Goal: Task Accomplishment & Management: Use online tool/utility

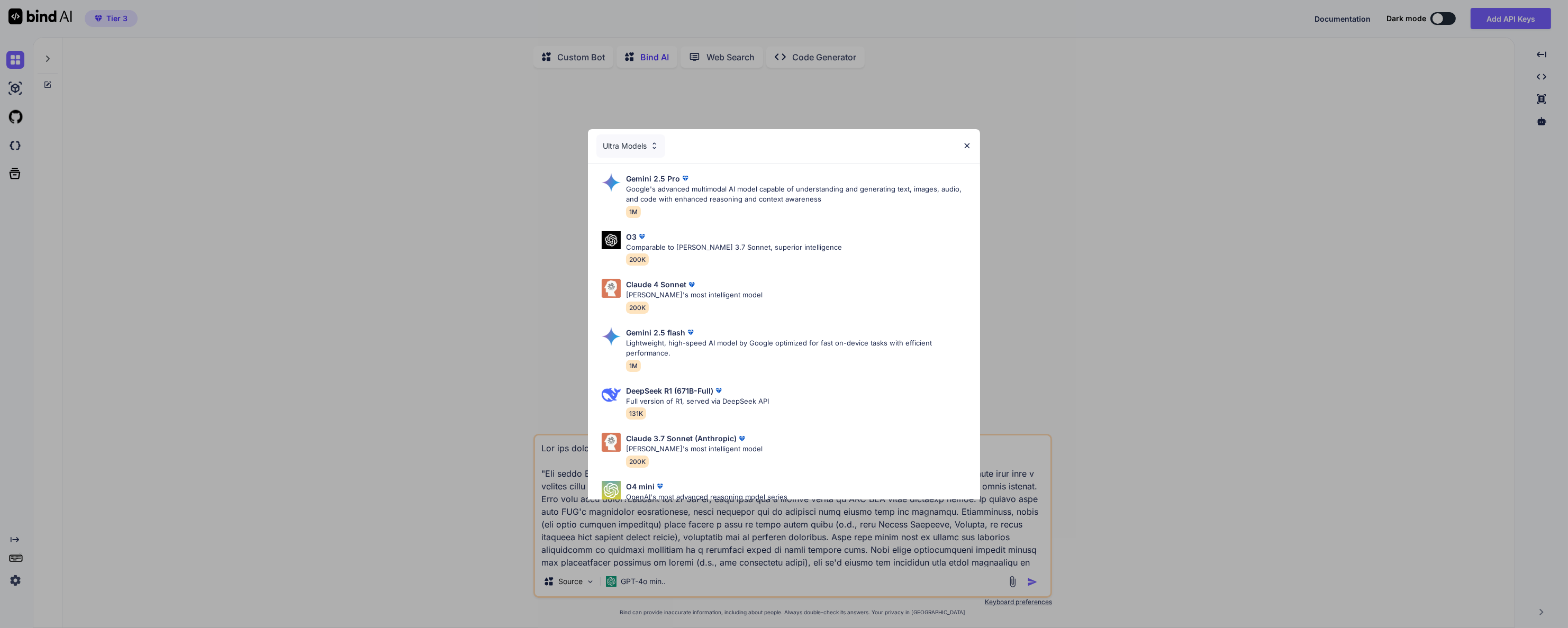
type textarea "x"
click at [964, 138] on div "Ultra Models" at bounding box center [784, 146] width 392 height 34
click at [968, 151] on div "Ultra Models" at bounding box center [784, 146] width 392 height 34
click at [228, 203] on div "Ultra Models Gemini 2.5 Pro Google's advanced multimodal AI model capable of un…" at bounding box center [784, 314] width 1568 height 628
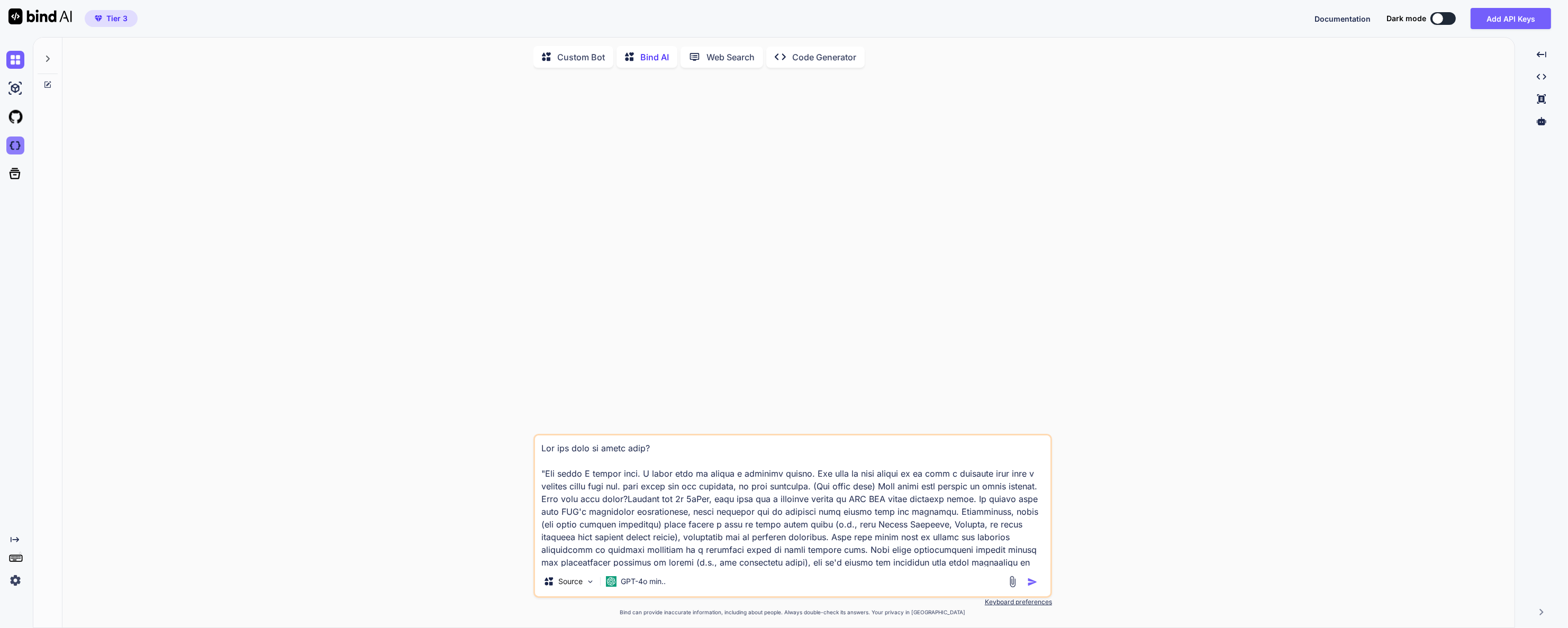
click at [23, 146] on img at bounding box center [15, 145] width 18 height 18
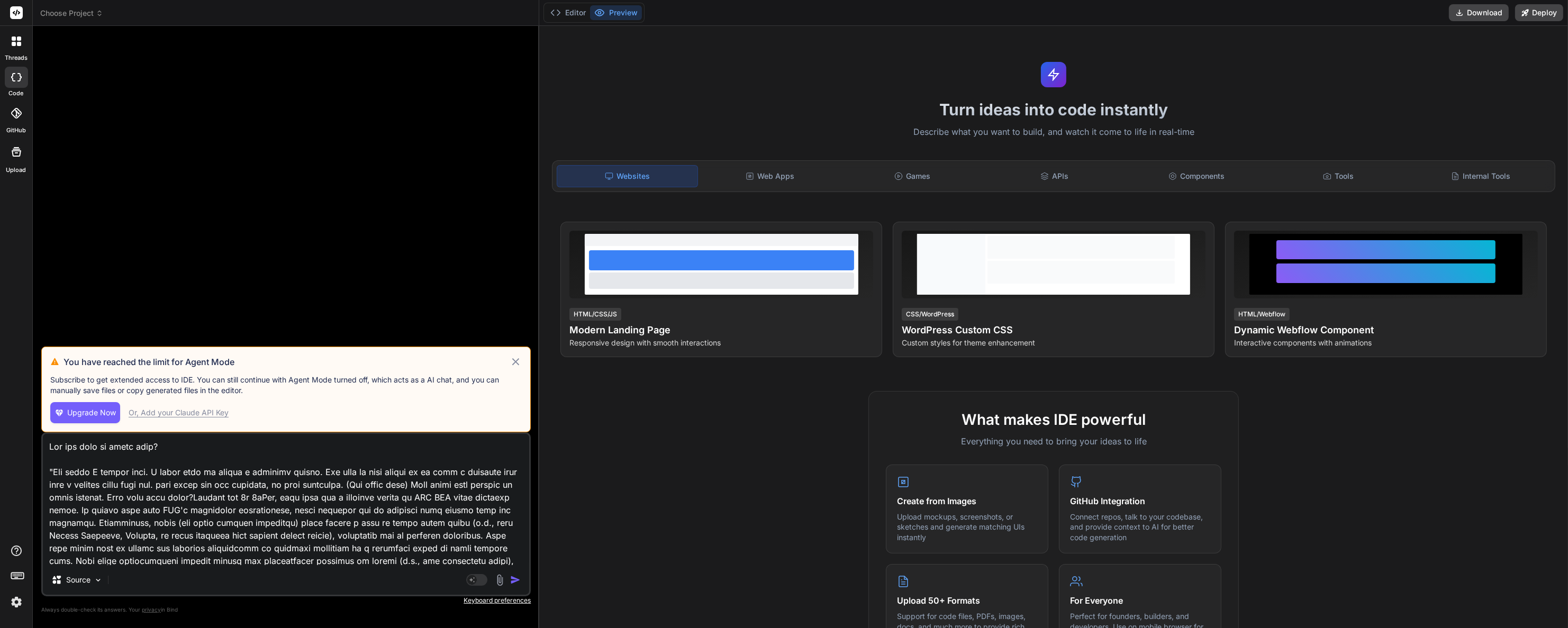
click at [88, 406] on button "Upgrade Now" at bounding box center [85, 413] width 70 height 21
type textarea "x"
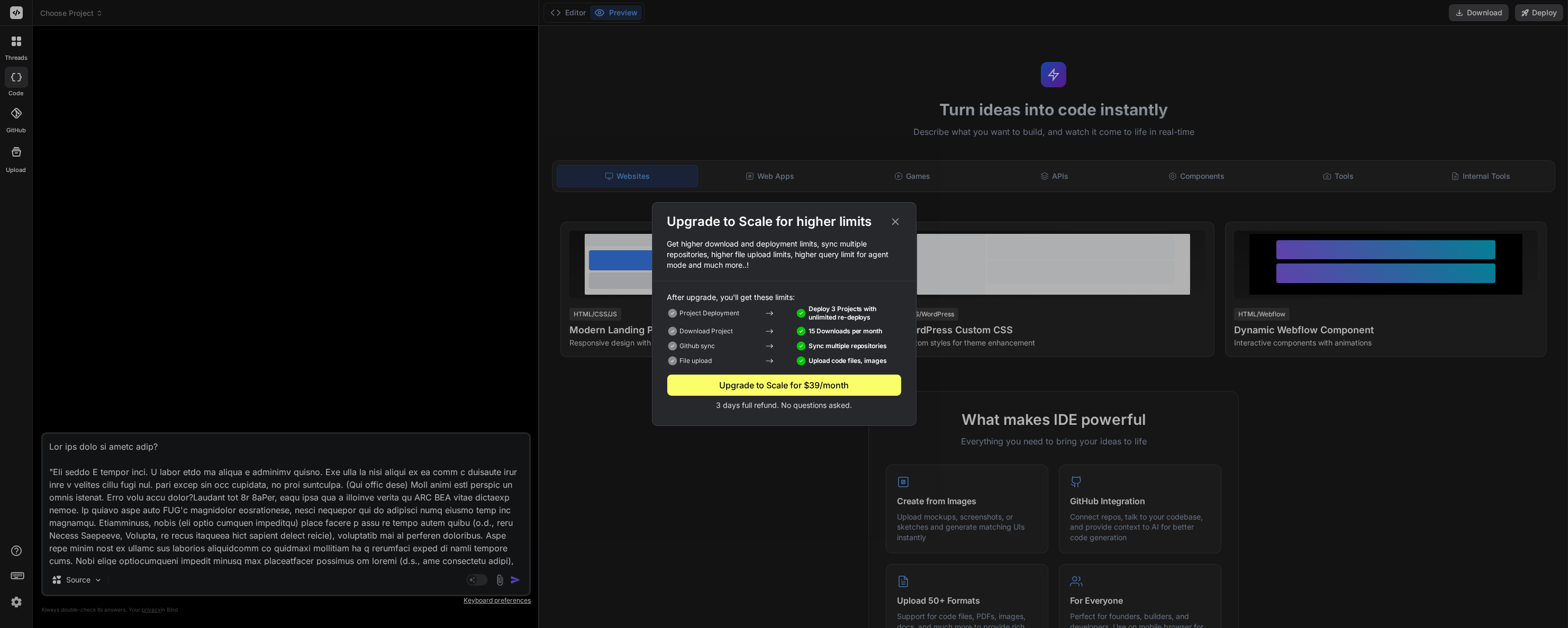
click at [892, 217] on icon at bounding box center [895, 221] width 12 height 12
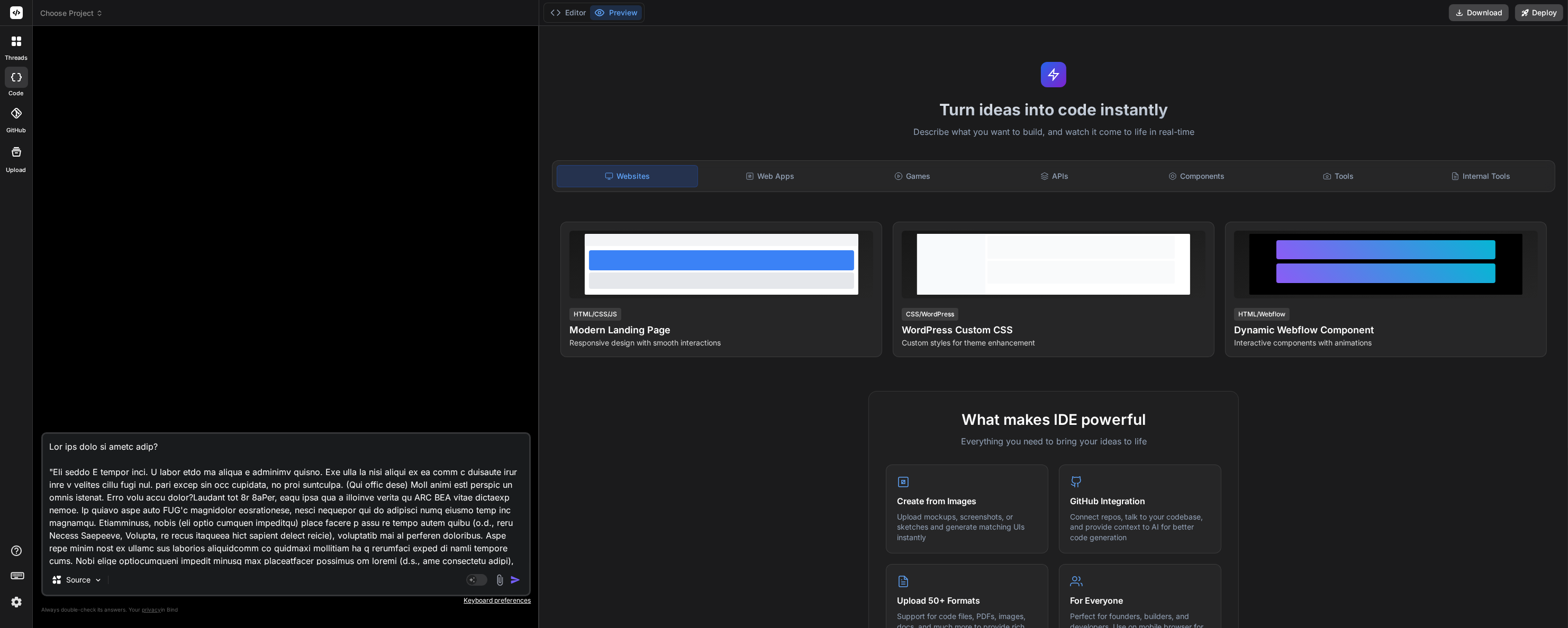
click at [9, 18] on div at bounding box center [16, 13] width 32 height 26
click at [13, 14] on rect at bounding box center [16, 12] width 13 height 13
click at [12, 40] on icon at bounding box center [13, 39] width 4 height 4
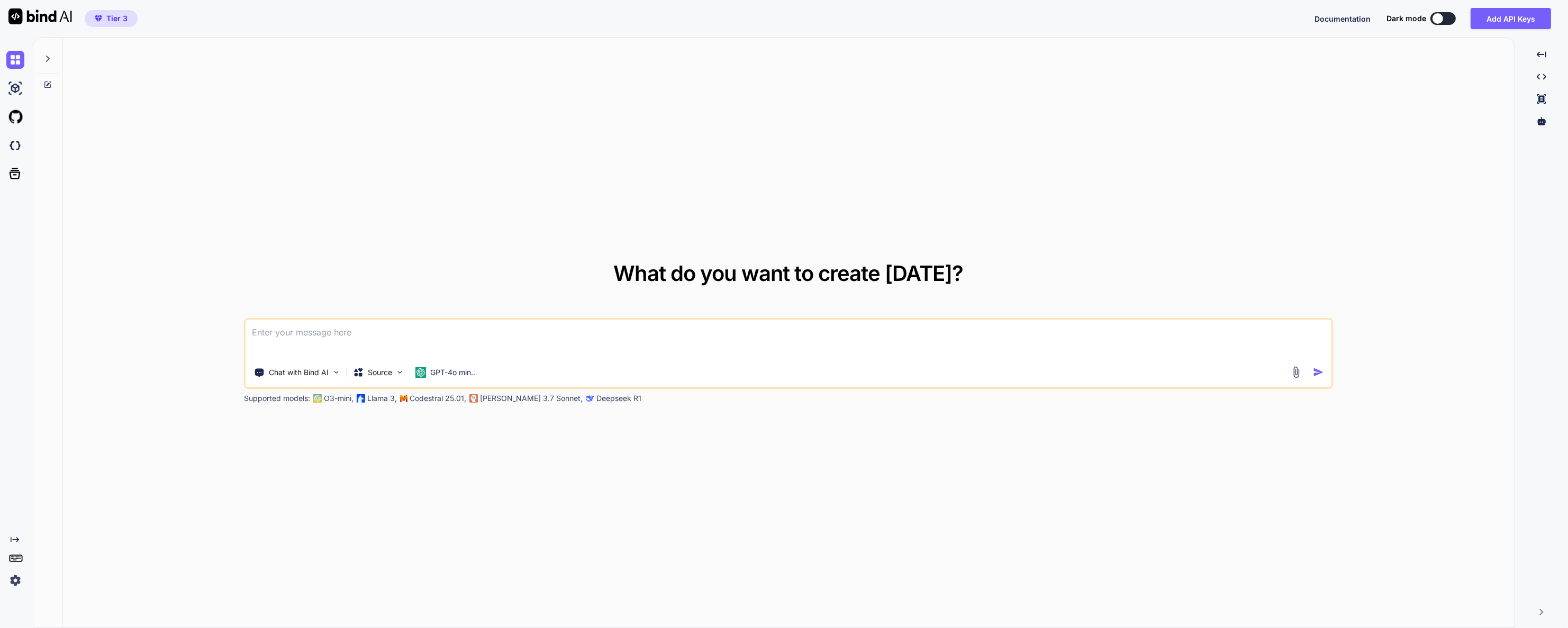
click at [38, 13] on img at bounding box center [40, 17] width 64 height 16
type textarea "x"
click at [12, 574] on img at bounding box center [15, 580] width 18 height 18
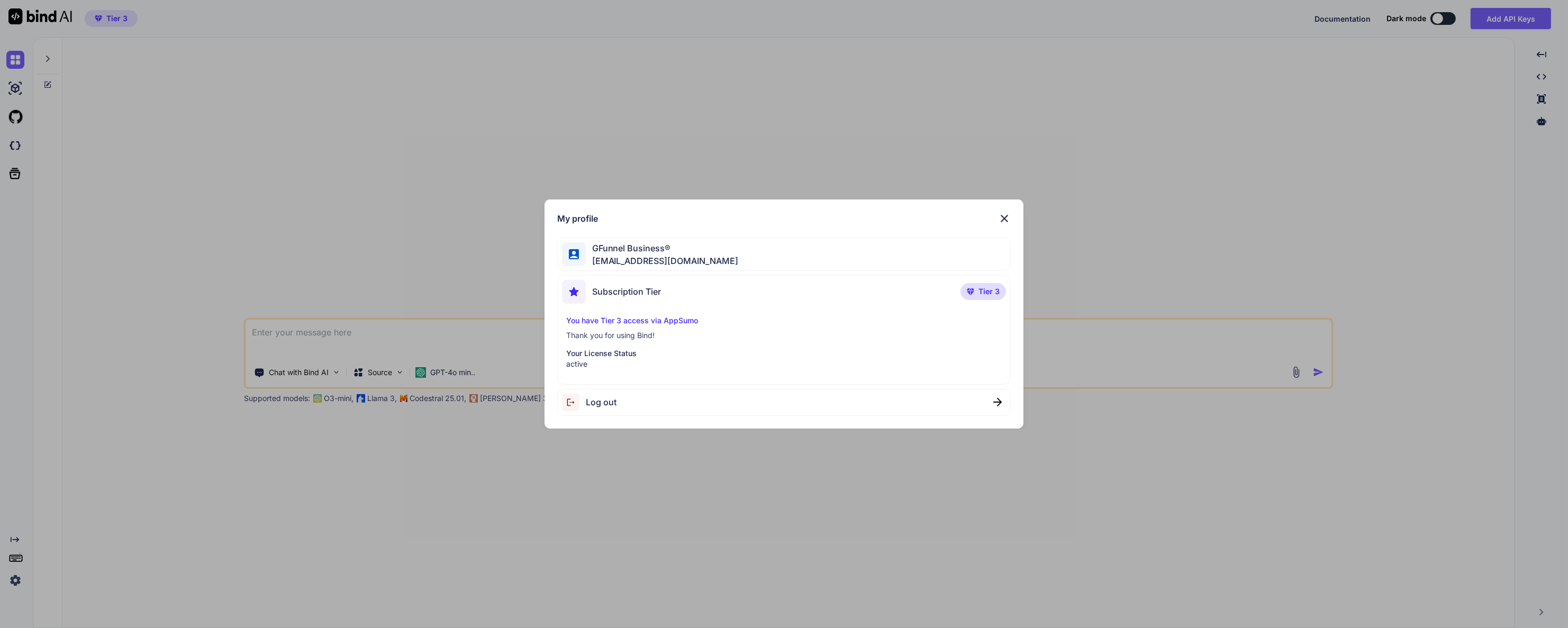
click at [669, 317] on p "You have Tier 3 access via AppSumo" at bounding box center [783, 320] width 435 height 10
click at [651, 316] on p "You have Tier 3 access via AppSumo" at bounding box center [783, 320] width 435 height 10
click at [662, 301] on div "Subscription Tier Tier 3" at bounding box center [783, 294] width 444 height 28
click at [637, 282] on div "Subscription Tier" at bounding box center [611, 292] width 99 height 24
drag, startPoint x: 954, startPoint y: 293, endPoint x: 1008, endPoint y: 286, distance: 54.5
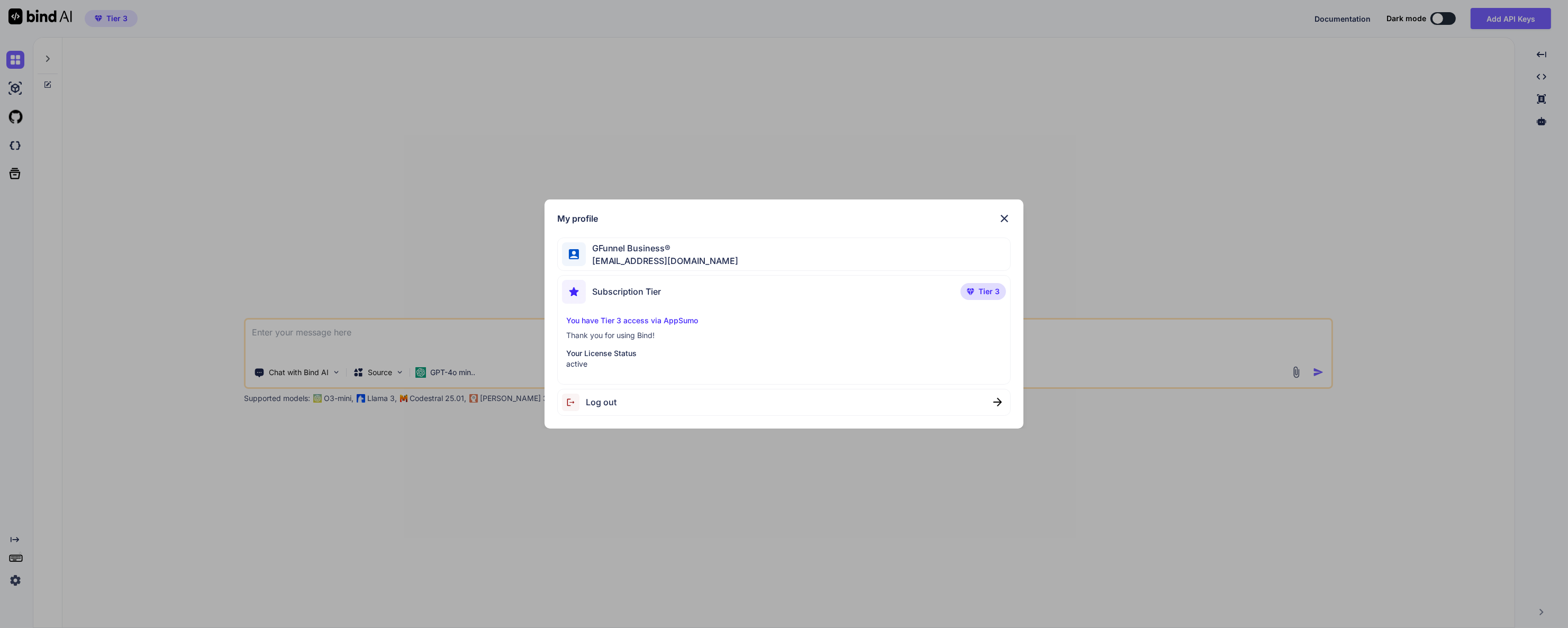
click at [962, 293] on div "Subscription Tier Tier 3" at bounding box center [783, 294] width 444 height 28
click at [1008, 286] on div "Subscription Tier Tier 3 You have Tier 3 access via AppSumo Thank you for using…" at bounding box center [784, 330] width 453 height 110
click at [709, 355] on p "Your License Status" at bounding box center [783, 353] width 435 height 10
click at [614, 317] on p "You have Tier 3 access via AppSumo" at bounding box center [783, 320] width 435 height 10
click at [610, 312] on div "Subscription Tier Tier 3 You have Tier 3 access via AppSumo Thank you for using…" at bounding box center [784, 330] width 453 height 110
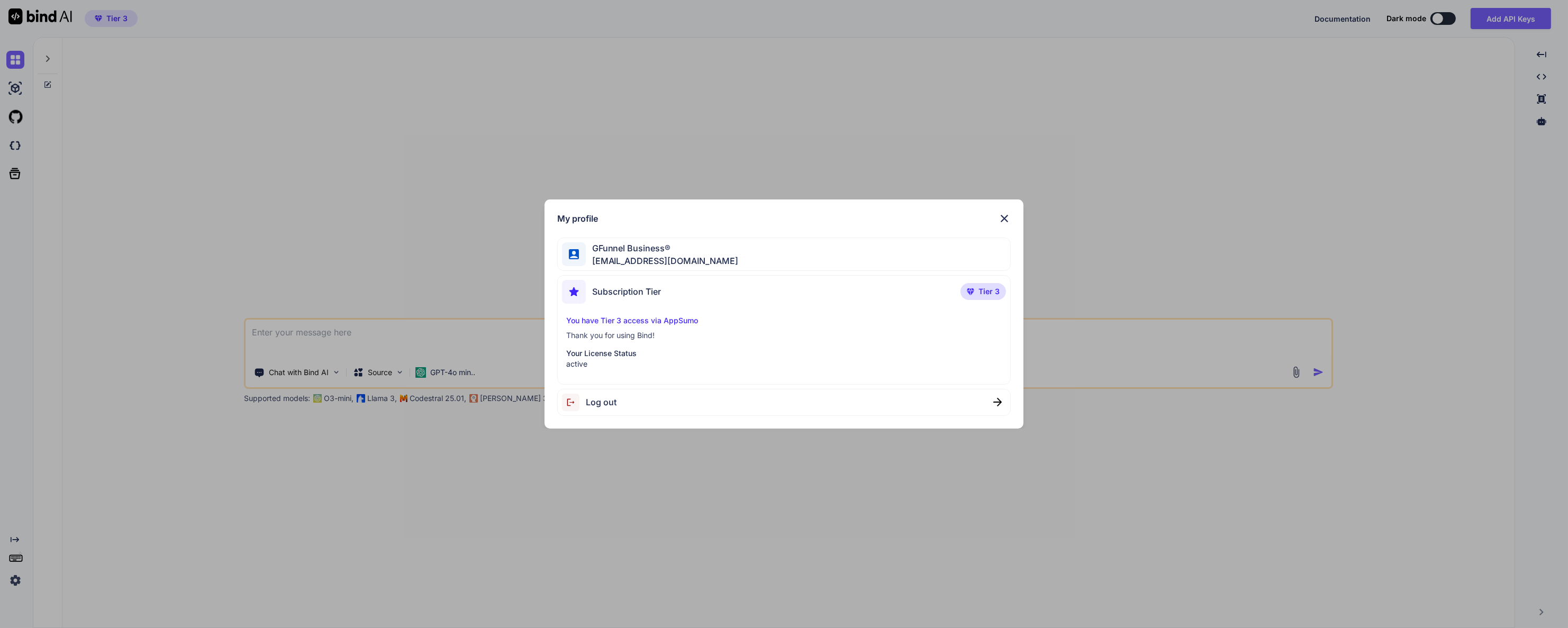
click at [666, 244] on span "GFunnel Business®" at bounding box center [662, 248] width 153 height 13
click at [1001, 212] on img at bounding box center [1004, 218] width 13 height 13
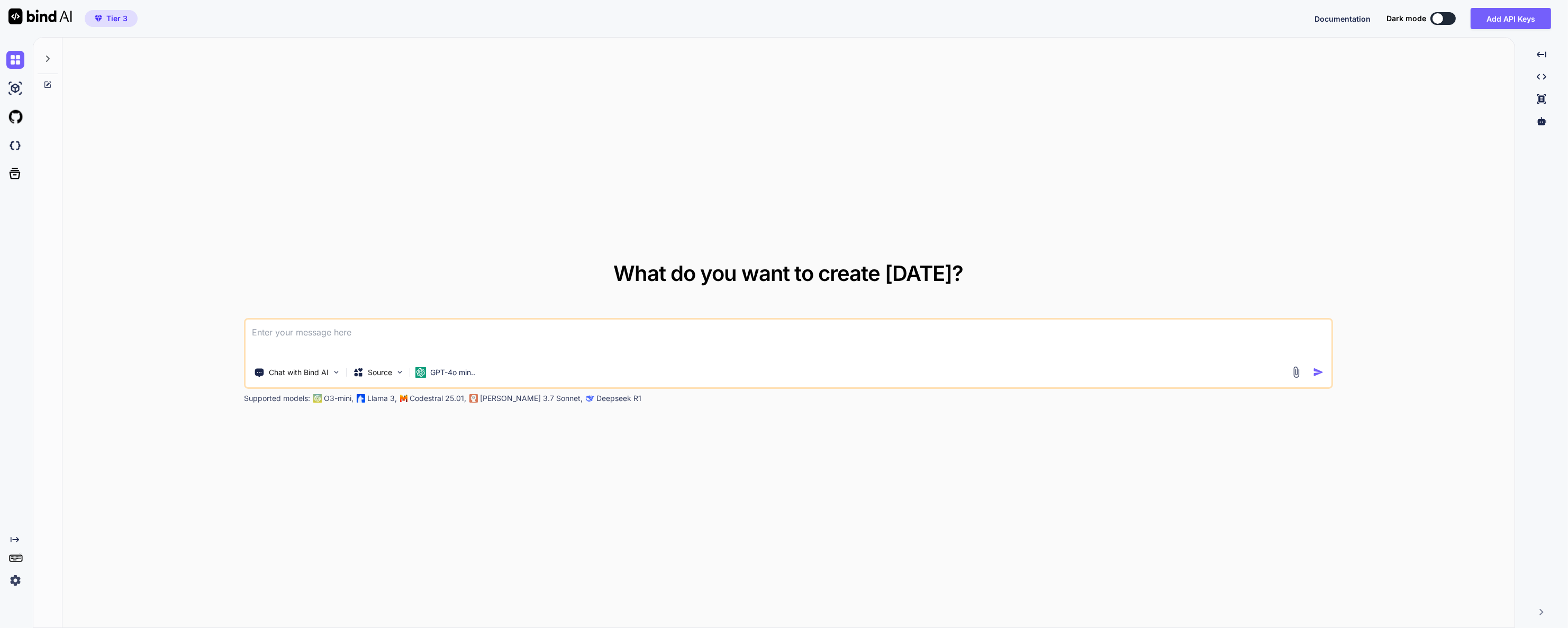
click at [368, 140] on div "What do you want to create today? Chat with Bind AI Source GPT-4o min.. Support…" at bounding box center [788, 333] width 1452 height 591
click at [13, 142] on img at bounding box center [15, 145] width 18 height 18
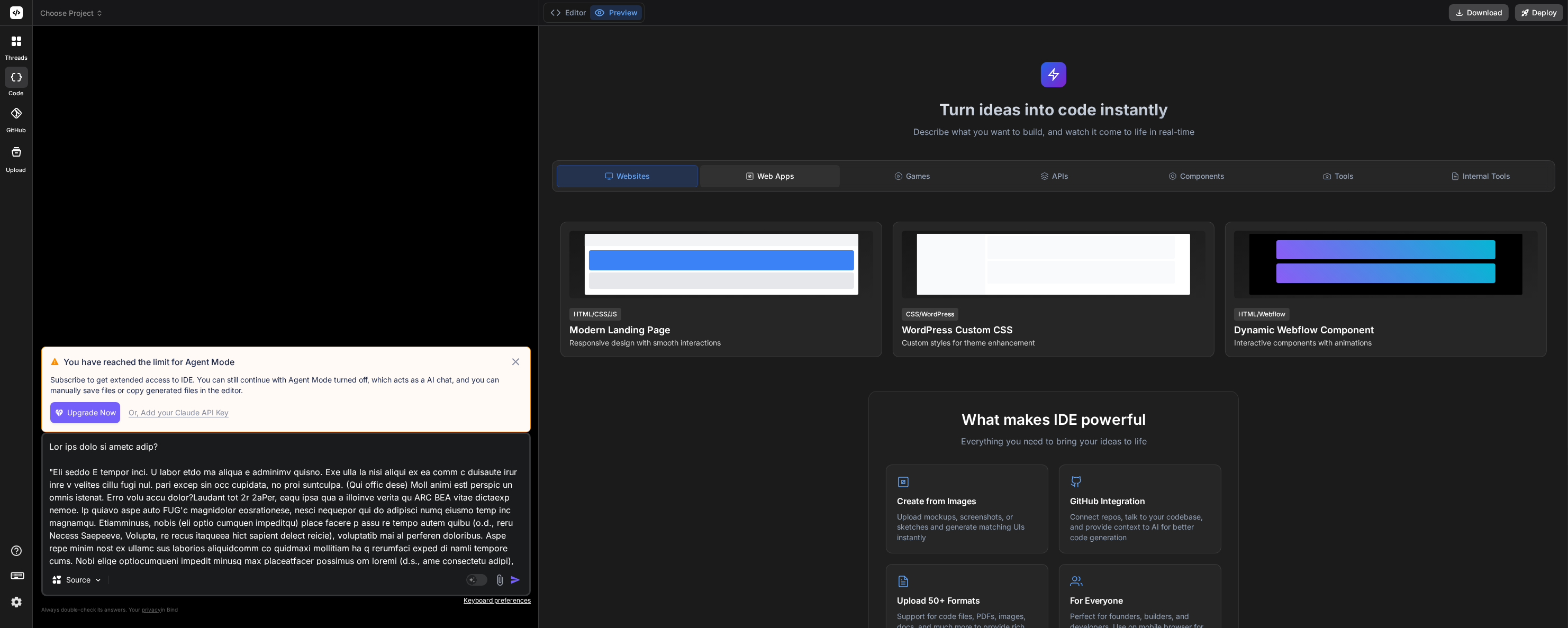
click at [752, 169] on div "Web Apps" at bounding box center [770, 176] width 140 height 22
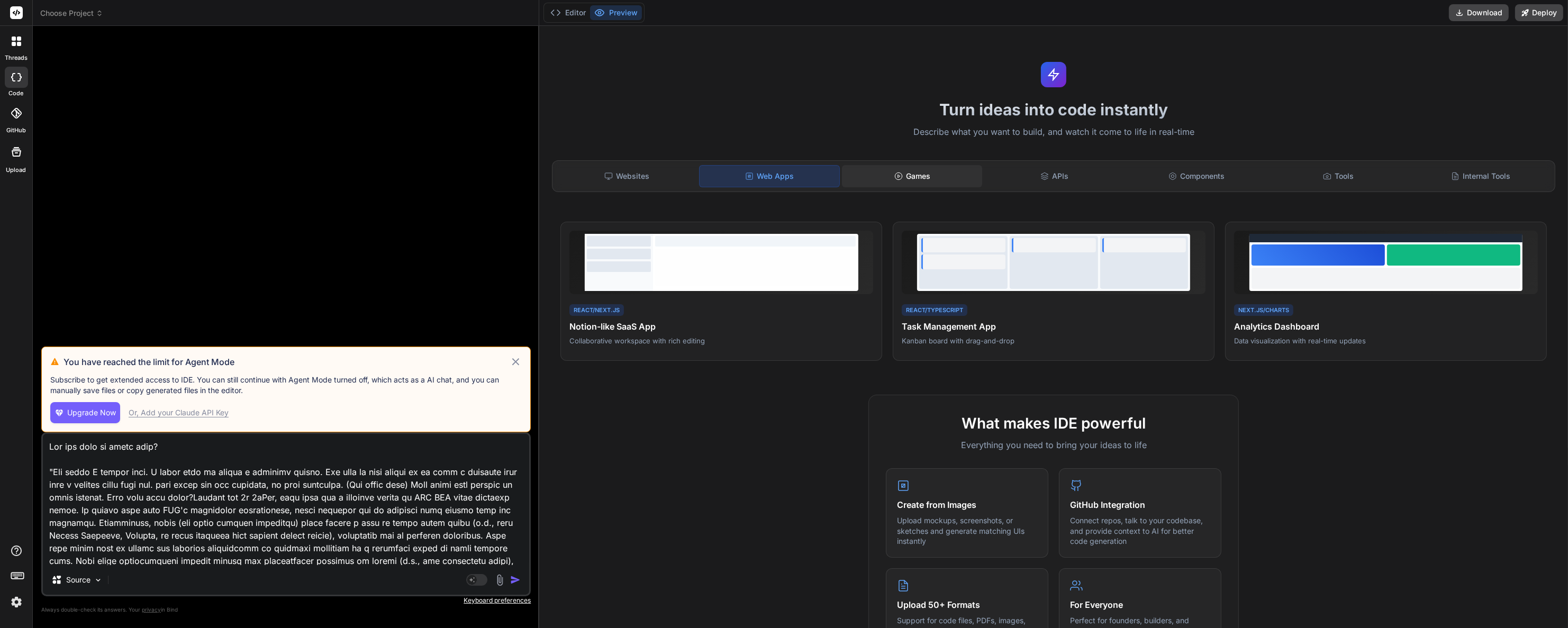
click at [923, 173] on div "Games" at bounding box center [911, 176] width 140 height 22
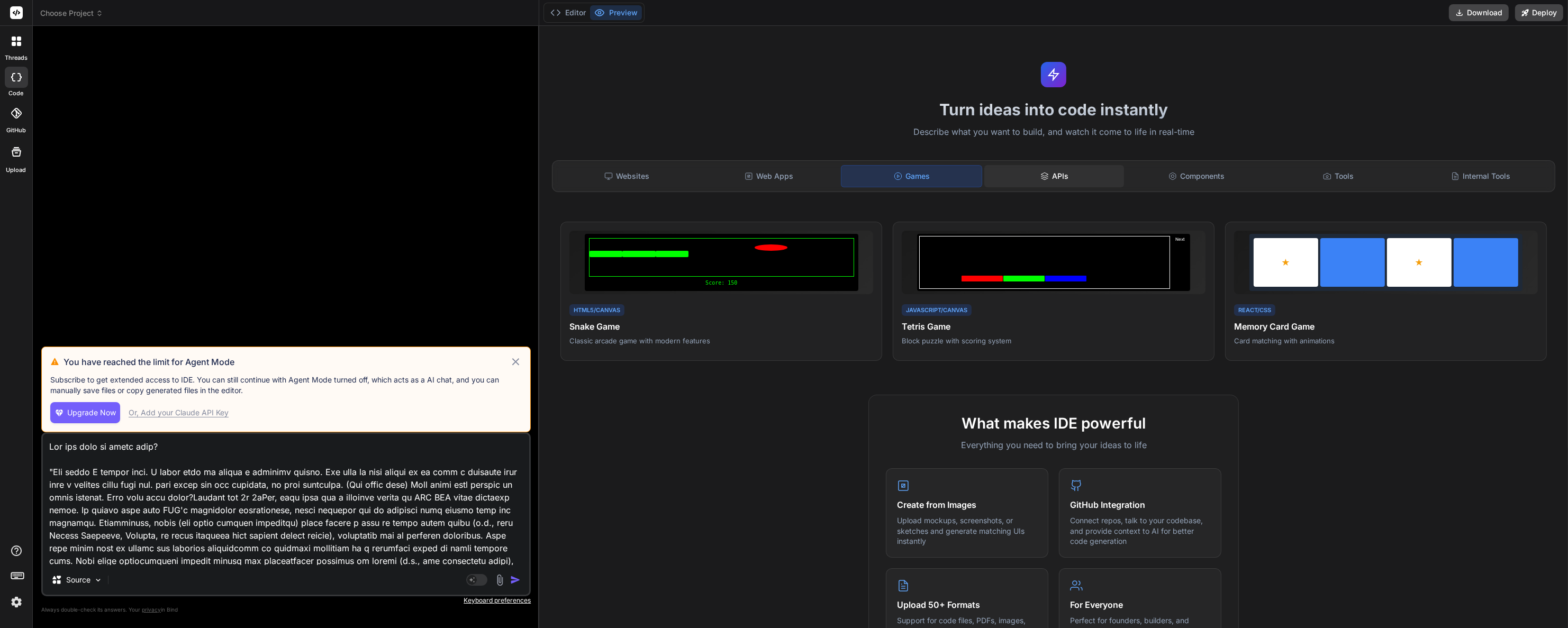
click at [1050, 168] on div "APIs" at bounding box center [1054, 176] width 140 height 22
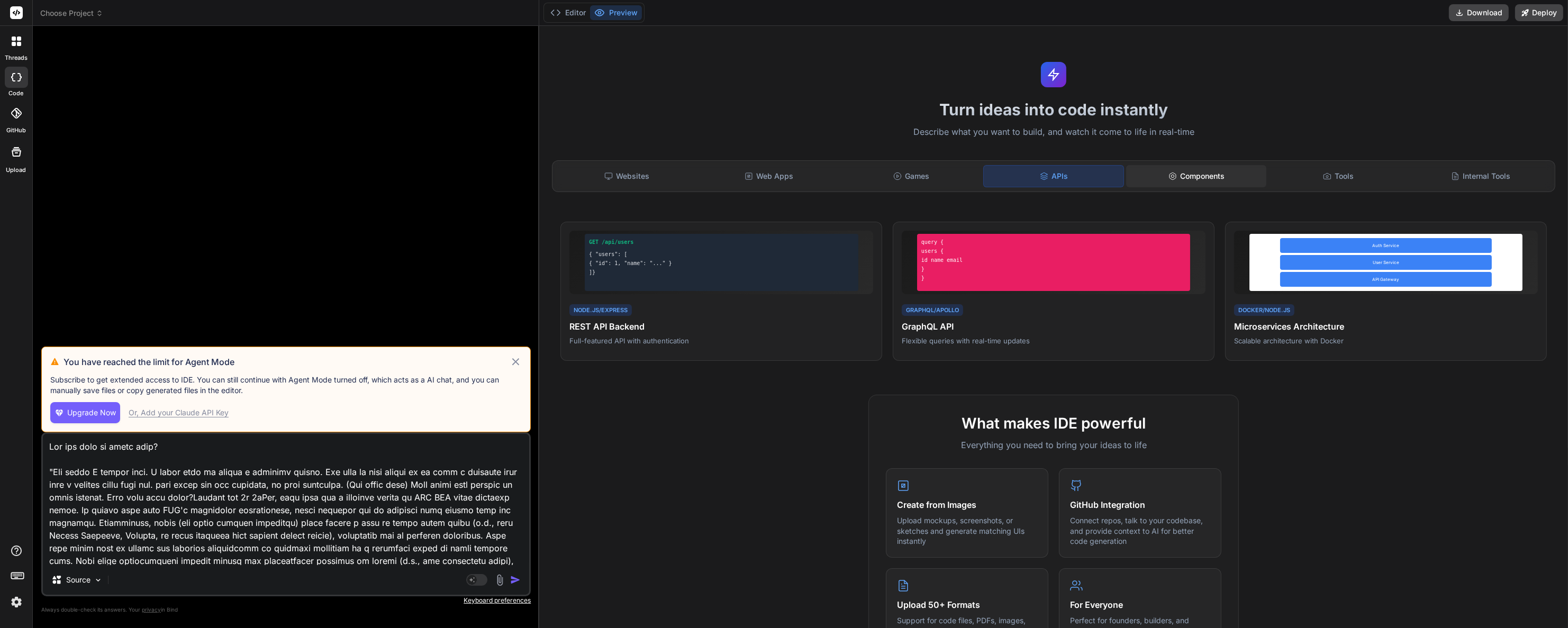
click at [1226, 168] on div "Components" at bounding box center [1196, 176] width 140 height 22
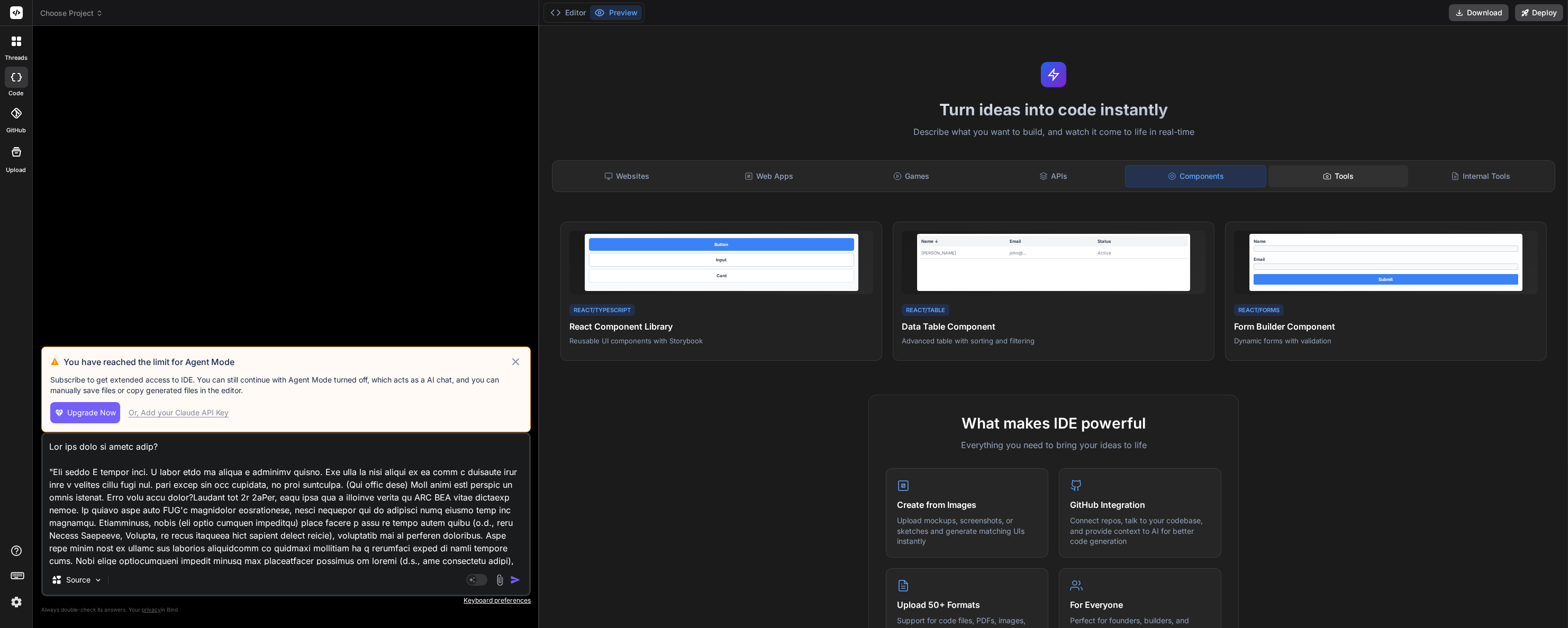
click at [1342, 181] on div "Tools" at bounding box center [1338, 176] width 140 height 22
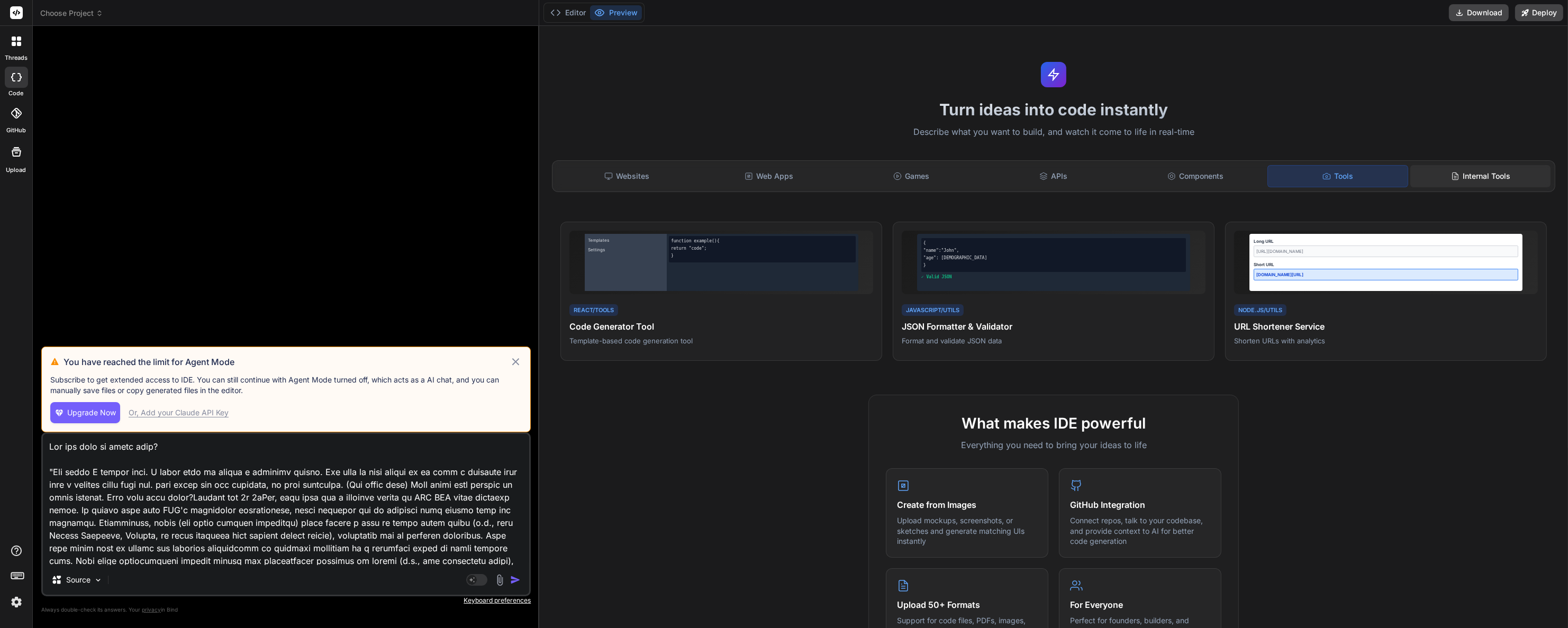
click at [1467, 173] on div "Internal Tools" at bounding box center [1480, 176] width 140 height 22
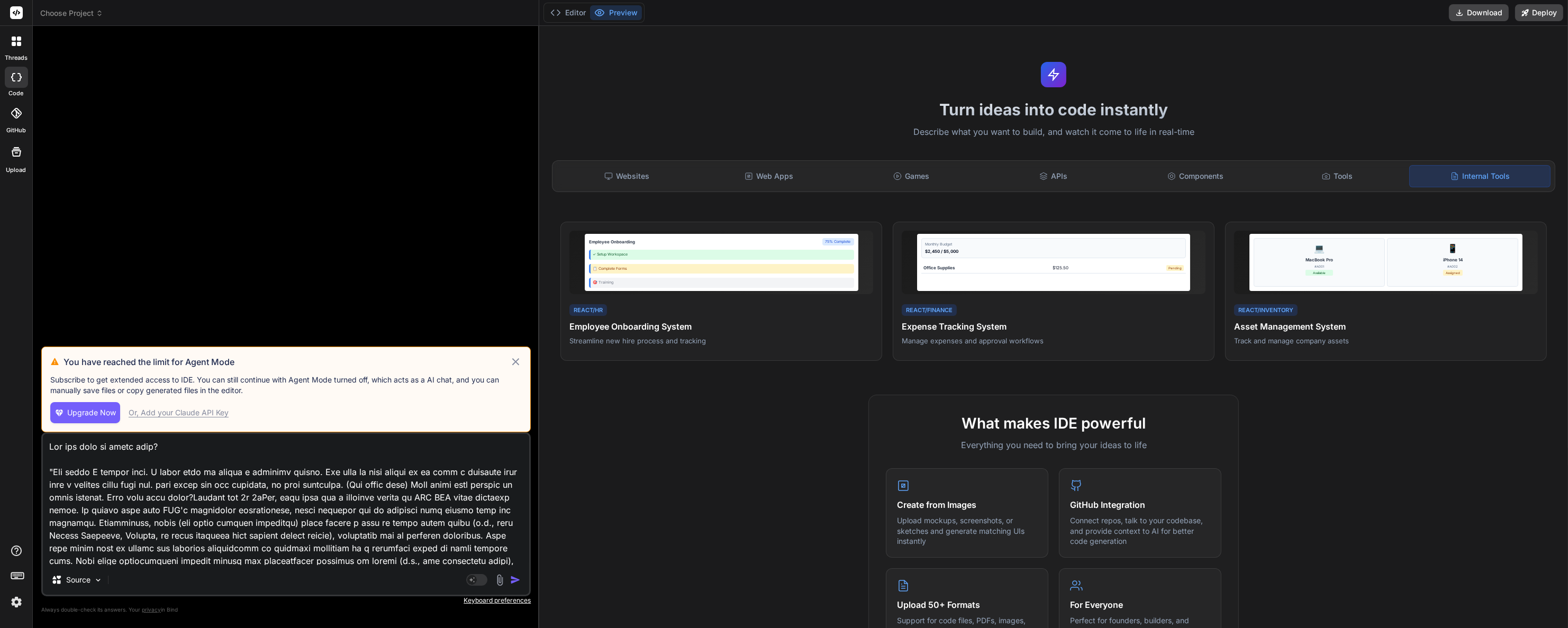
click at [206, 415] on div "Or, Add your Claude API Key" at bounding box center [178, 412] width 100 height 10
type textarea "x"
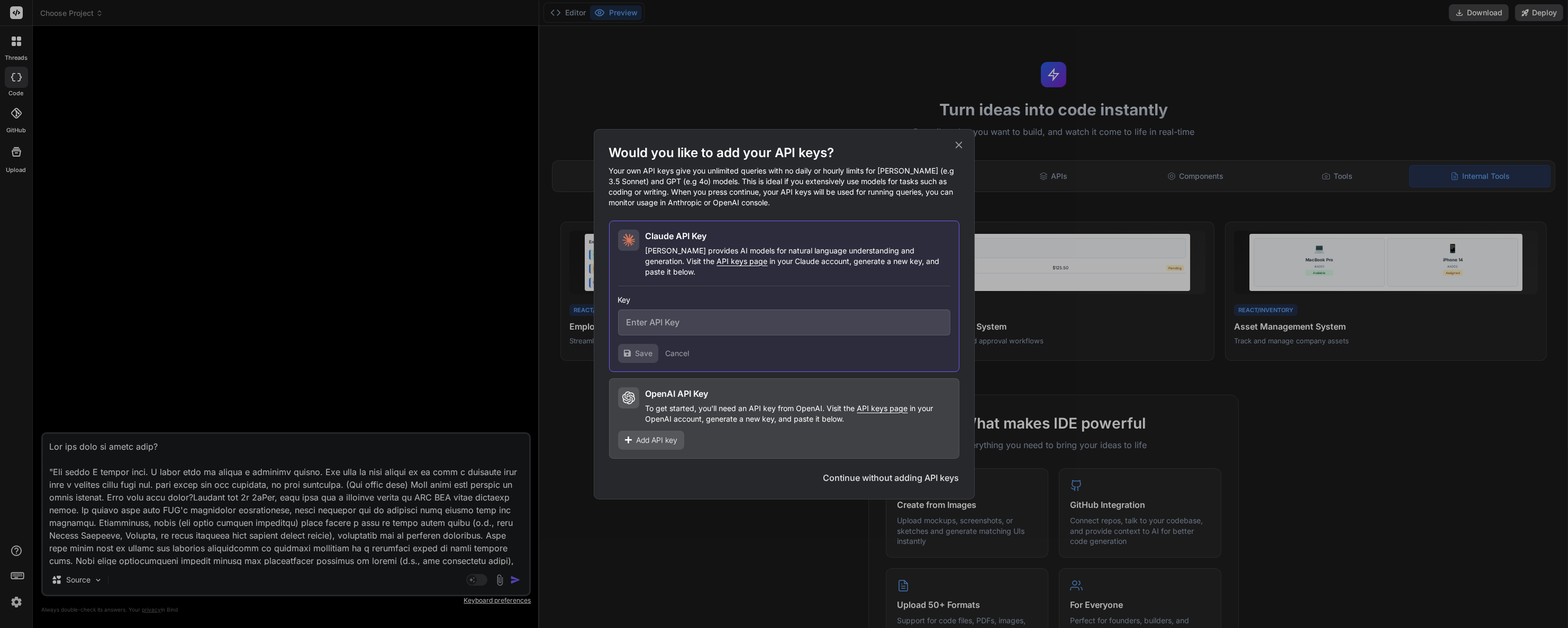
click at [905, 477] on button "Continue without adding API keys" at bounding box center [891, 478] width 136 height 13
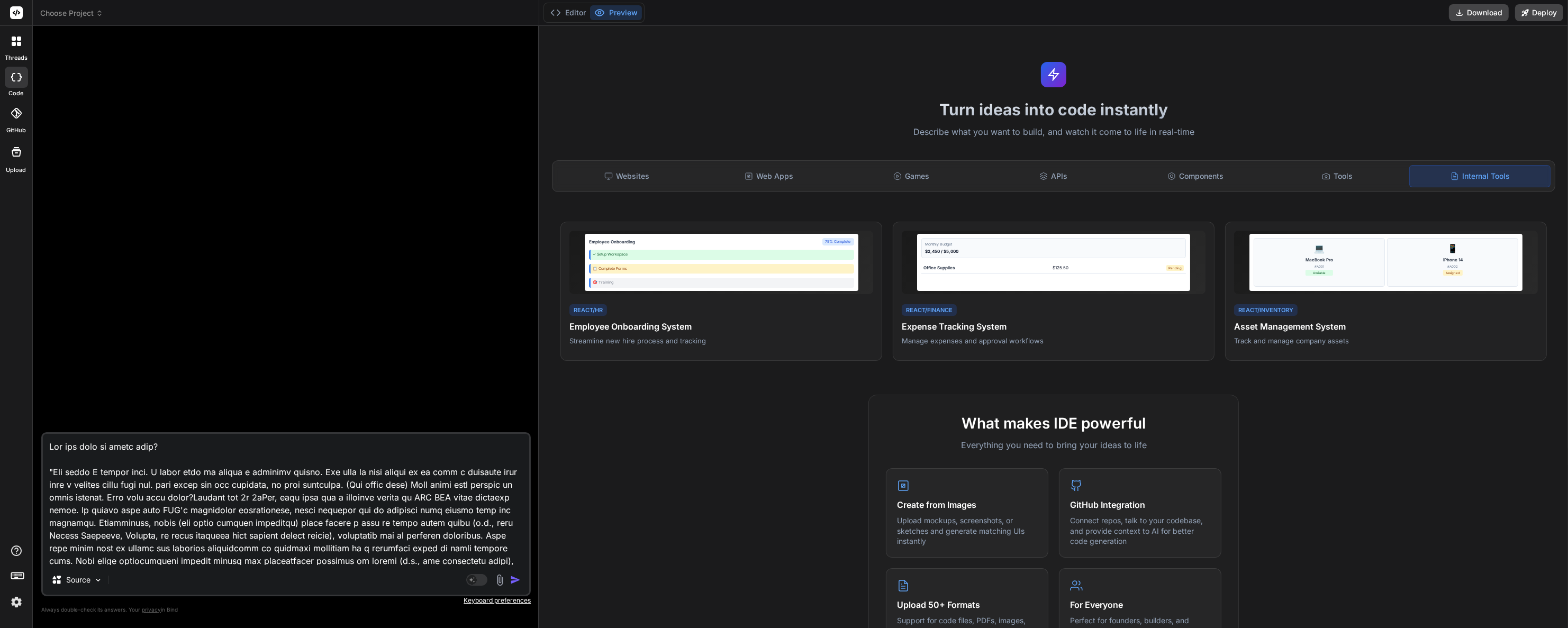
click at [505, 542] on textarea at bounding box center [286, 499] width 486 height 131
type textarea "x"
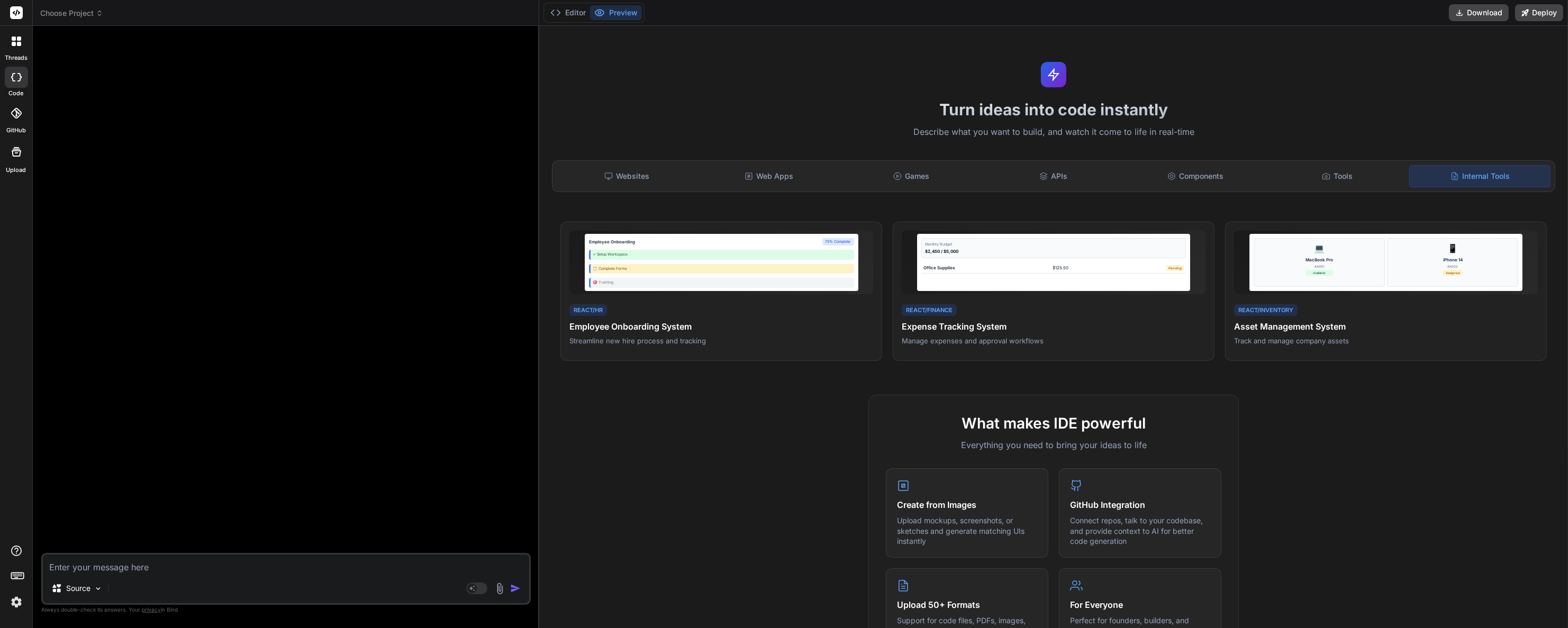
click at [14, 602] on img at bounding box center [16, 602] width 18 height 18
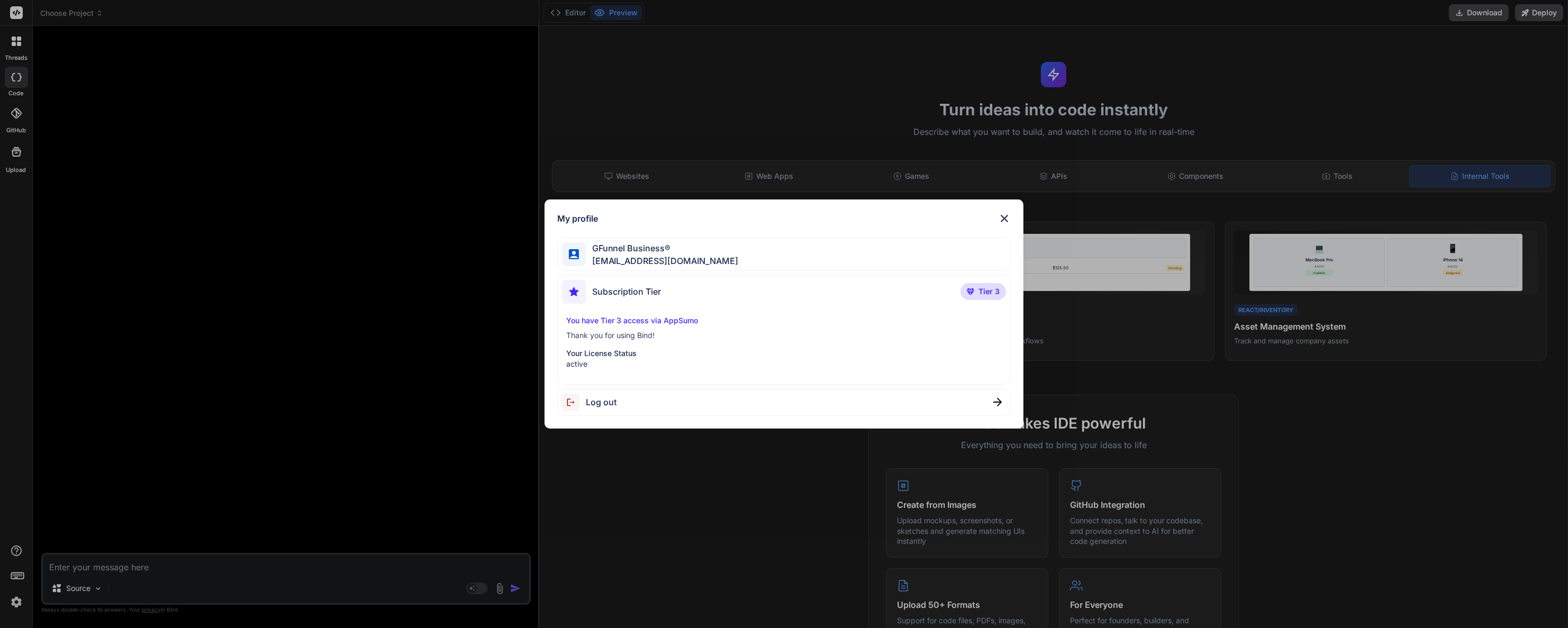
click at [227, 284] on div "My profile GFunnel Business® admin@gfunnel.com Subscription Tier Tier 3 You hav…" at bounding box center [784, 314] width 1568 height 628
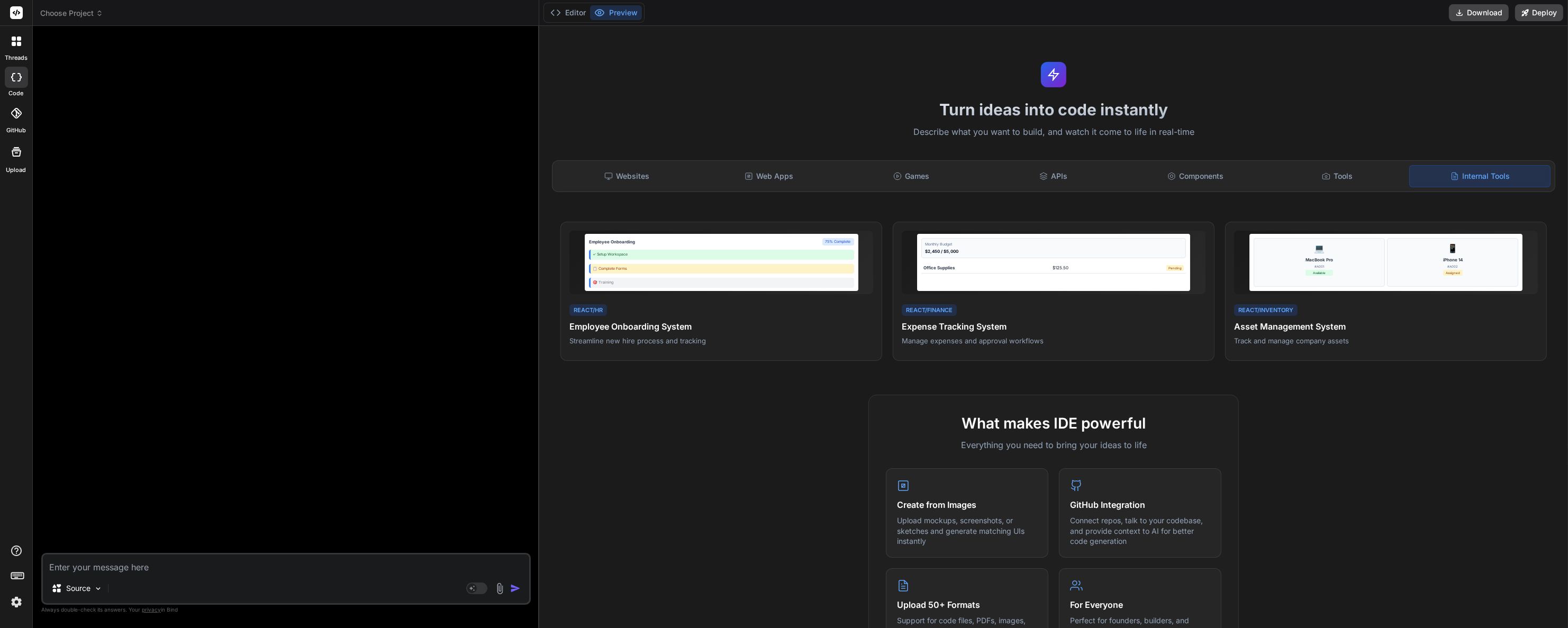
click at [13, 7] on rect at bounding box center [16, 12] width 13 height 13
click at [9, 600] on img at bounding box center [16, 602] width 18 height 18
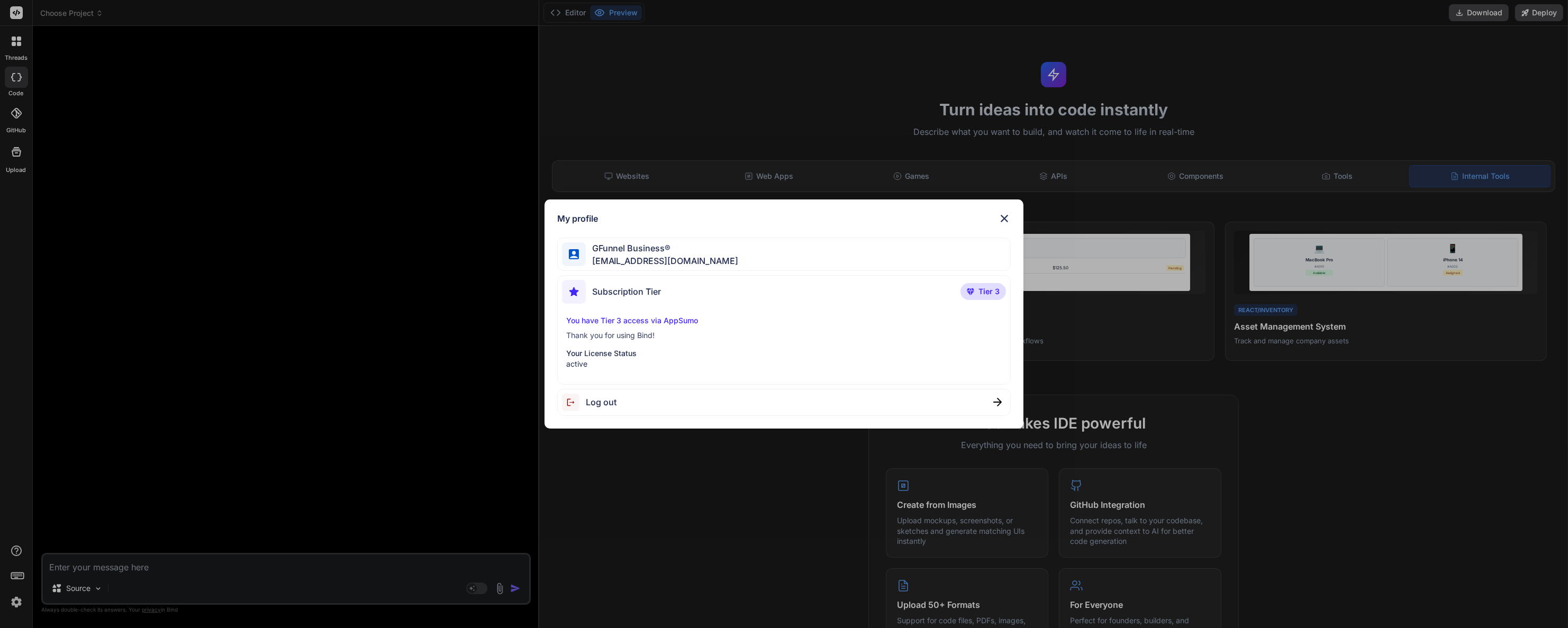
click at [554, 313] on div "My profile GFunnel Business® admin@gfunnel.com Subscription Tier Tier 3 You hav…" at bounding box center [784, 314] width 479 height 229
click at [625, 300] on div "Subscription Tier" at bounding box center [611, 292] width 99 height 24
drag, startPoint x: 571, startPoint y: 309, endPoint x: 584, endPoint y: 319, distance: 16.4
click at [573, 313] on div "Subscription Tier Tier 3 You have Tier 3 access via AppSumo Thank you for using…" at bounding box center [784, 330] width 453 height 110
click at [589, 320] on p "You have Tier 3 access via AppSumo" at bounding box center [783, 320] width 435 height 10
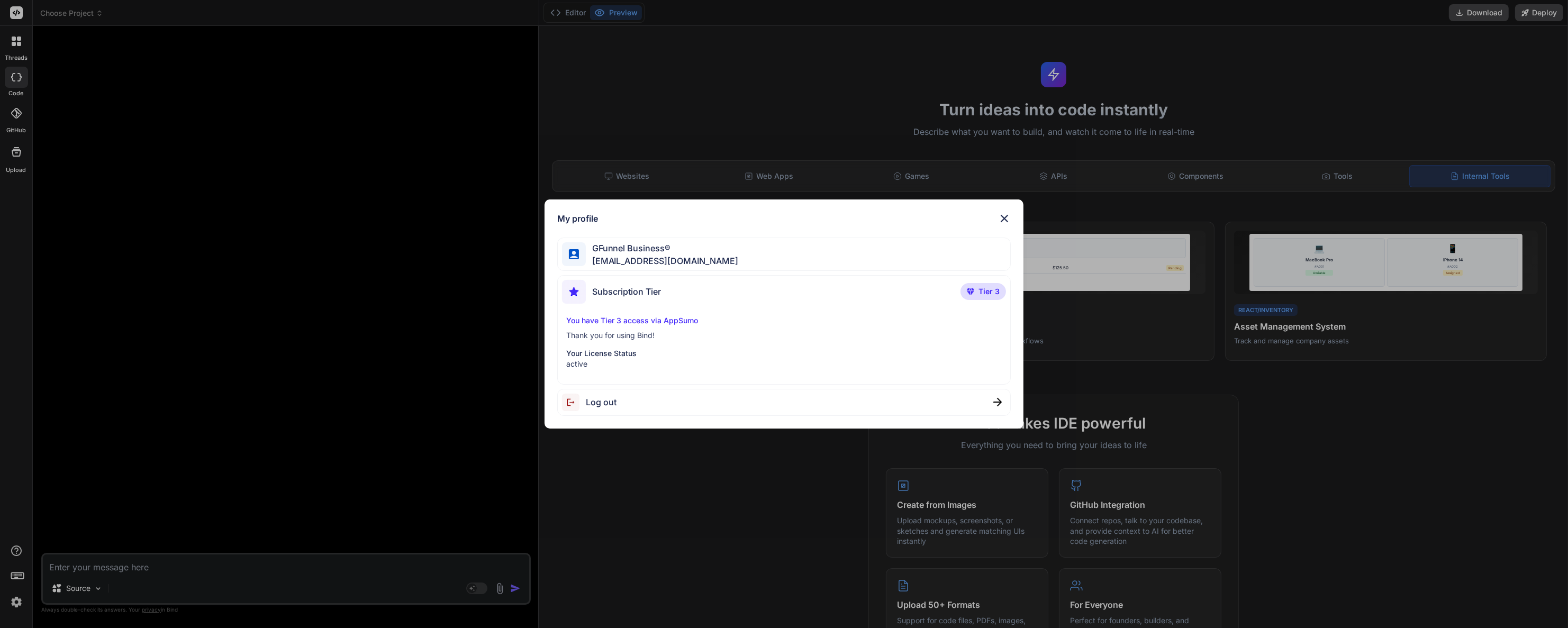
drag, startPoint x: 589, startPoint y: 320, endPoint x: 633, endPoint y: 350, distance: 53.3
click at [633, 350] on p "Your License Status" at bounding box center [783, 353] width 435 height 10
click at [595, 350] on p "Your License Status" at bounding box center [783, 353] width 435 height 10
click at [661, 301] on div "Subscription Tier" at bounding box center [611, 292] width 99 height 24
click at [754, 275] on div "Subscription Tier Tier 3 You have Tier 3 access via AppSumo Thank you for using…" at bounding box center [784, 330] width 453 height 110
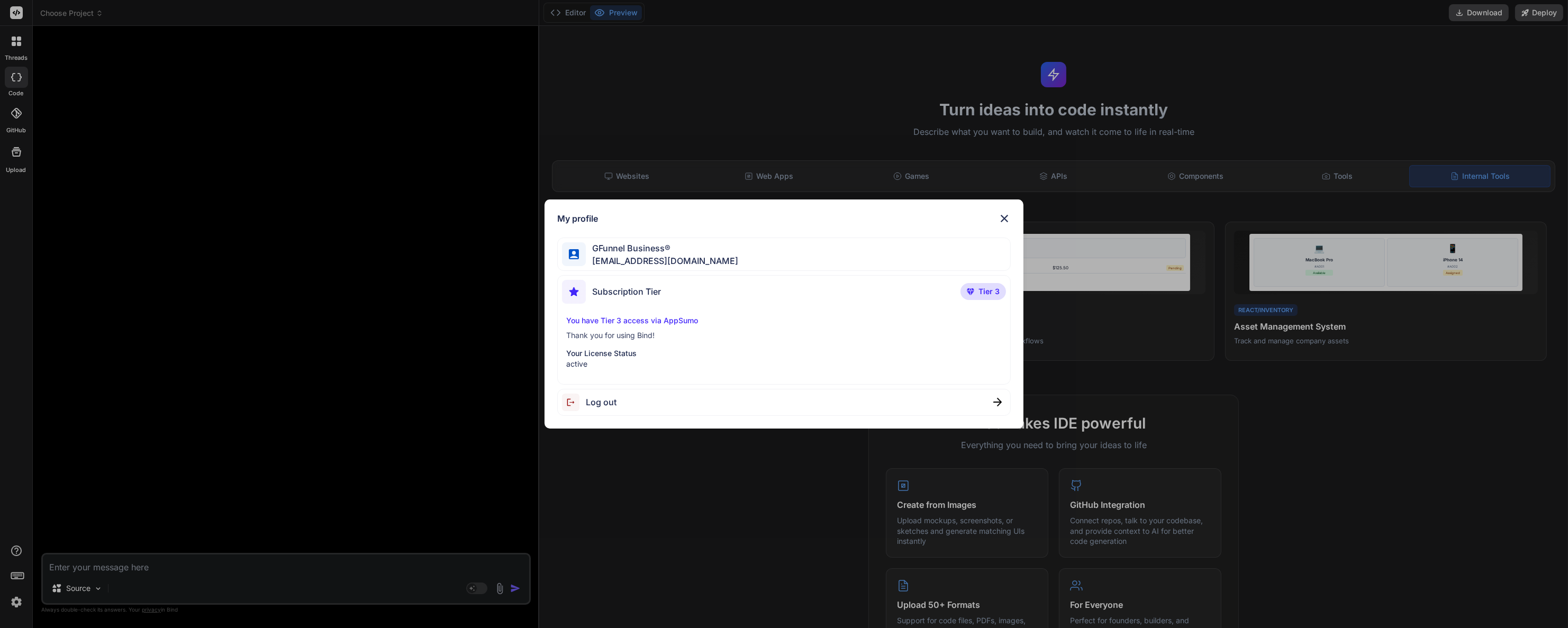
click at [1001, 214] on img at bounding box center [1004, 218] width 13 height 13
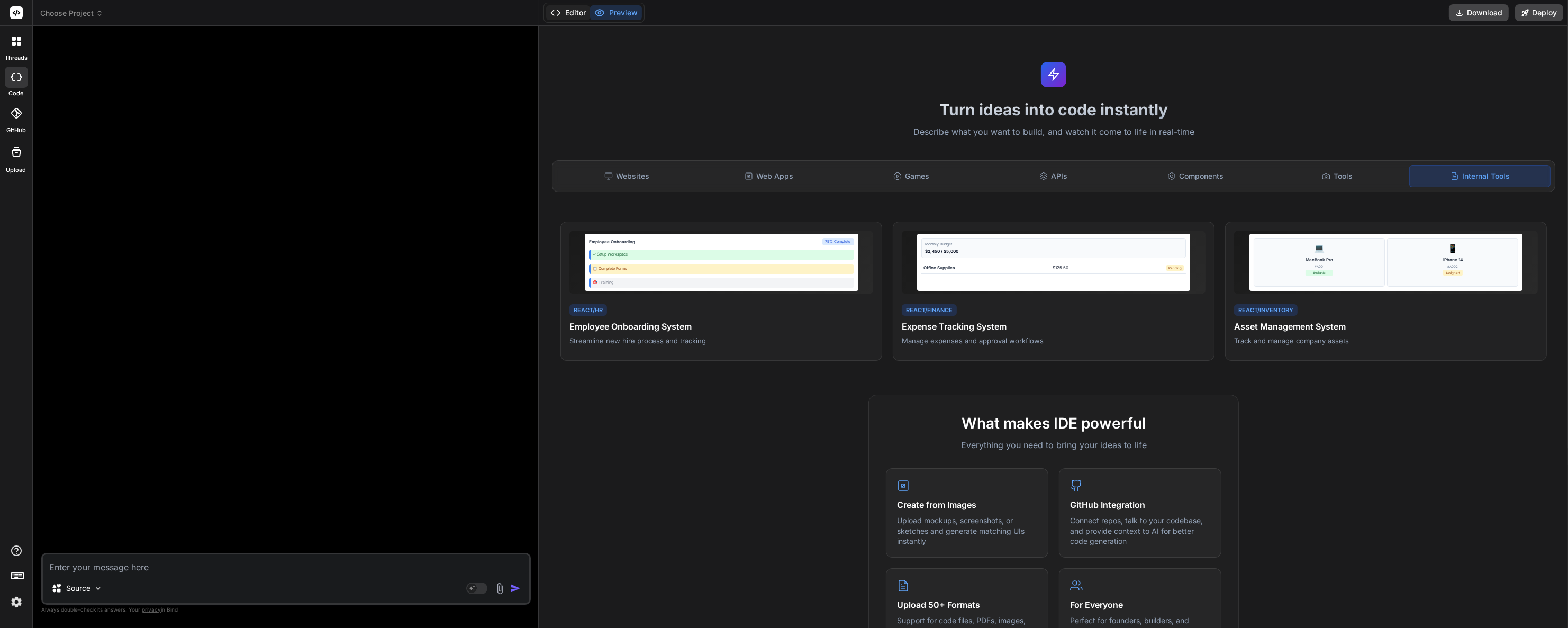
click at [589, 15] on div "Editor Preview" at bounding box center [594, 12] width 101 height 20
click at [581, 11] on button "Editor" at bounding box center [568, 13] width 44 height 15
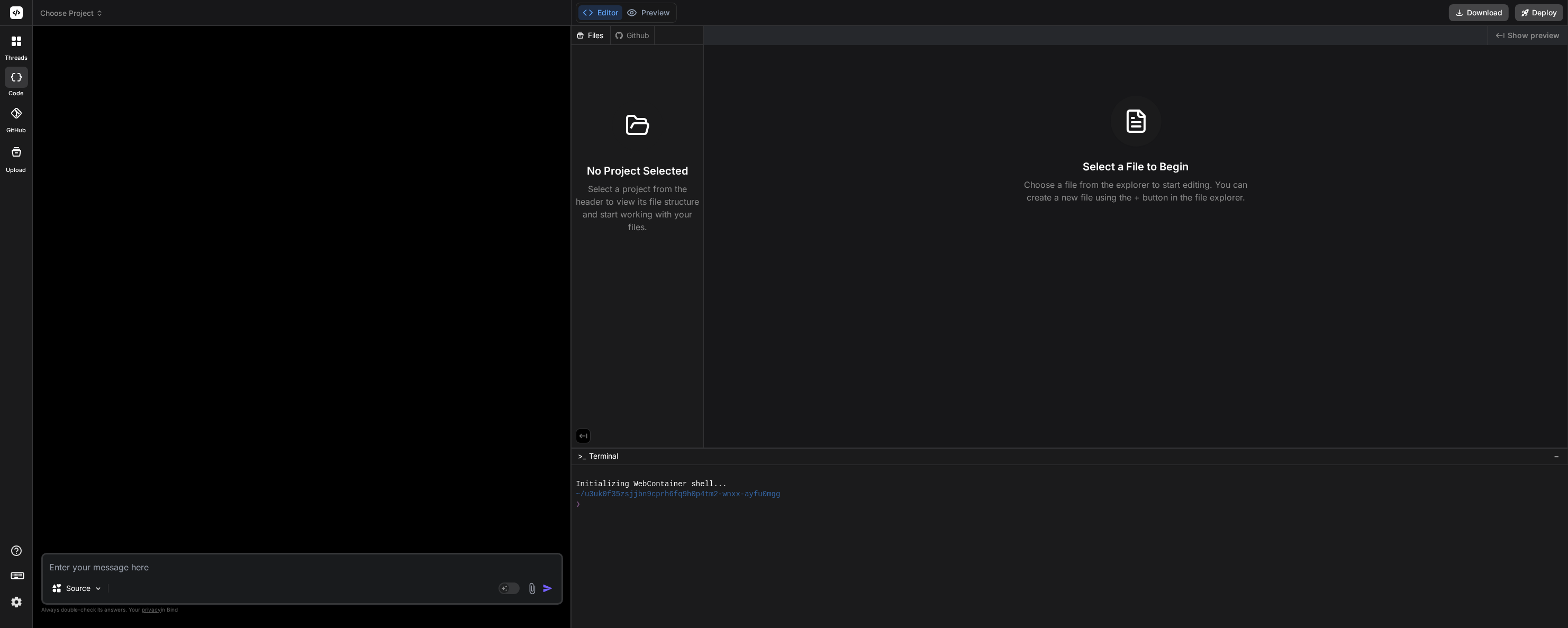
drag, startPoint x: 538, startPoint y: 50, endPoint x: 550, endPoint y: 70, distance: 23.3
click at [550, 70] on div "Custom Bot Bind AI Web Search Created with Pixso. Code Generator Source Agent M…" at bounding box center [302, 327] width 538 height 602
click at [17, 44] on icon at bounding box center [19, 44] width 4 height 4
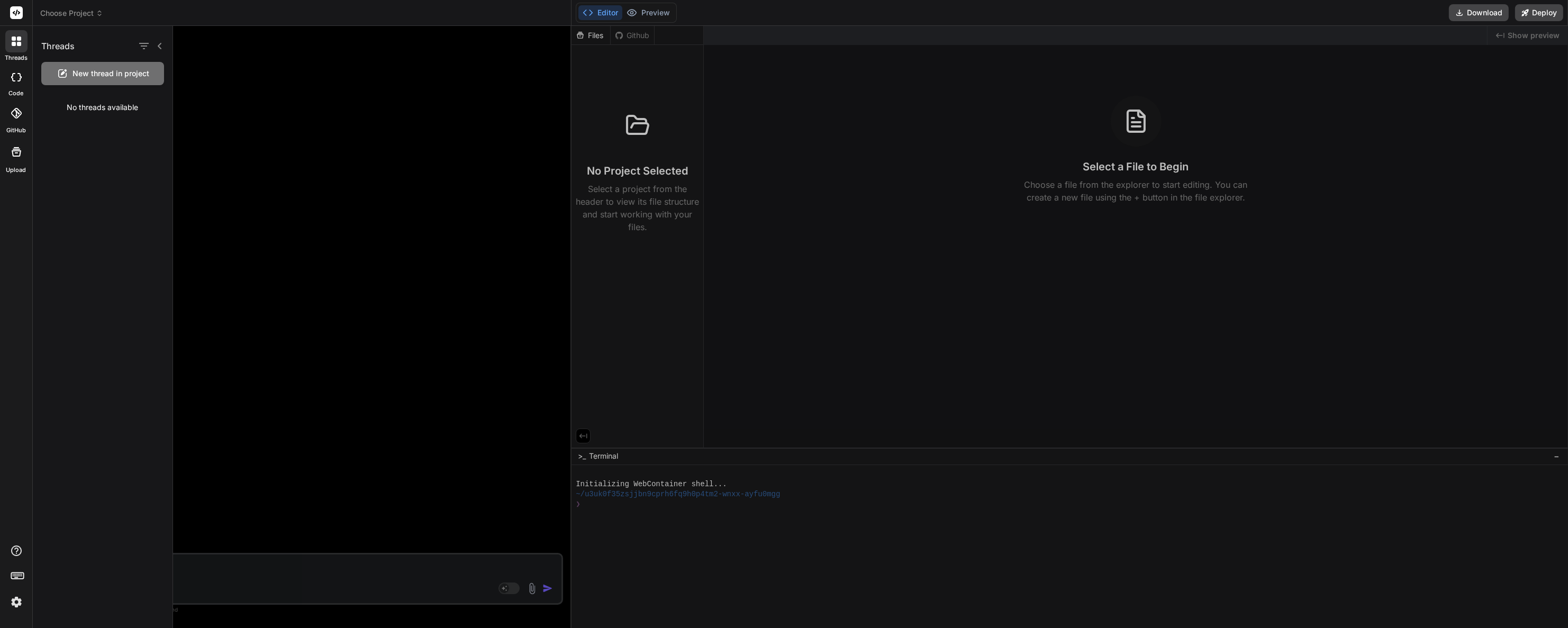
click at [24, 75] on div at bounding box center [17, 77] width 23 height 21
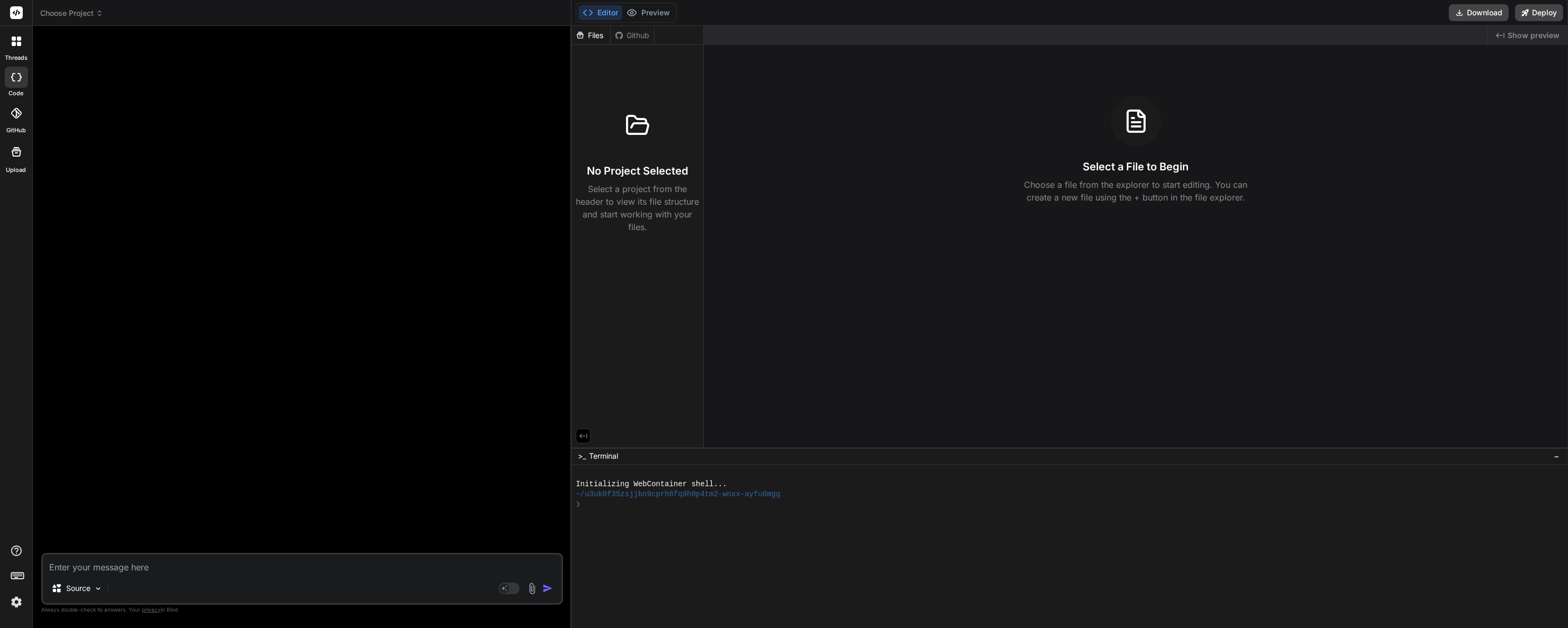
click at [21, 115] on icon at bounding box center [16, 113] width 10 height 10
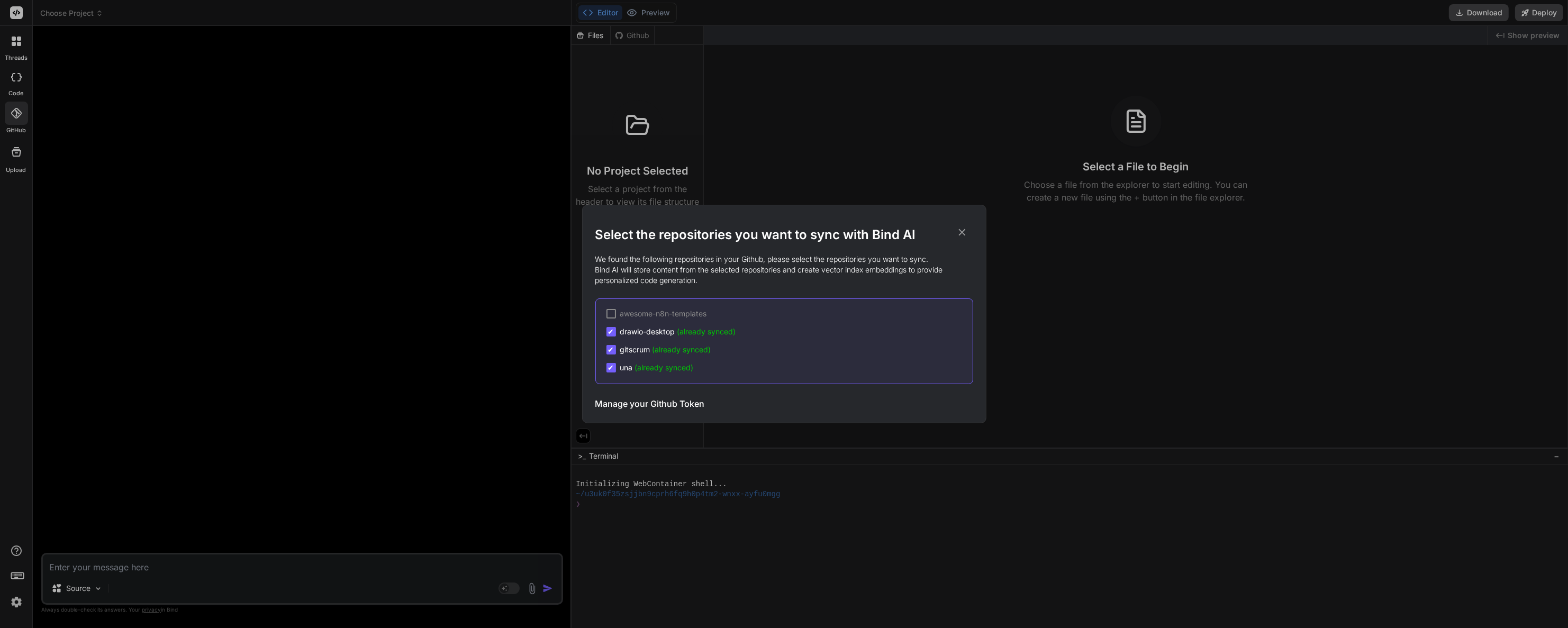
click at [961, 235] on icon at bounding box center [962, 232] width 12 height 12
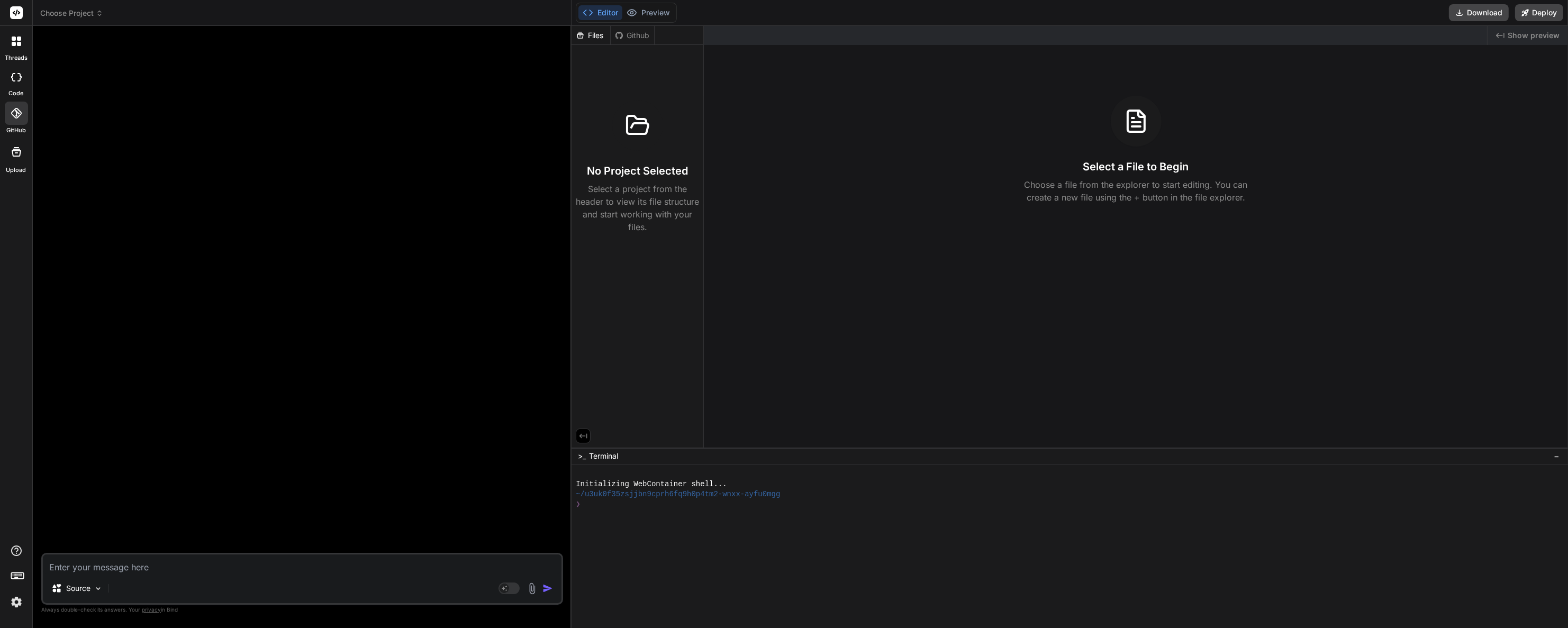
click at [15, 592] on div at bounding box center [16, 578] width 32 height 67
click at [27, 10] on div at bounding box center [16, 13] width 32 height 26
click at [51, 10] on span "Choose Project" at bounding box center [72, 13] width 63 height 10
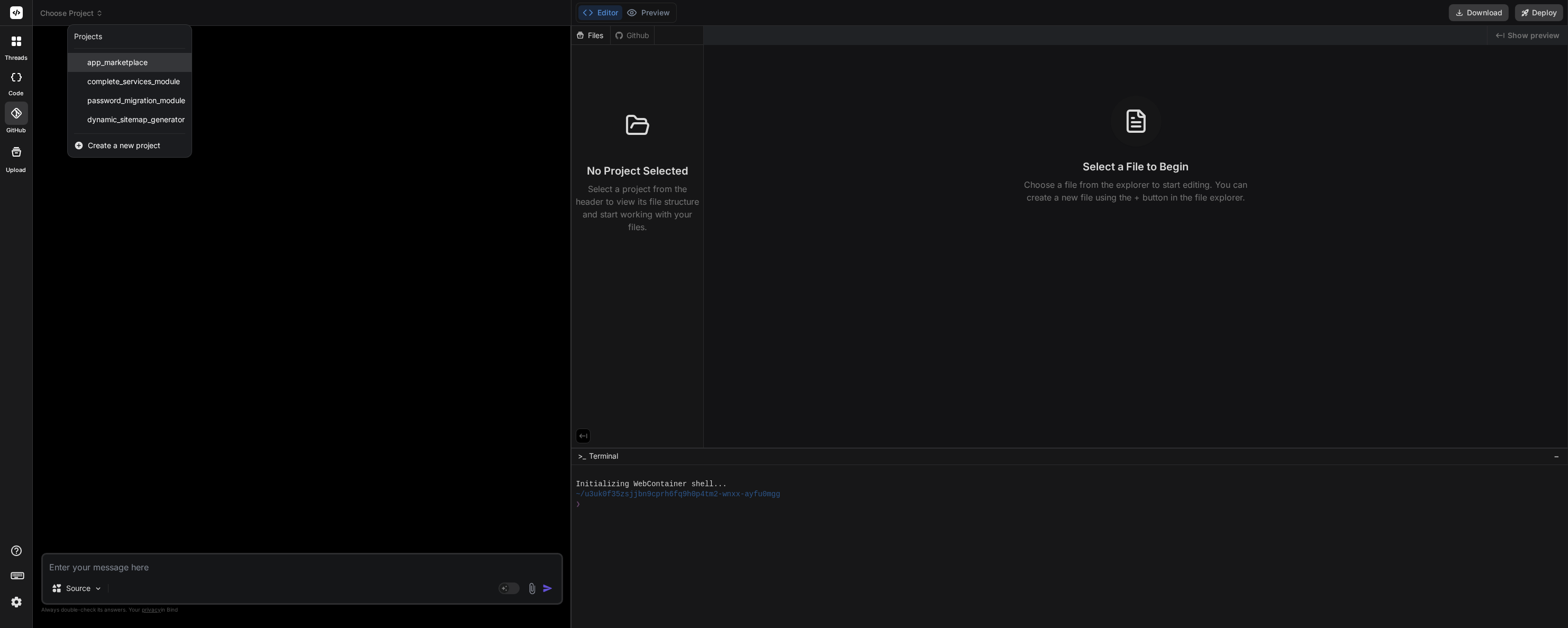
drag, startPoint x: 115, startPoint y: 62, endPoint x: 107, endPoint y: 62, distance: 8.0
click at [107, 62] on span "app_marketplace" at bounding box center [118, 62] width 60 height 10
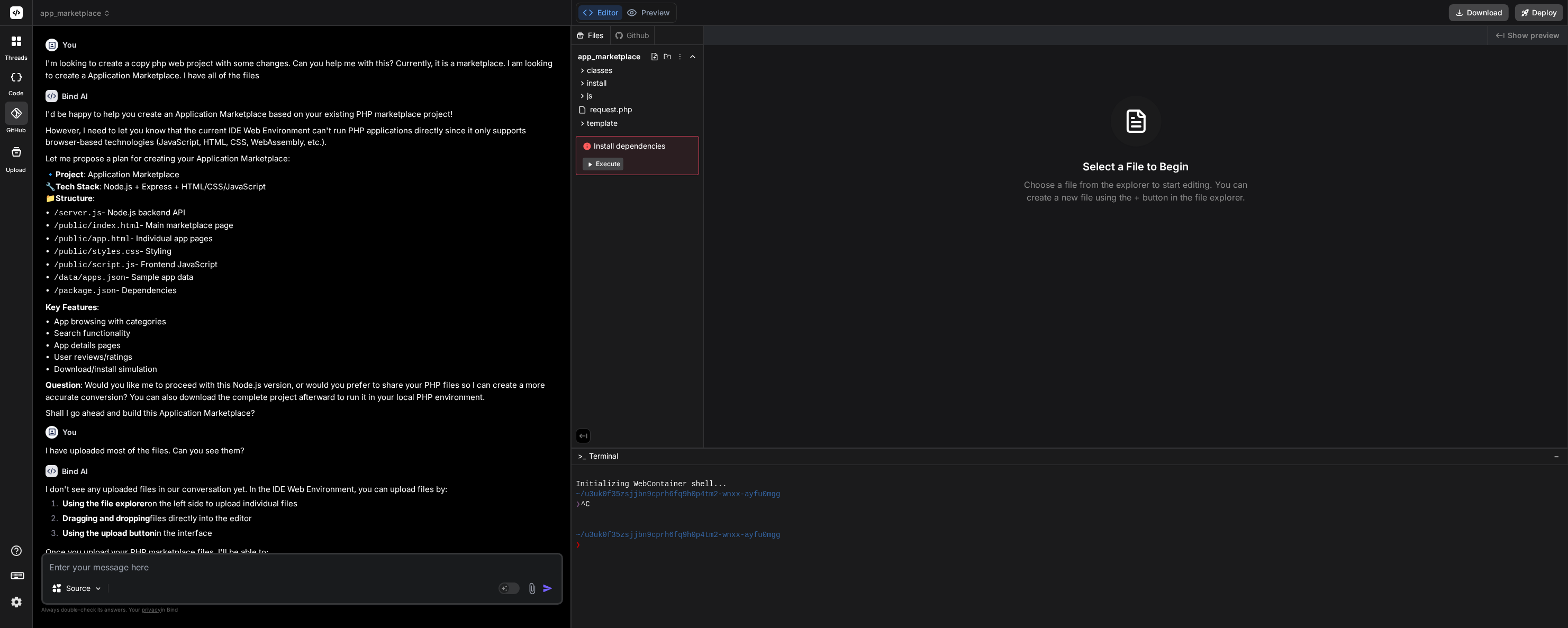
scroll to position [165, 0]
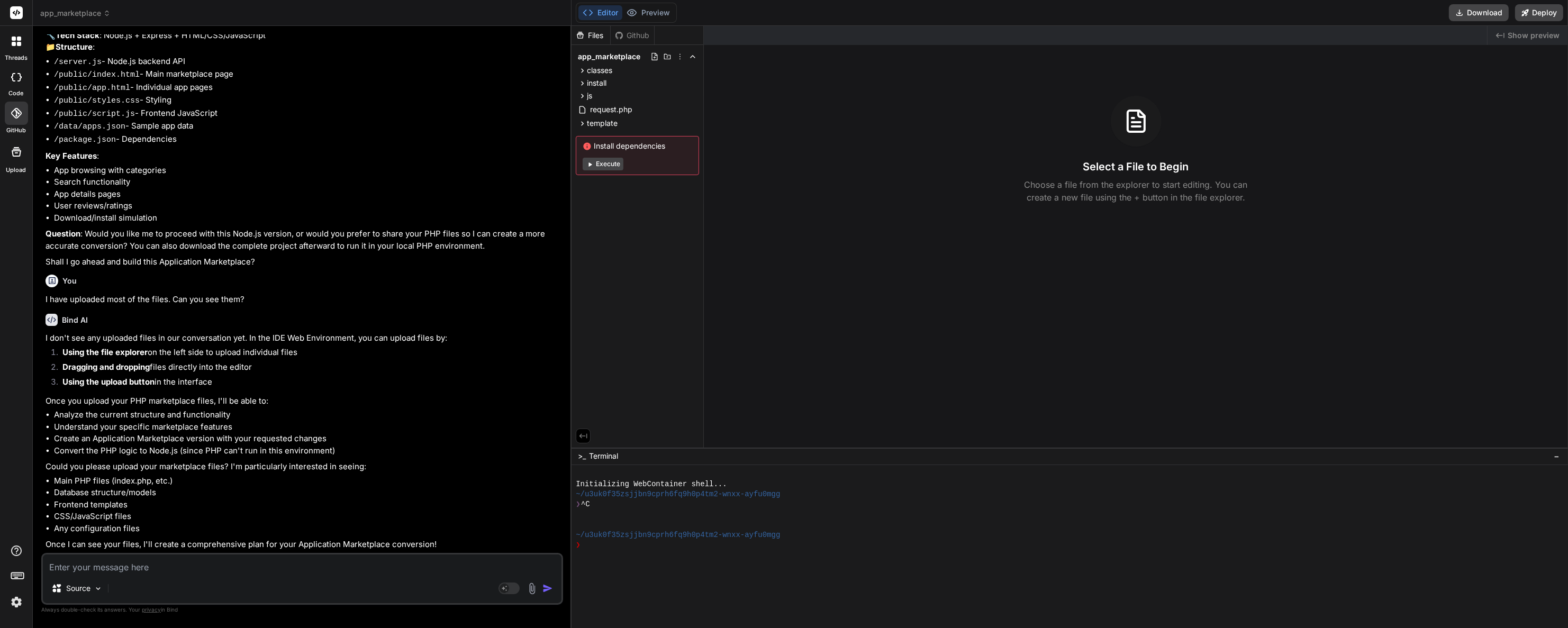
click at [89, 10] on span "app_marketplace" at bounding box center [75, 13] width 70 height 10
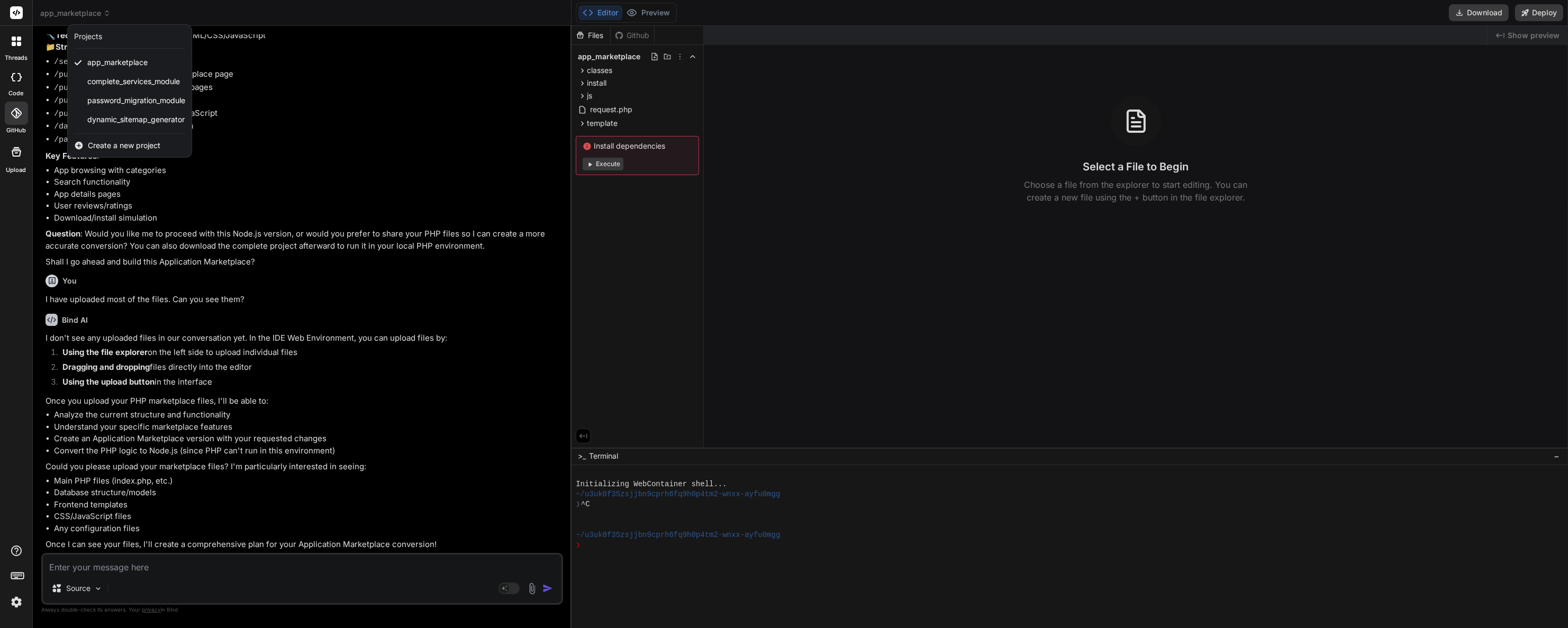
click at [23, 166] on label "Upload" at bounding box center [16, 170] width 20 height 9
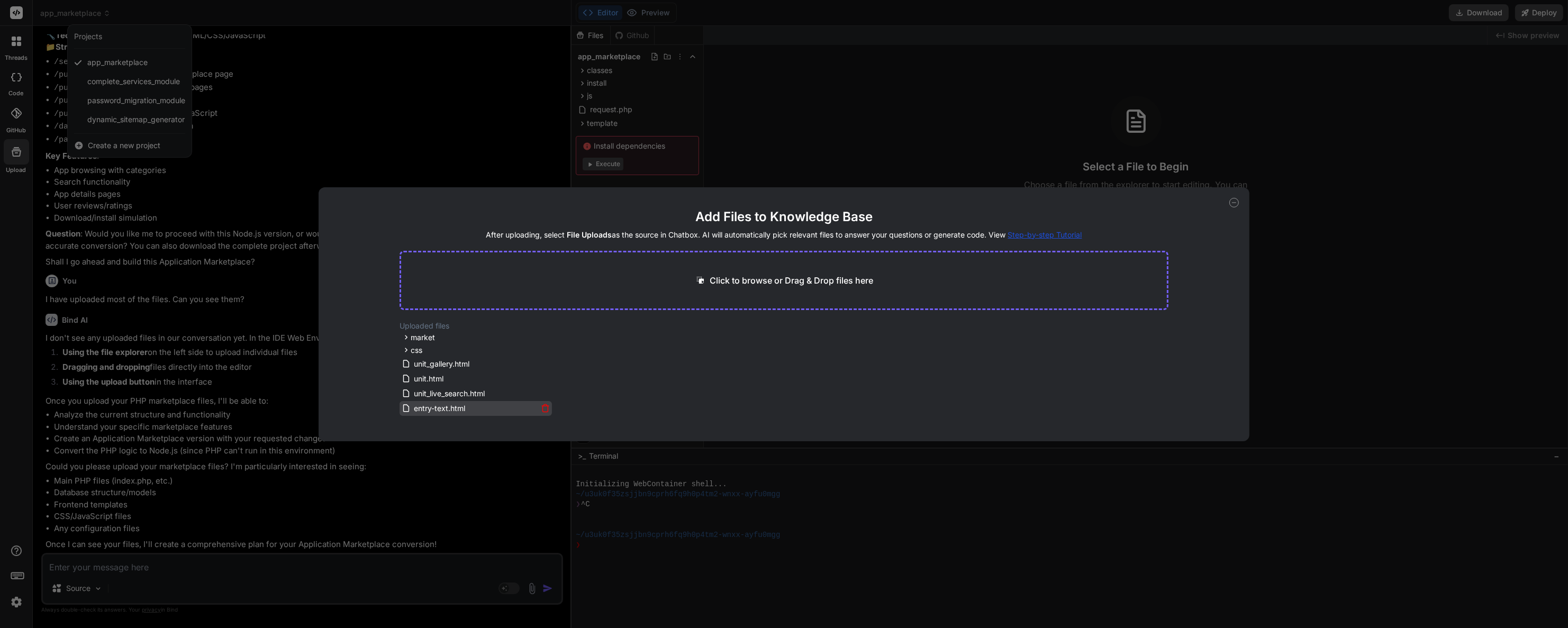
click at [546, 406] on icon at bounding box center [545, 408] width 9 height 9
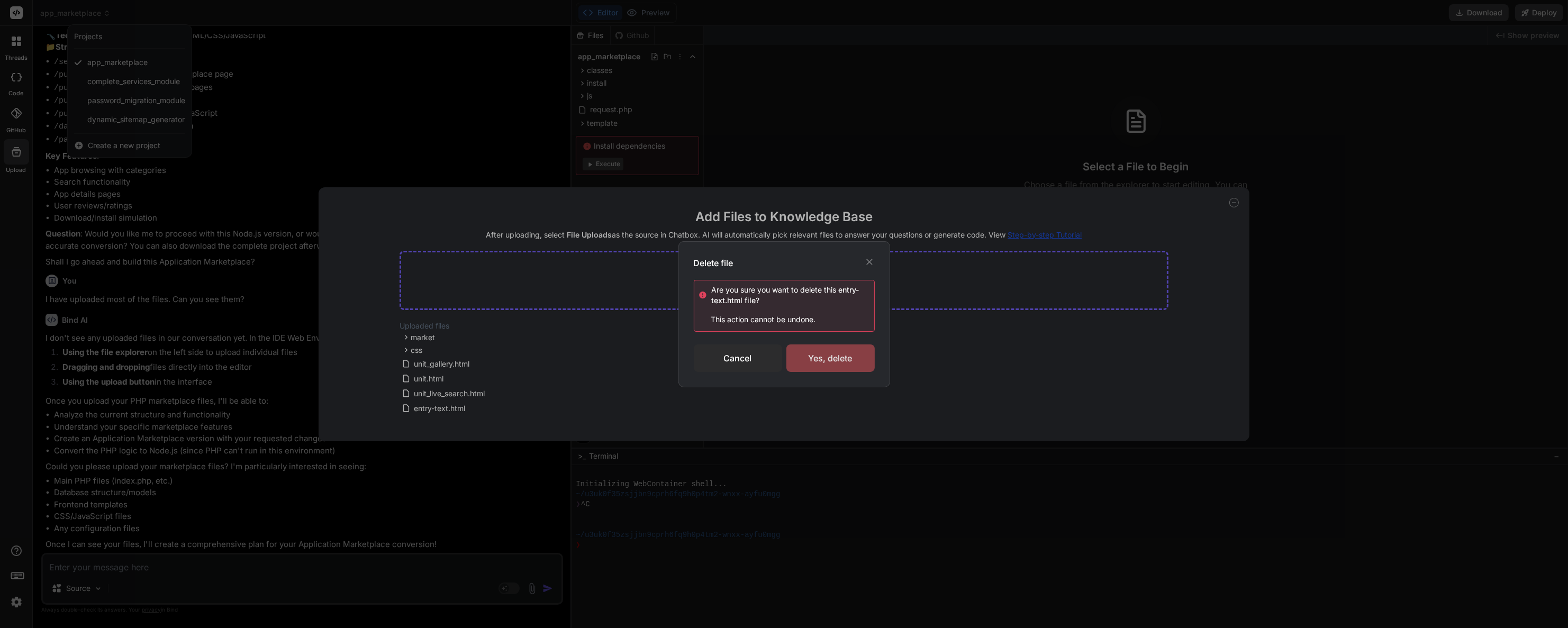
click at [854, 350] on div "Yes, delete" at bounding box center [831, 358] width 88 height 28
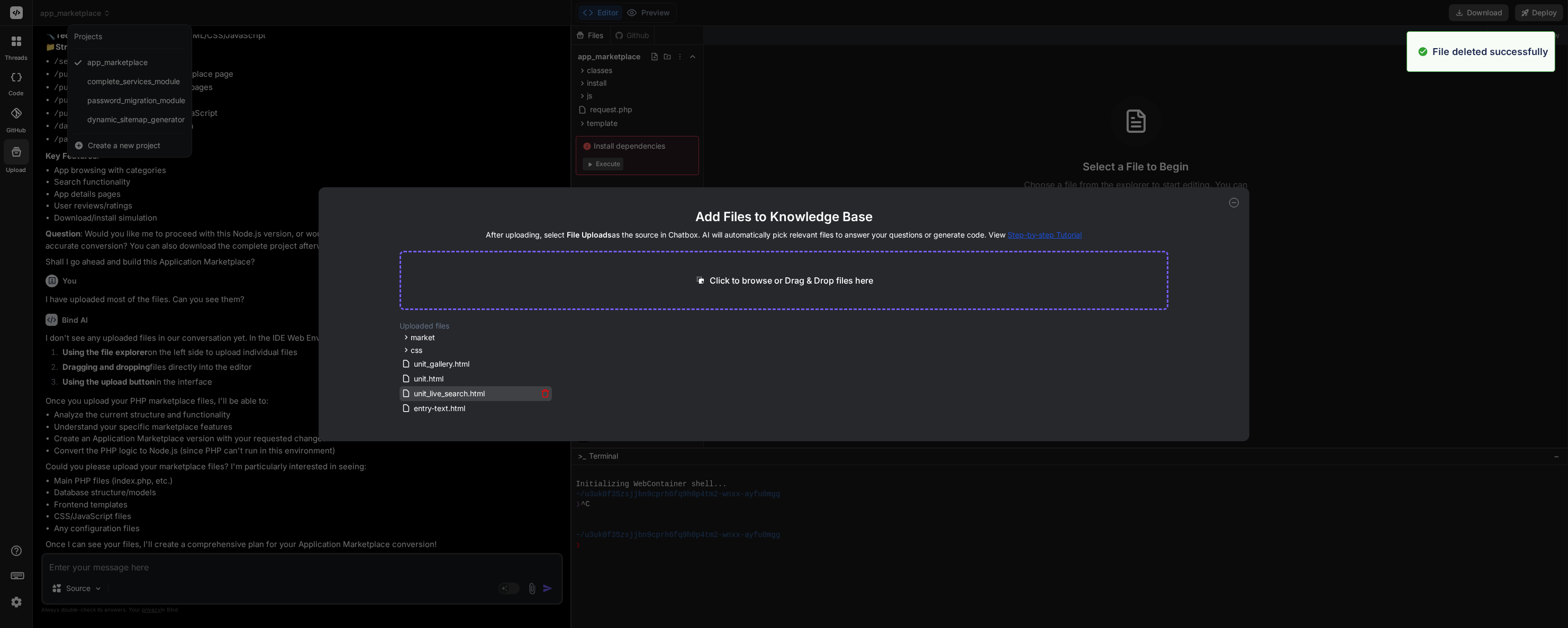
click at [545, 392] on icon at bounding box center [545, 393] width 9 height 9
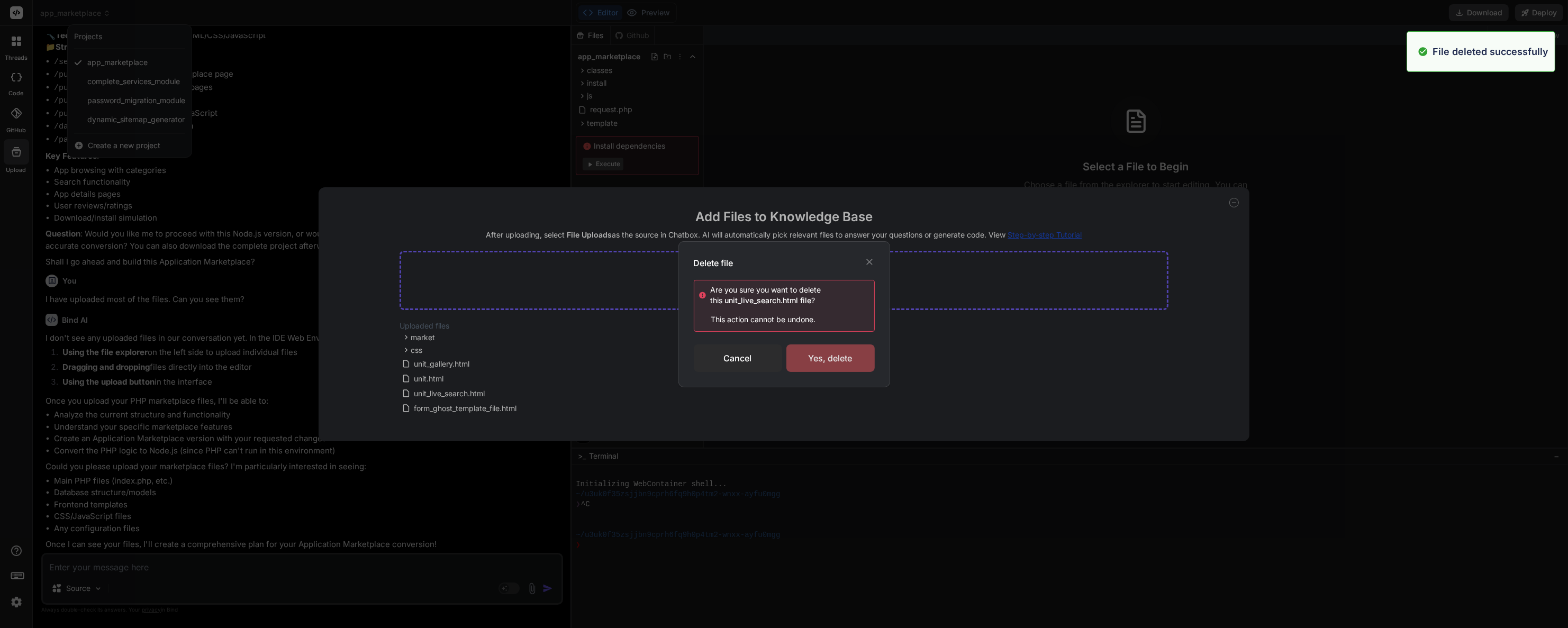
click at [837, 358] on div "Yes, delete" at bounding box center [831, 358] width 88 height 28
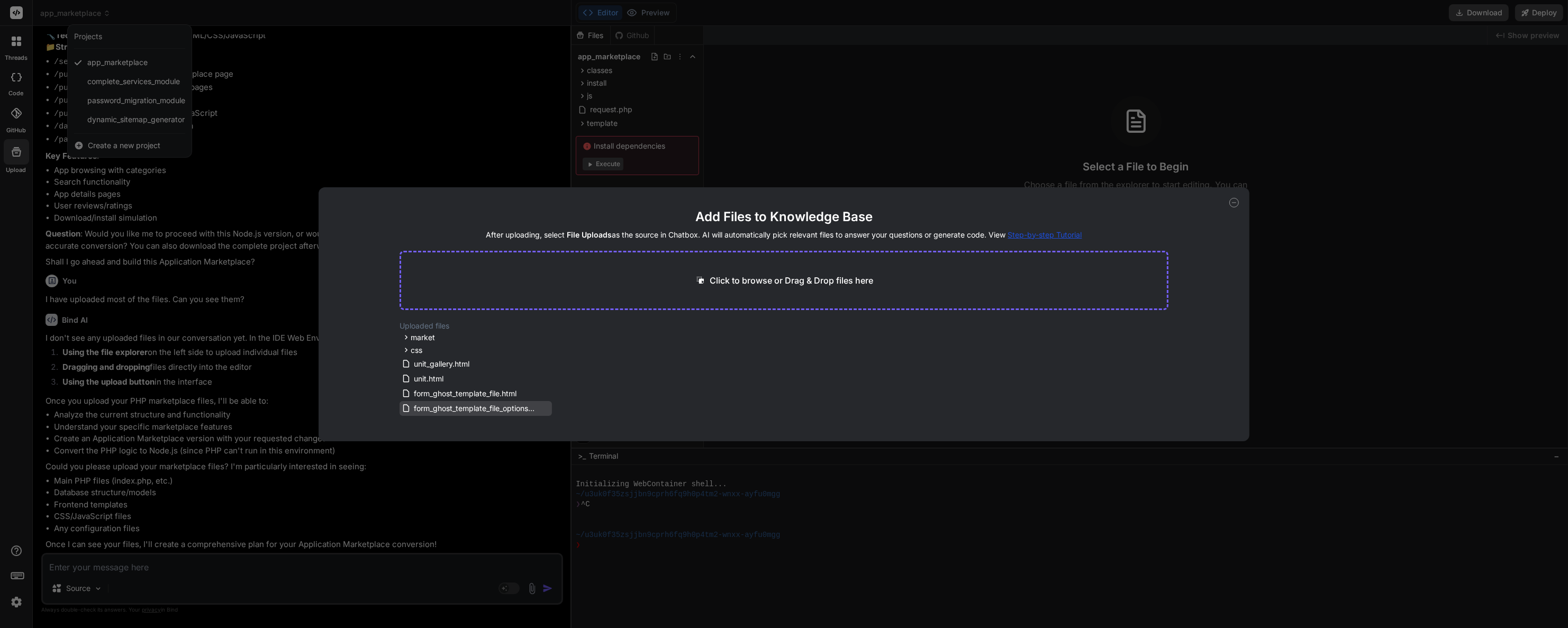
click at [542, 401] on div "form_ghost_template_file_options.html" at bounding box center [475, 409] width 153 height 15
click at [546, 408] on icon at bounding box center [545, 408] width 9 height 9
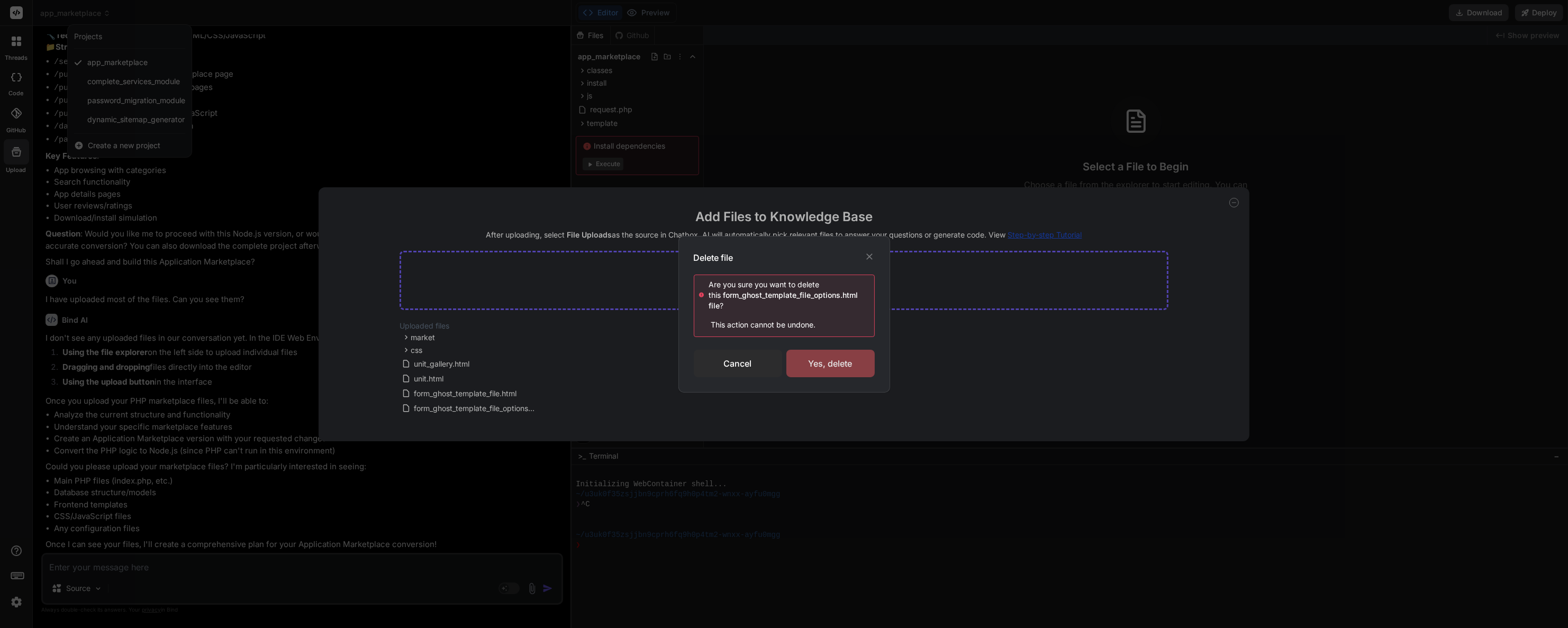
click at [827, 370] on div "Yes, delete" at bounding box center [831, 363] width 88 height 28
click at [832, 363] on div "Deleting..." at bounding box center [831, 363] width 88 height 13
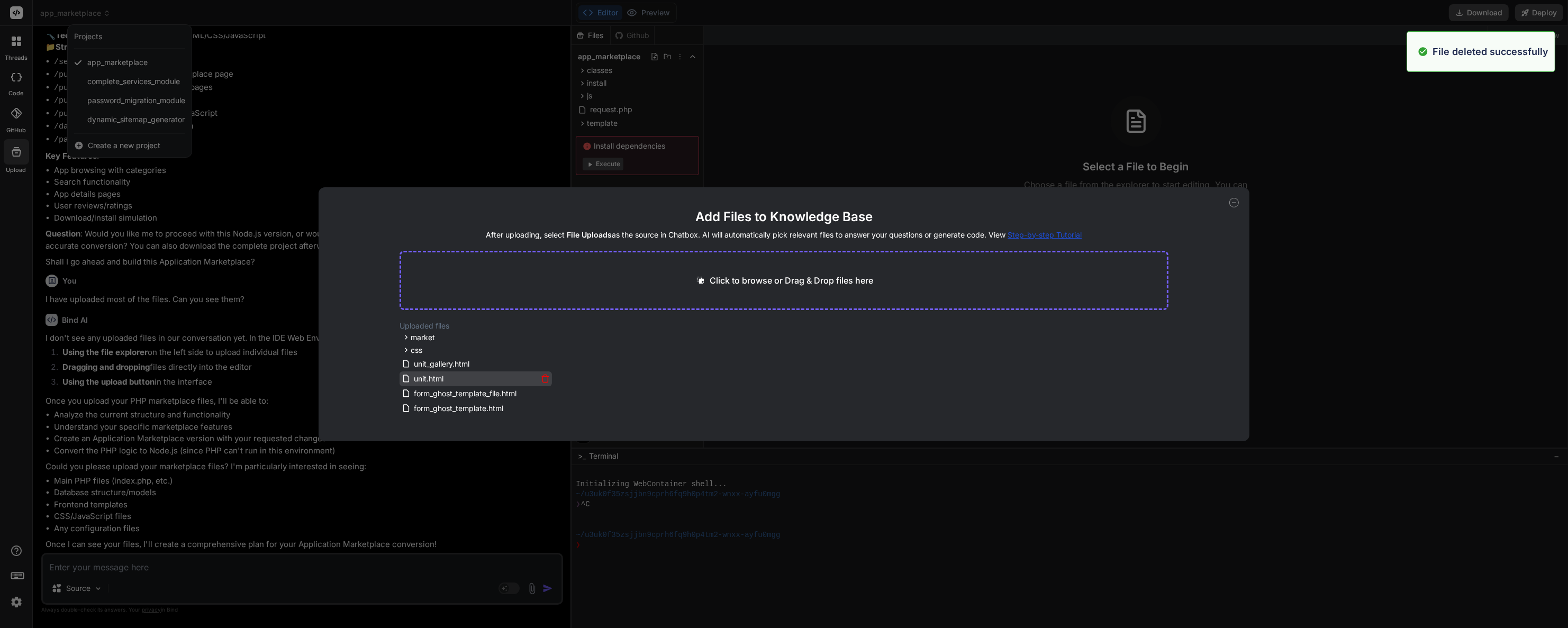
click at [543, 374] on icon at bounding box center [545, 379] width 9 height 9
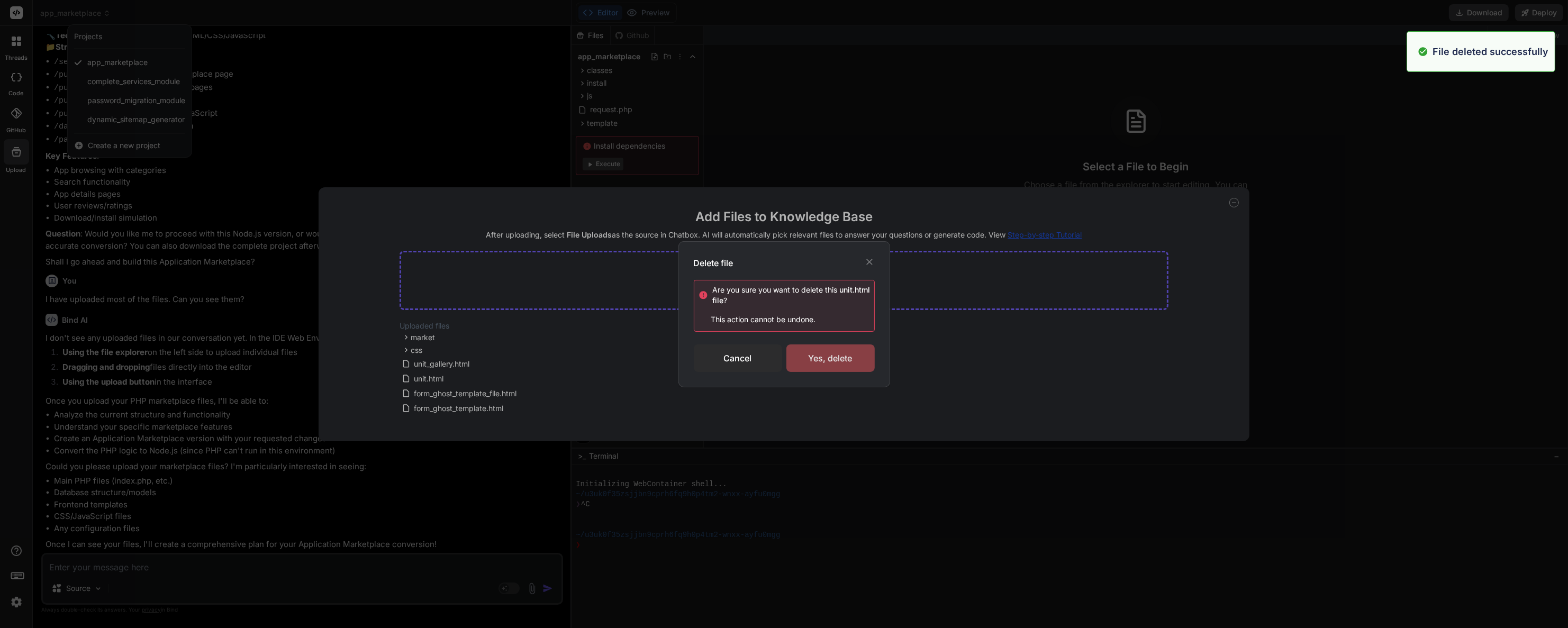
click at [826, 366] on div "Yes, delete" at bounding box center [831, 358] width 88 height 28
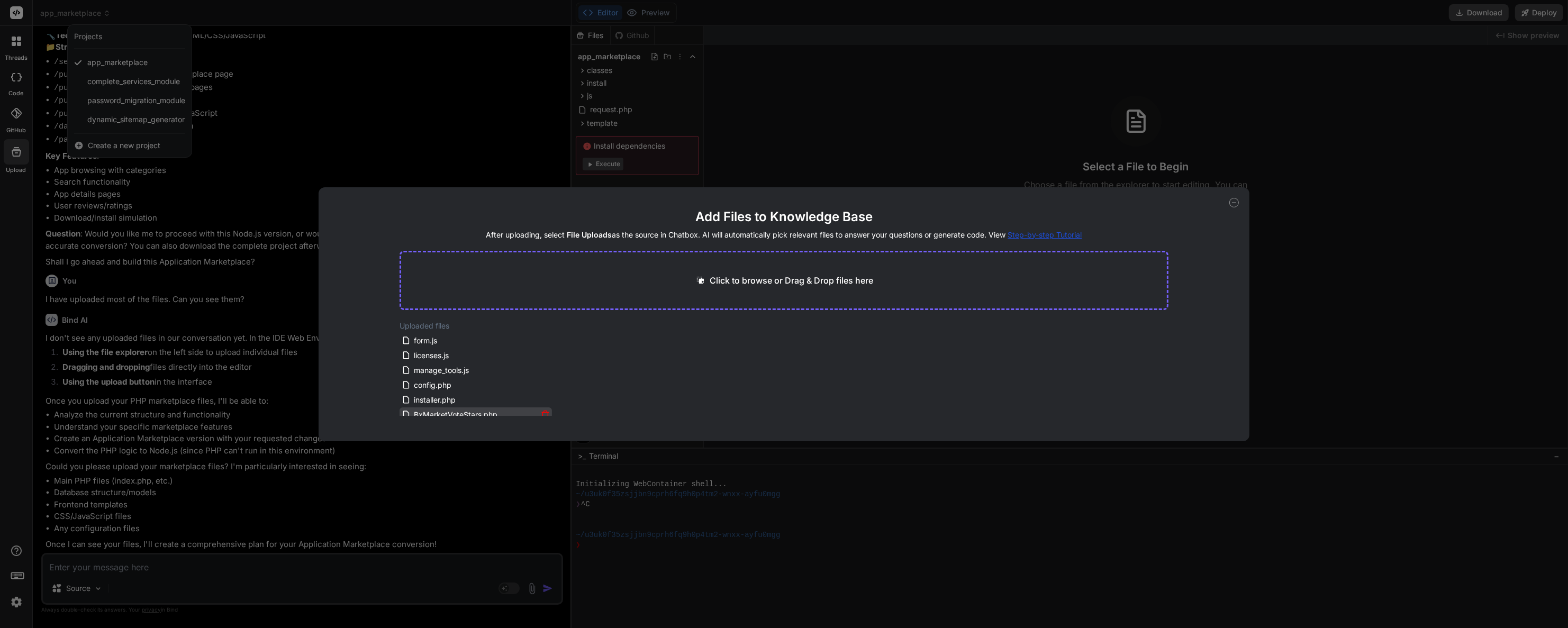
scroll to position [0, 0]
click at [1232, 203] on icon at bounding box center [1234, 203] width 10 height 10
type textarea "x"
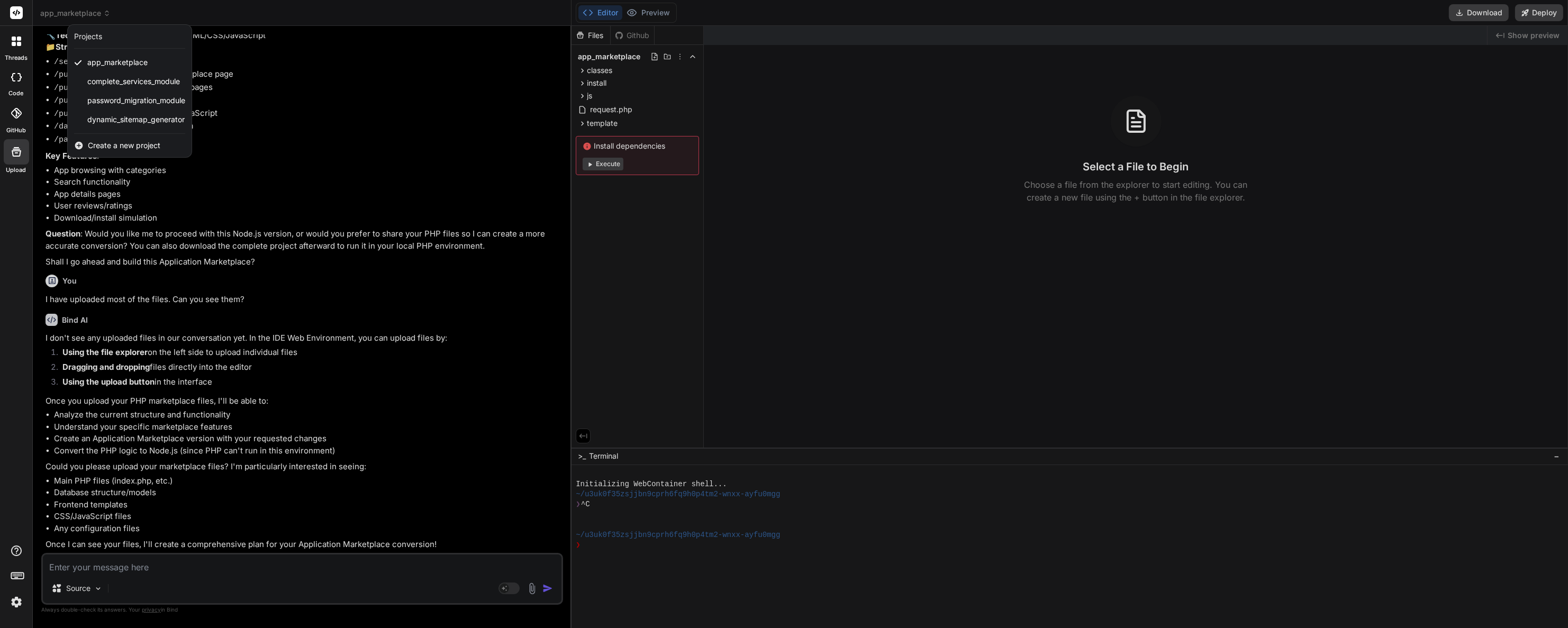
click at [627, 36] on div at bounding box center [784, 314] width 1568 height 628
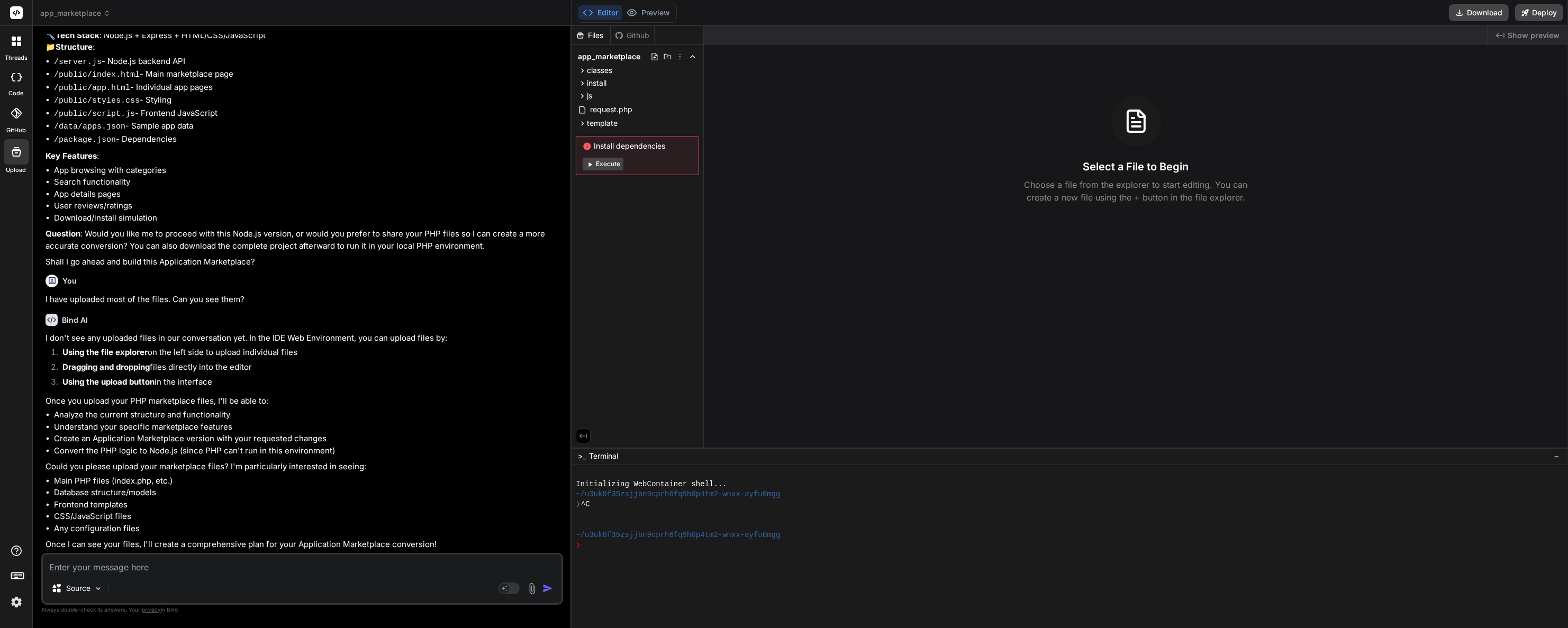
click at [627, 36] on div "Github" at bounding box center [632, 35] width 43 height 10
click at [637, 30] on div "Github" at bounding box center [632, 35] width 43 height 10
click at [638, 33] on div "Github" at bounding box center [632, 35] width 43 height 10
drag, startPoint x: 638, startPoint y: 33, endPoint x: 608, endPoint y: 35, distance: 30.1
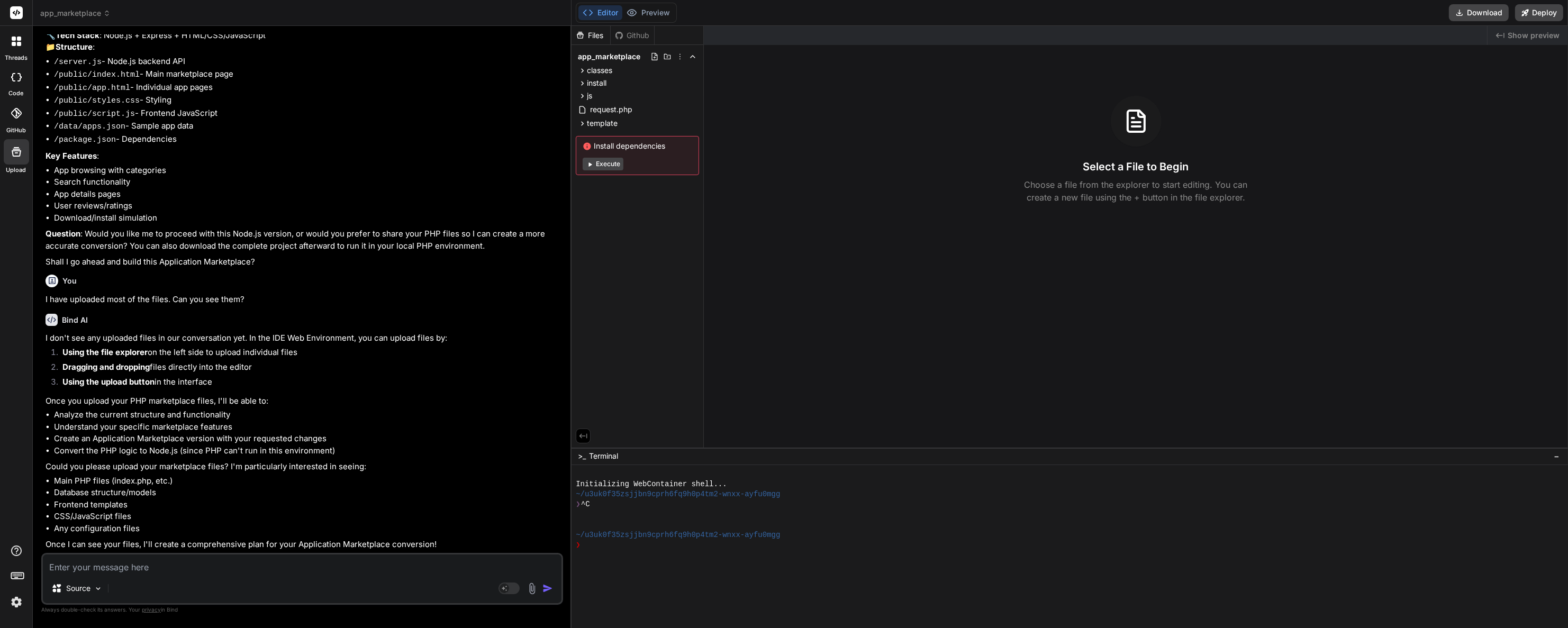
click at [608, 35] on div "Files" at bounding box center [590, 35] width 39 height 10
click at [587, 31] on div "Files" at bounding box center [590, 35] width 39 height 10
click at [643, 31] on div "Github" at bounding box center [632, 35] width 43 height 10
click at [639, 34] on div "Github" at bounding box center [632, 35] width 43 height 10
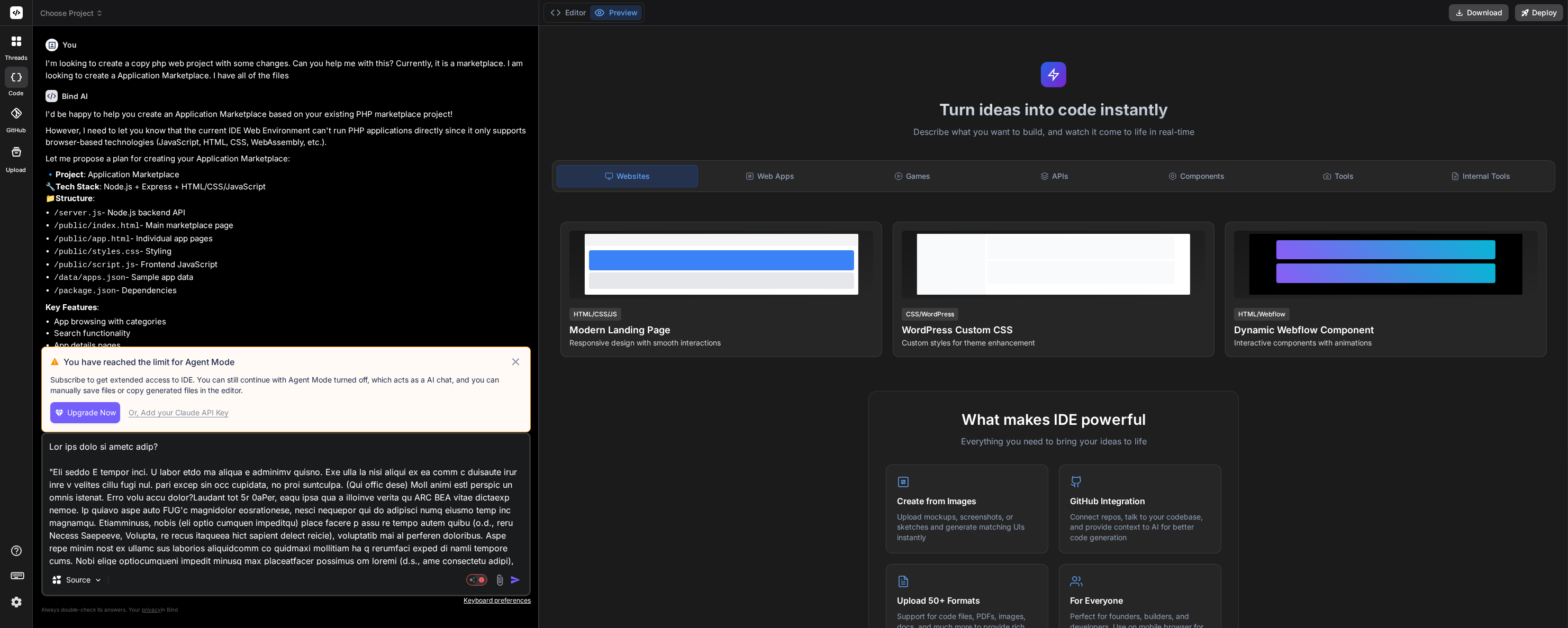
scroll to position [373, 0]
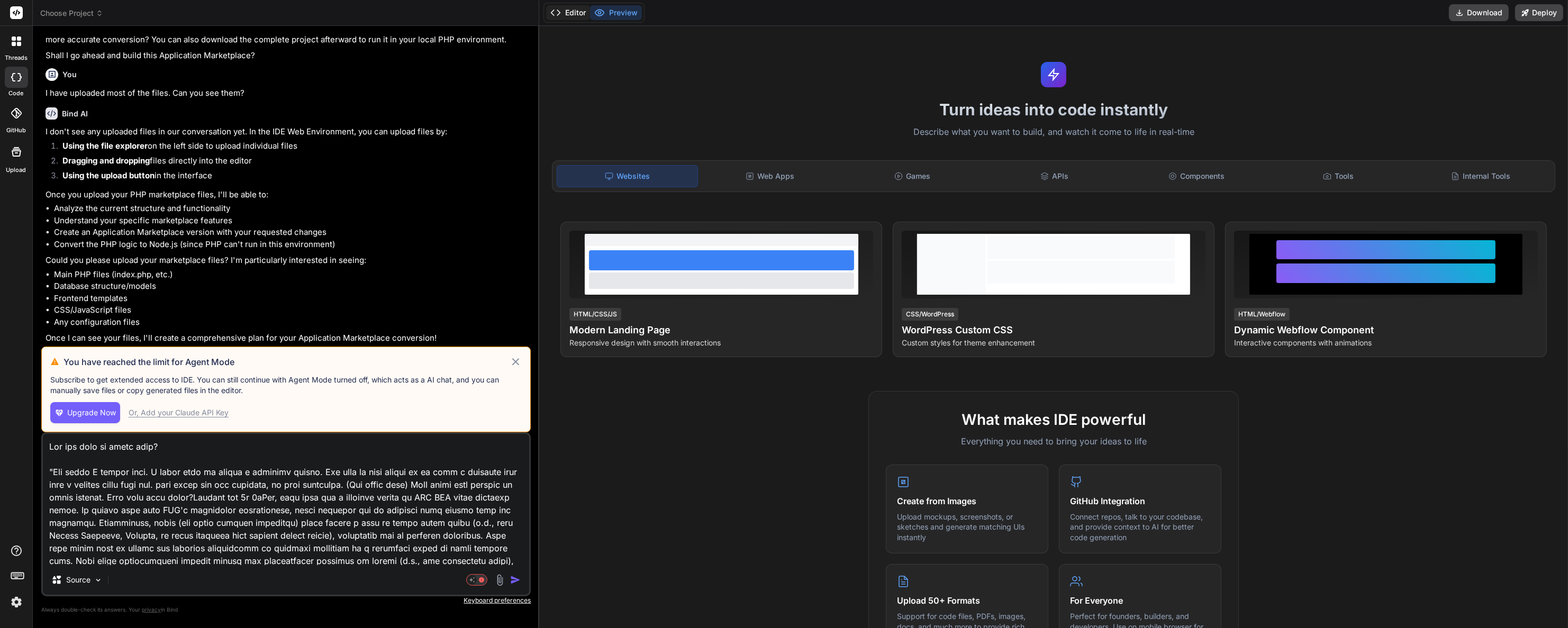
type textarea "x"
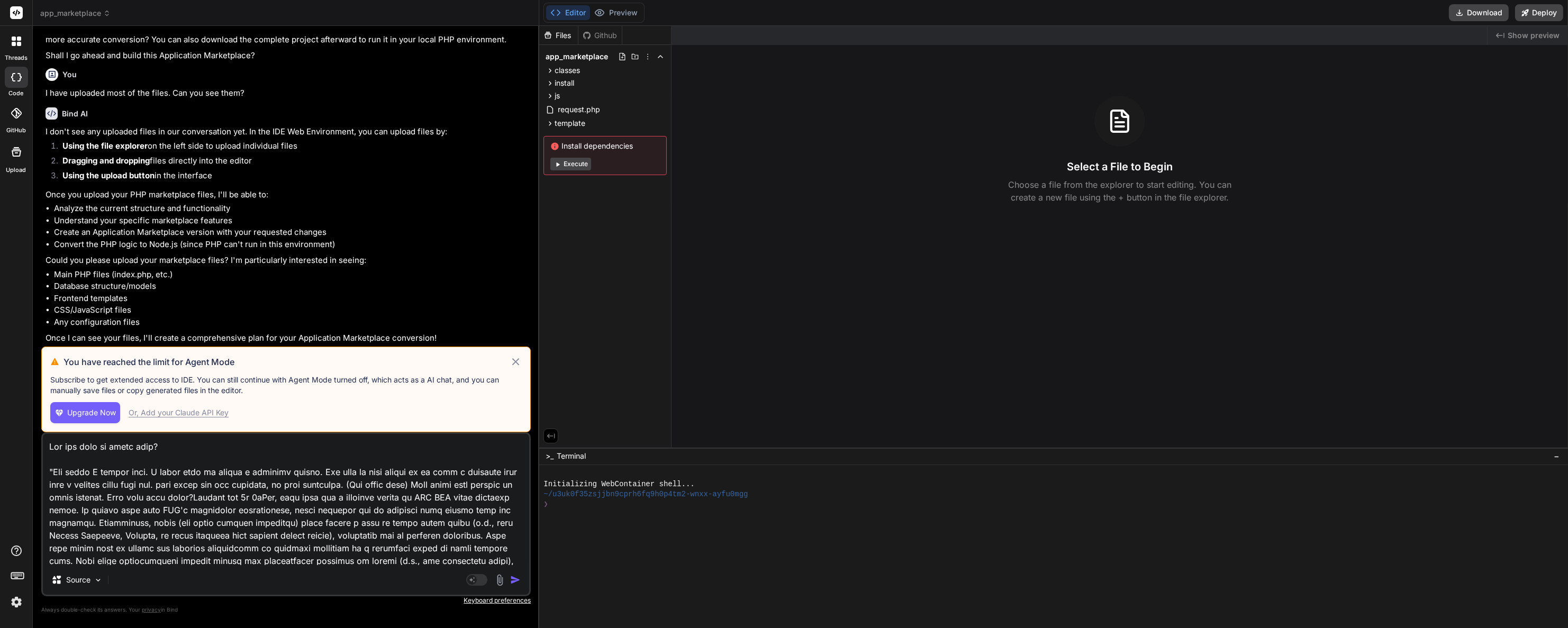
click at [592, 32] on div "Github" at bounding box center [600, 35] width 43 height 10
click at [9, 113] on div at bounding box center [17, 113] width 23 height 23
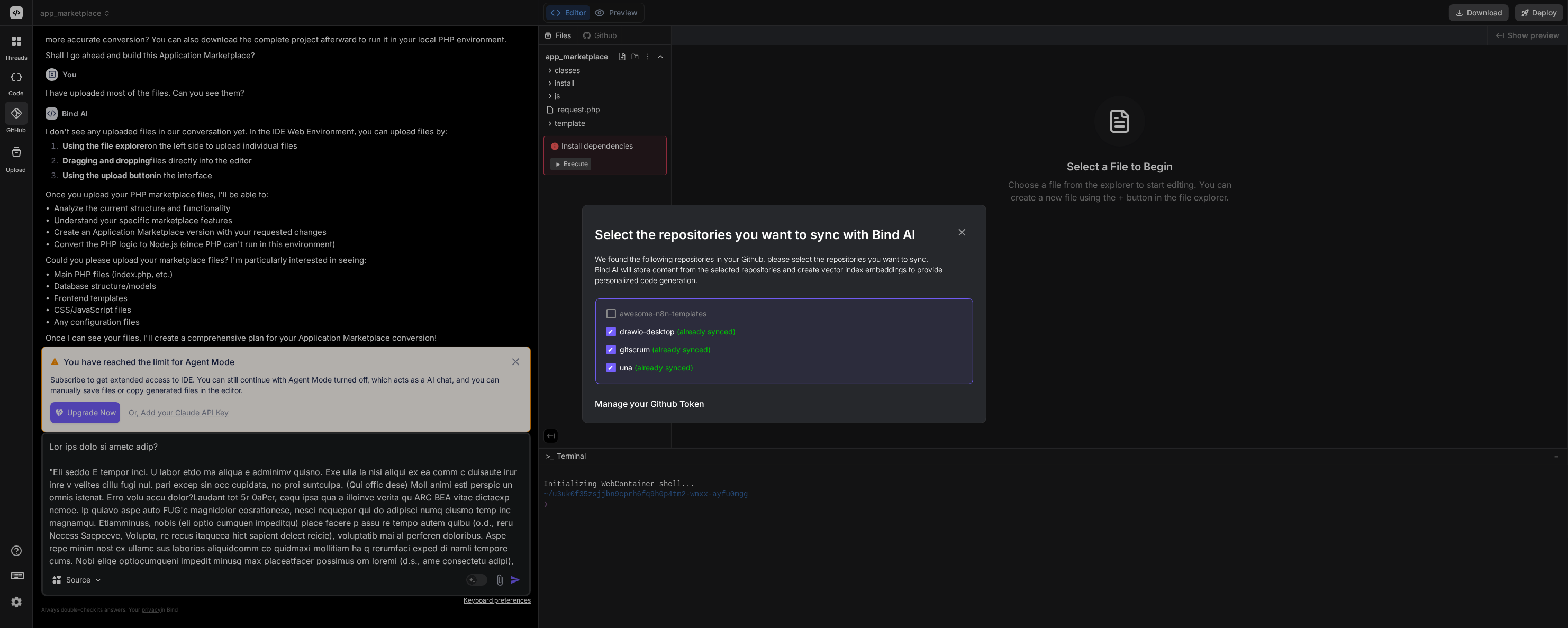
click at [958, 231] on icon at bounding box center [962, 232] width 12 height 12
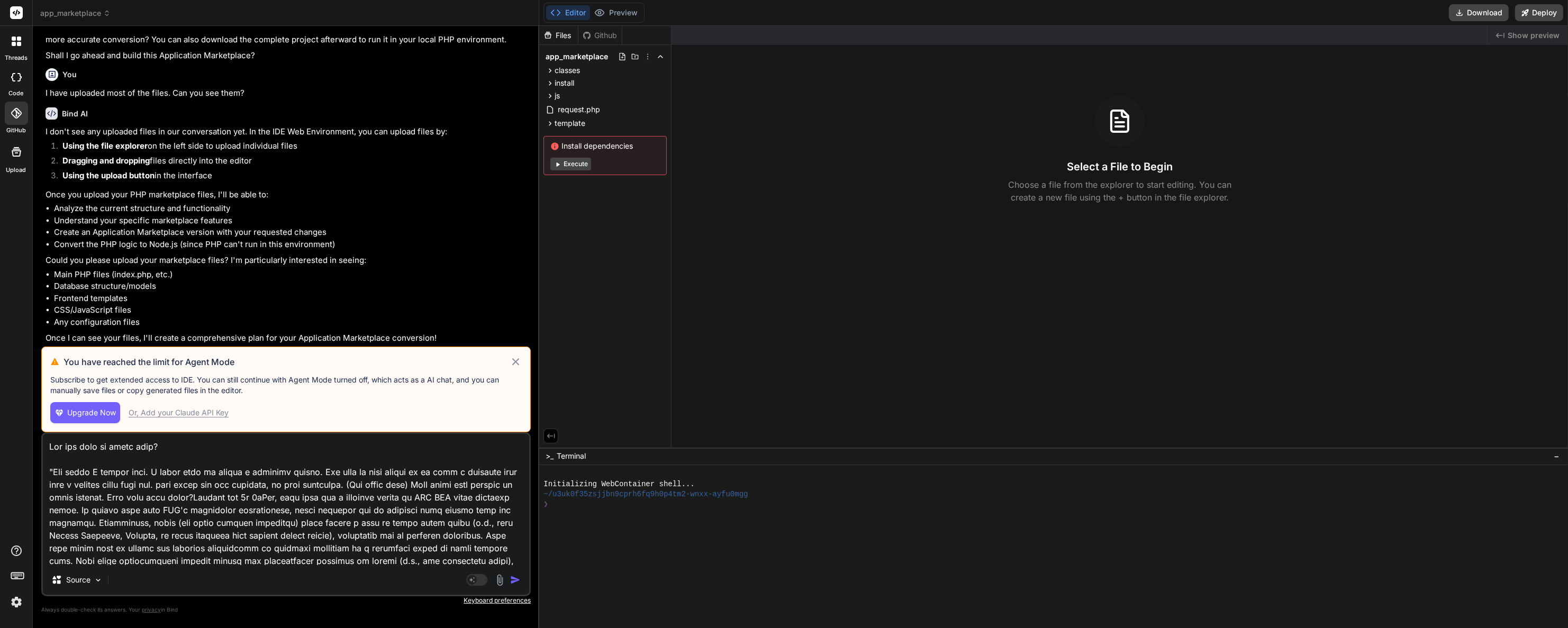
click at [606, 38] on div "Github" at bounding box center [600, 35] width 43 height 10
click at [606, 37] on div "Github" at bounding box center [600, 35] width 43 height 10
drag, startPoint x: 606, startPoint y: 37, endPoint x: 592, endPoint y: 34, distance: 14.3
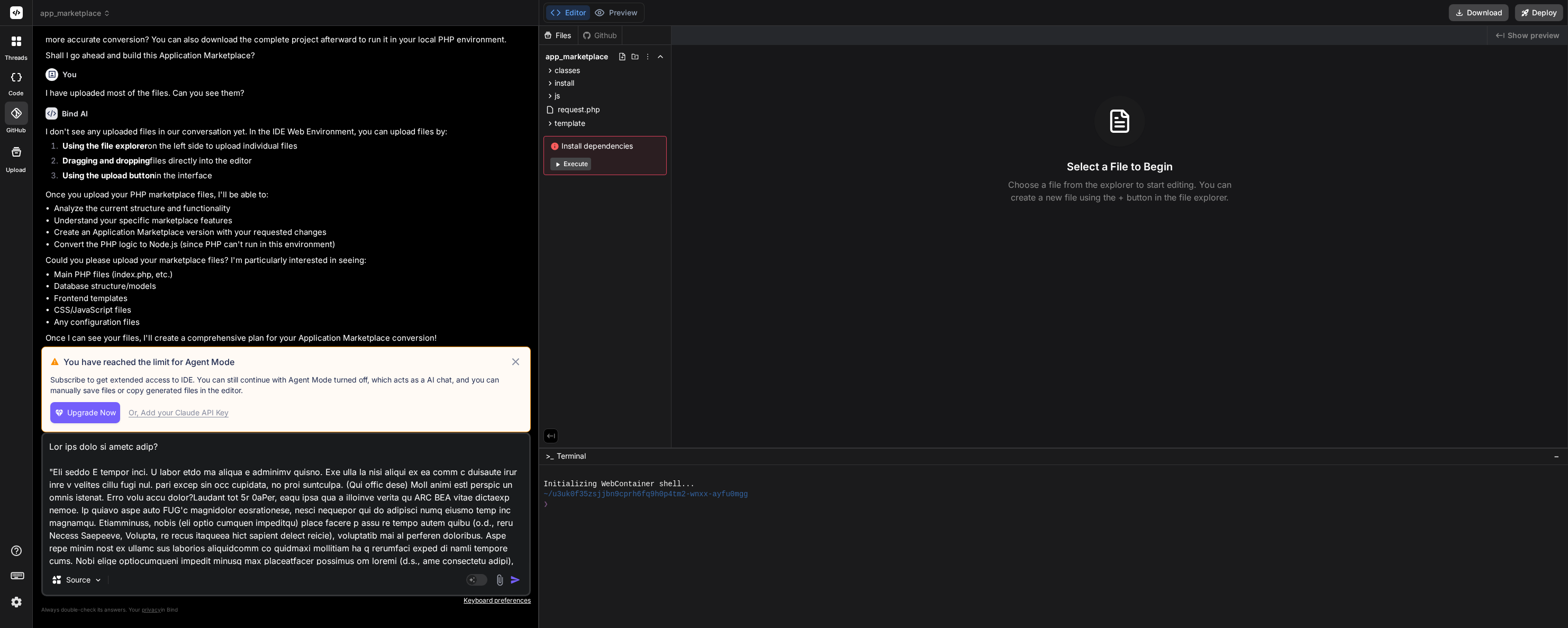
click at [572, 32] on div "Files" at bounding box center [558, 35] width 39 height 10
click at [549, 34] on icon at bounding box center [548, 35] width 6 height 7
click at [600, 28] on div "Files Github" at bounding box center [581, 35] width 83 height 19
click at [605, 34] on div "Github" at bounding box center [600, 35] width 43 height 10
click at [643, 31] on div "Files Github" at bounding box center [605, 35] width 132 height 19
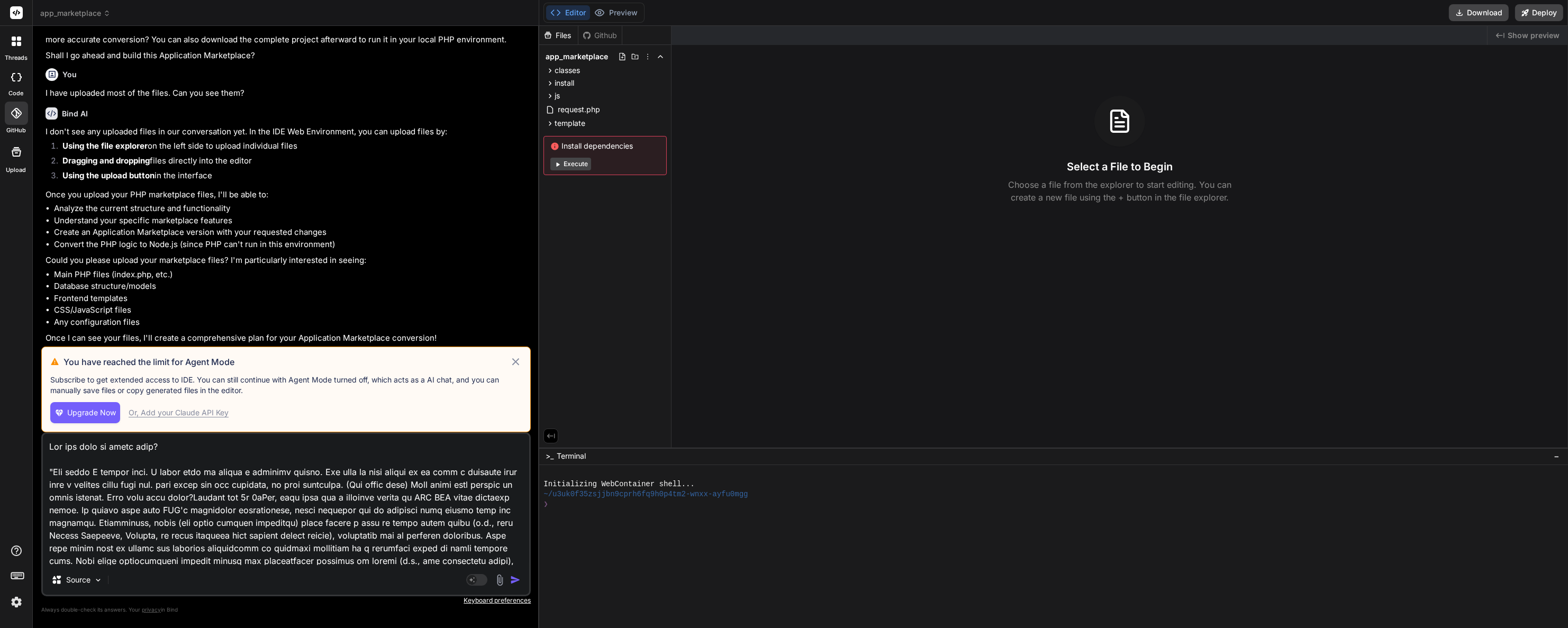
click at [1517, 40] on span "Show preview" at bounding box center [1533, 35] width 52 height 10
click at [1518, 31] on span "Show preview" at bounding box center [1533, 35] width 52 height 10
click at [17, 600] on img at bounding box center [16, 602] width 18 height 18
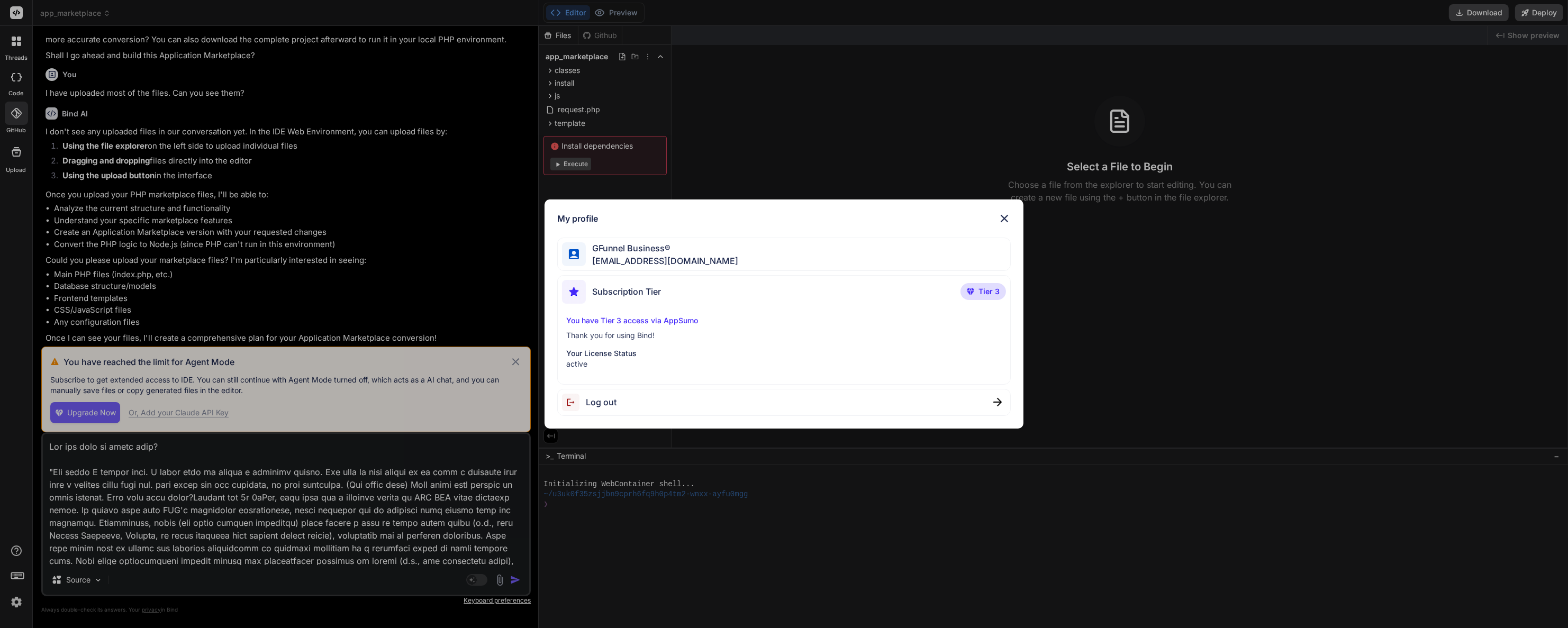
click at [655, 319] on p "You have Tier 3 access via AppSumo" at bounding box center [783, 320] width 435 height 10
drag, startPoint x: 655, startPoint y: 319, endPoint x: 628, endPoint y: 317, distance: 27.1
click at [628, 317] on p "You have Tier 3 access via AppSumo" at bounding box center [783, 320] width 435 height 10
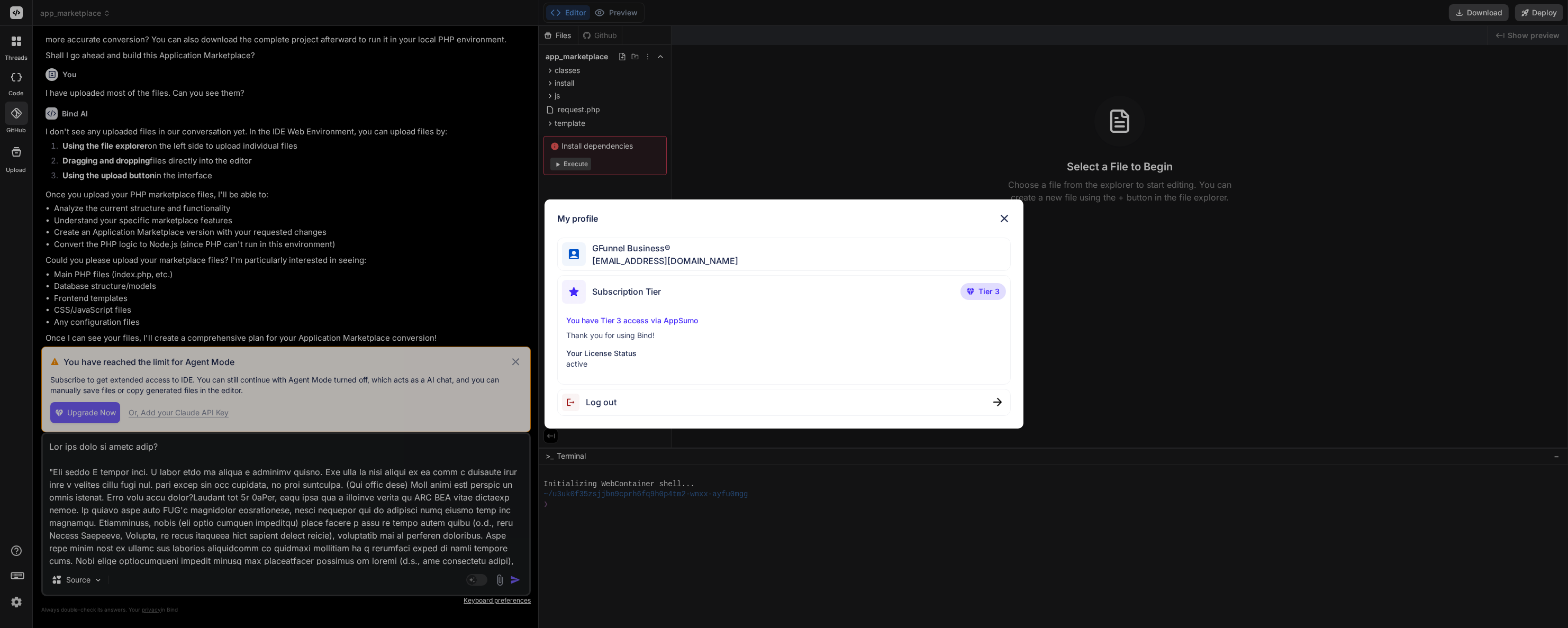
click at [407, 264] on div "My profile GFunnel Business® admin@gfunnel.com Subscription Tier Tier 3 You hav…" at bounding box center [784, 314] width 1568 height 628
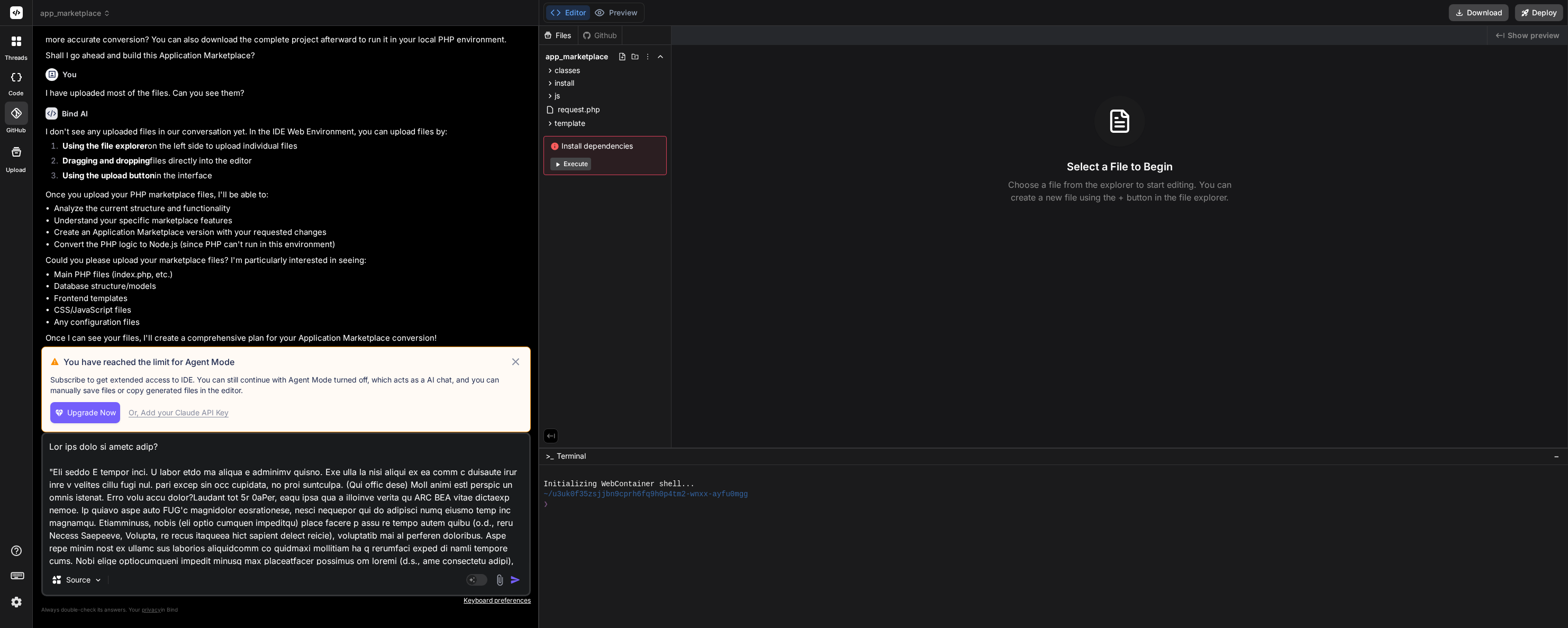
click at [358, 536] on textarea at bounding box center [286, 499] width 486 height 131
type textarea "x"
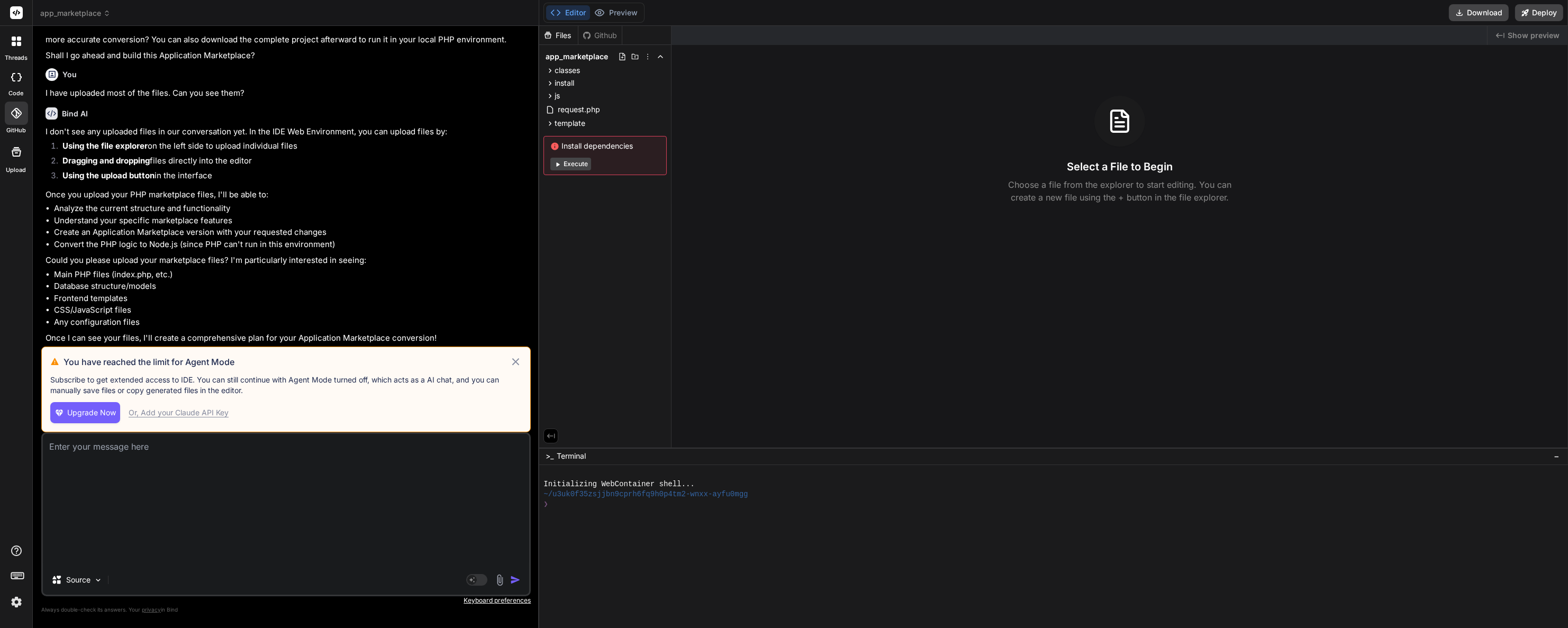
scroll to position [252, 0]
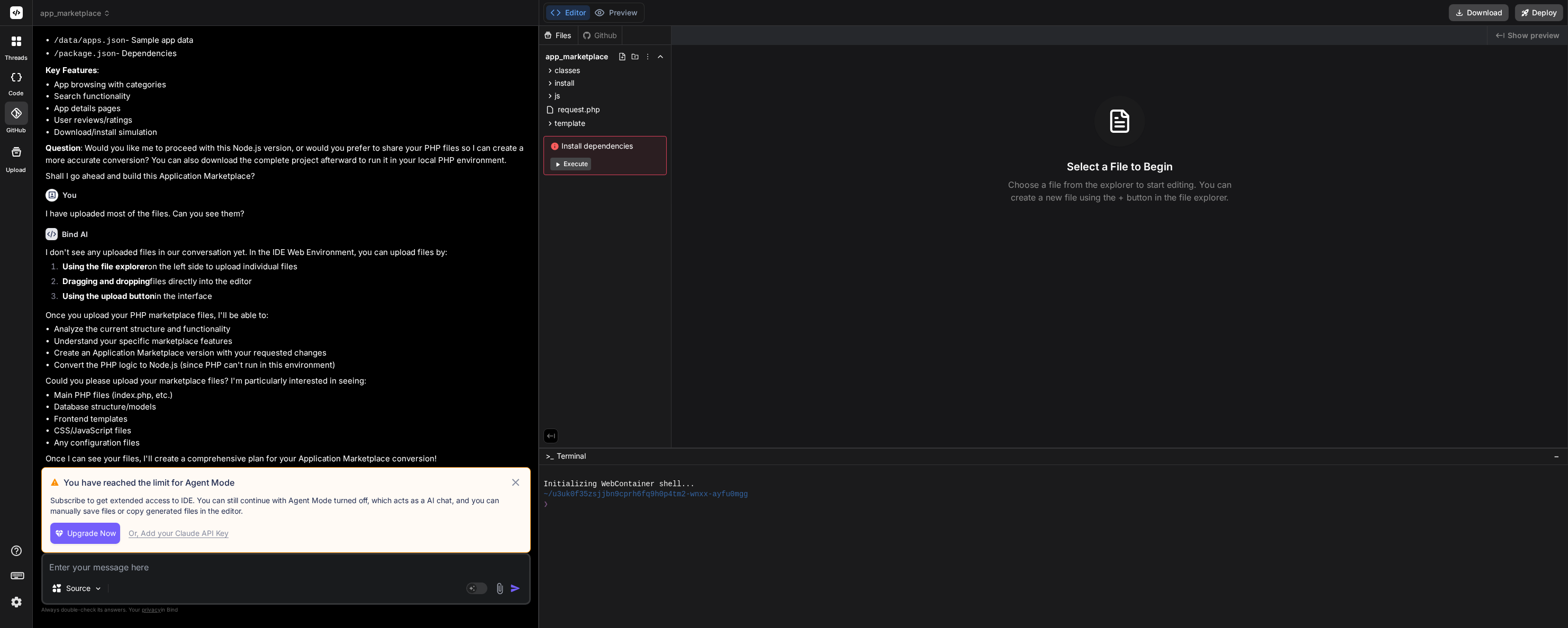
click at [208, 534] on div "Or, Add your Claude API Key" at bounding box center [178, 533] width 100 height 10
type textarea "x"
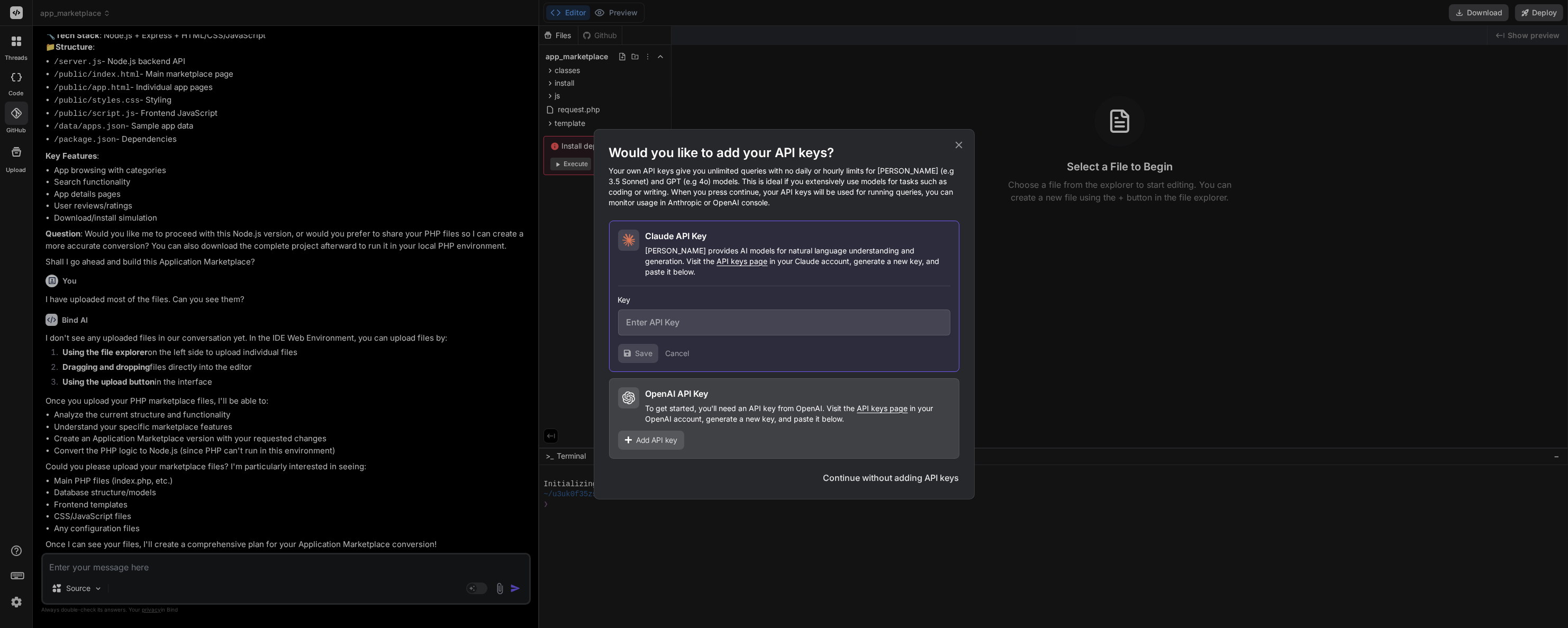
click at [717, 263] on span "API keys page" at bounding box center [742, 261] width 51 height 9
click at [645, 309] on input "text" at bounding box center [784, 322] width 332 height 26
paste input "sk-ant-api03-dnuSyOkZ7yK6ajM6BYM5Y0oFpJXMxrNZzmvyVy3x5jio_ZF9Z8sx8Khqqvr_XOoEWB…"
type input "sk-ant-api03-dnuSyOkZ7yK6ajM6BYM5Y0oFpJXMxrNZzmvyVy3x5jio_ZF9Z8sx8Khqqvr_XOoEWB…"
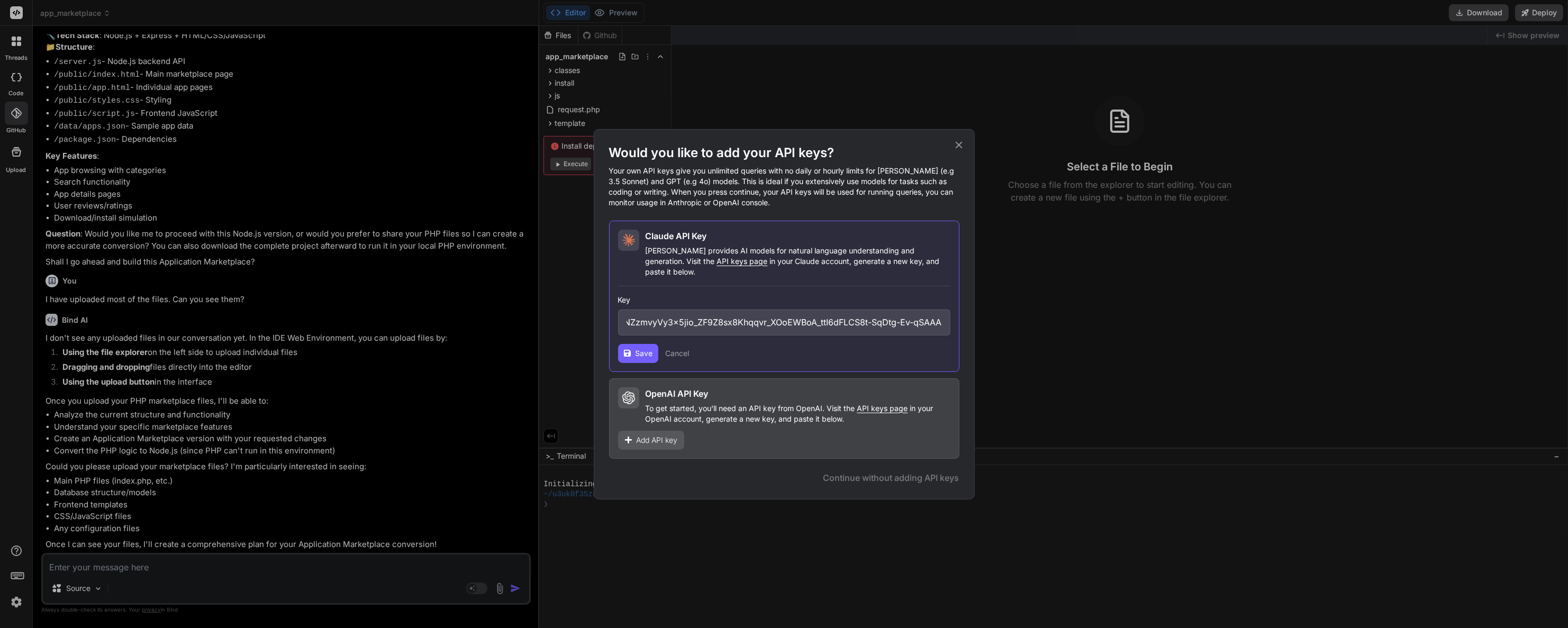
scroll to position [0, 0]
click at [639, 344] on button "Save" at bounding box center [638, 353] width 40 height 19
drag, startPoint x: 674, startPoint y: 317, endPoint x: 331, endPoint y: 306, distance: 343.2
click at [331, 306] on div "Would you like to add your API keys? Your own API keys give you unlimited queri…" at bounding box center [784, 314] width 1568 height 628
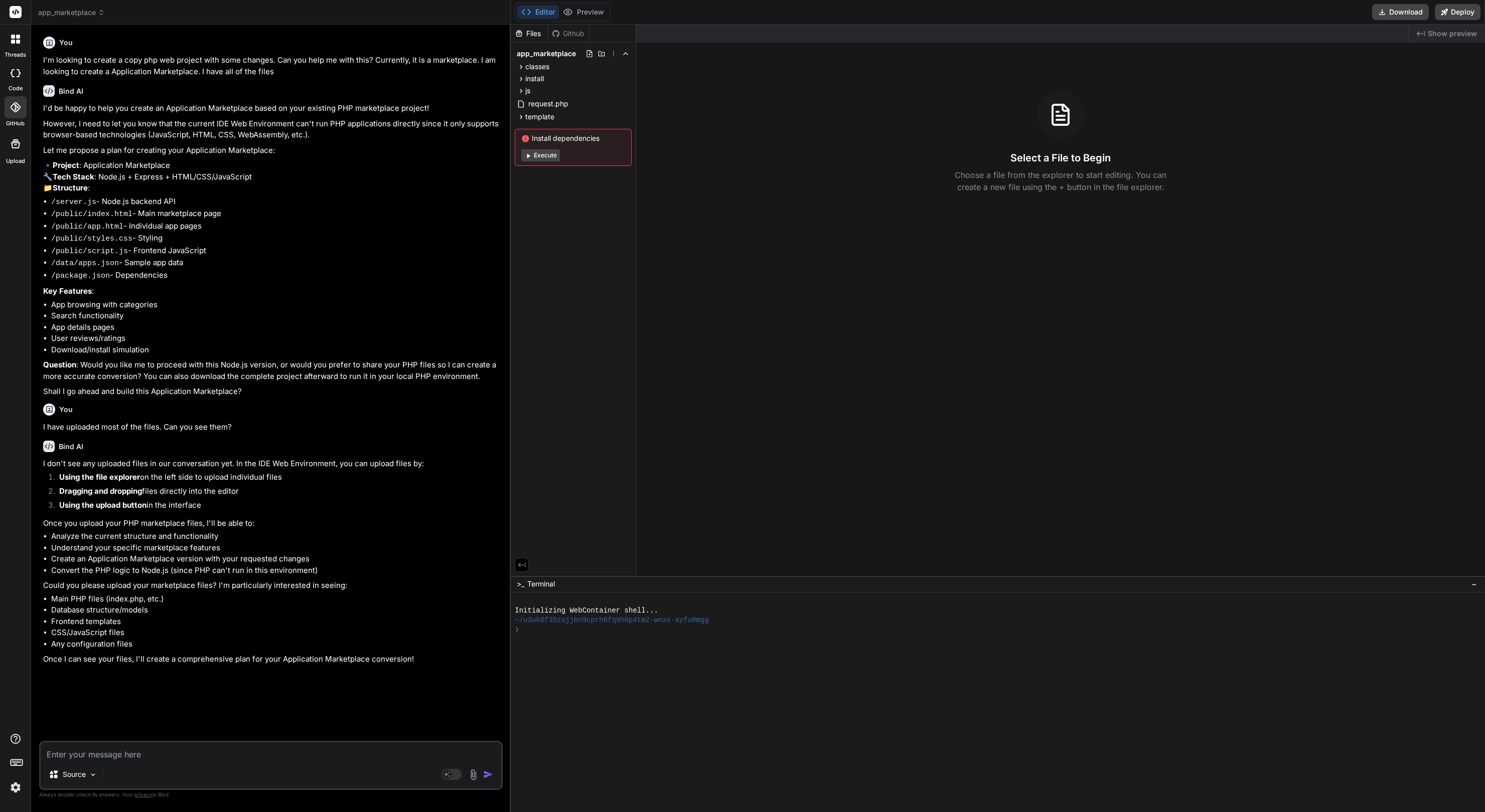
click at [11, 156] on div "Upload" at bounding box center [15, 146] width 31 height 38
type textarea "x"
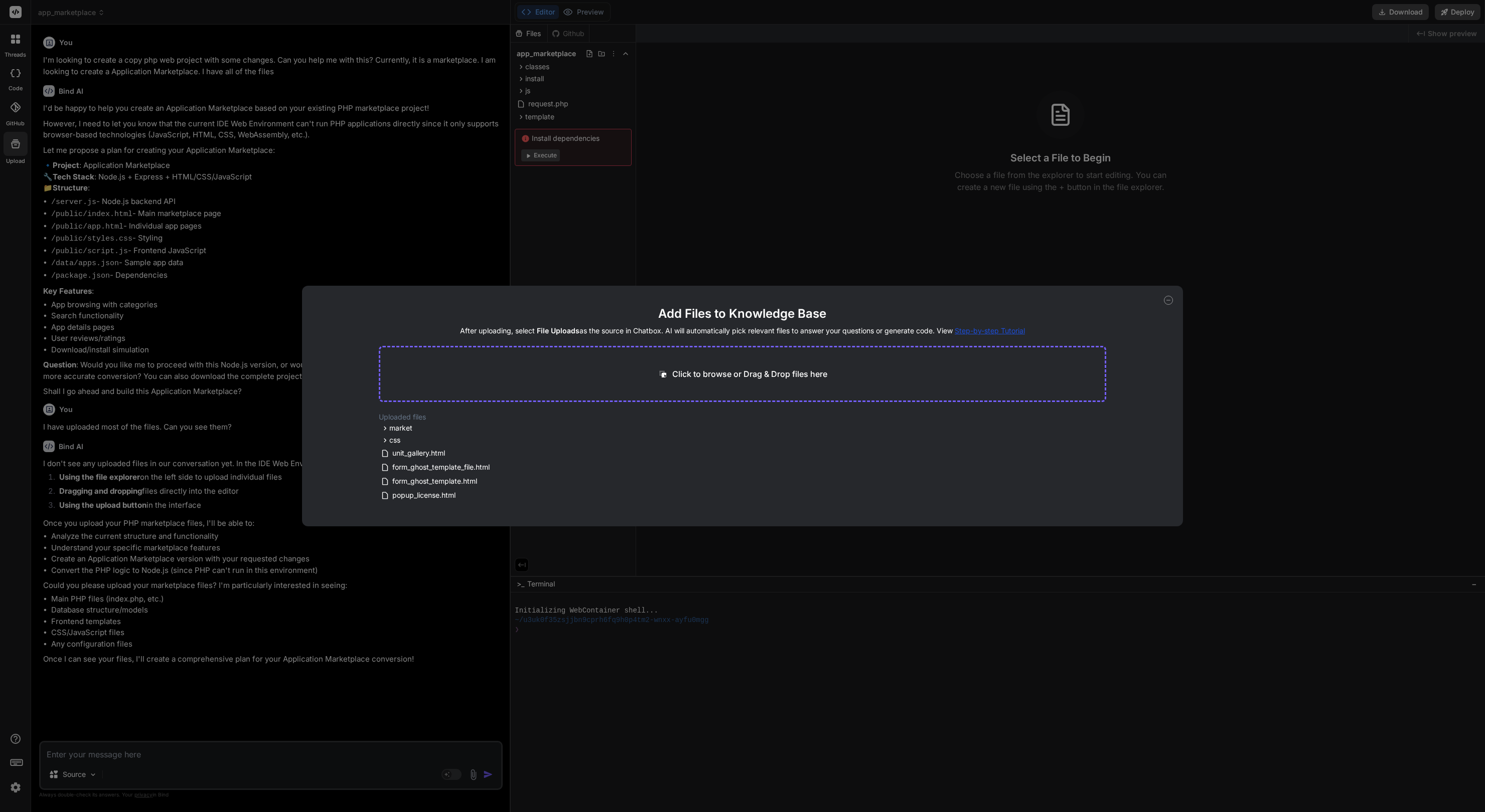
click at [797, 370] on p "Click to browse or Drag & Drop files here" at bounding box center [750, 374] width 155 height 12
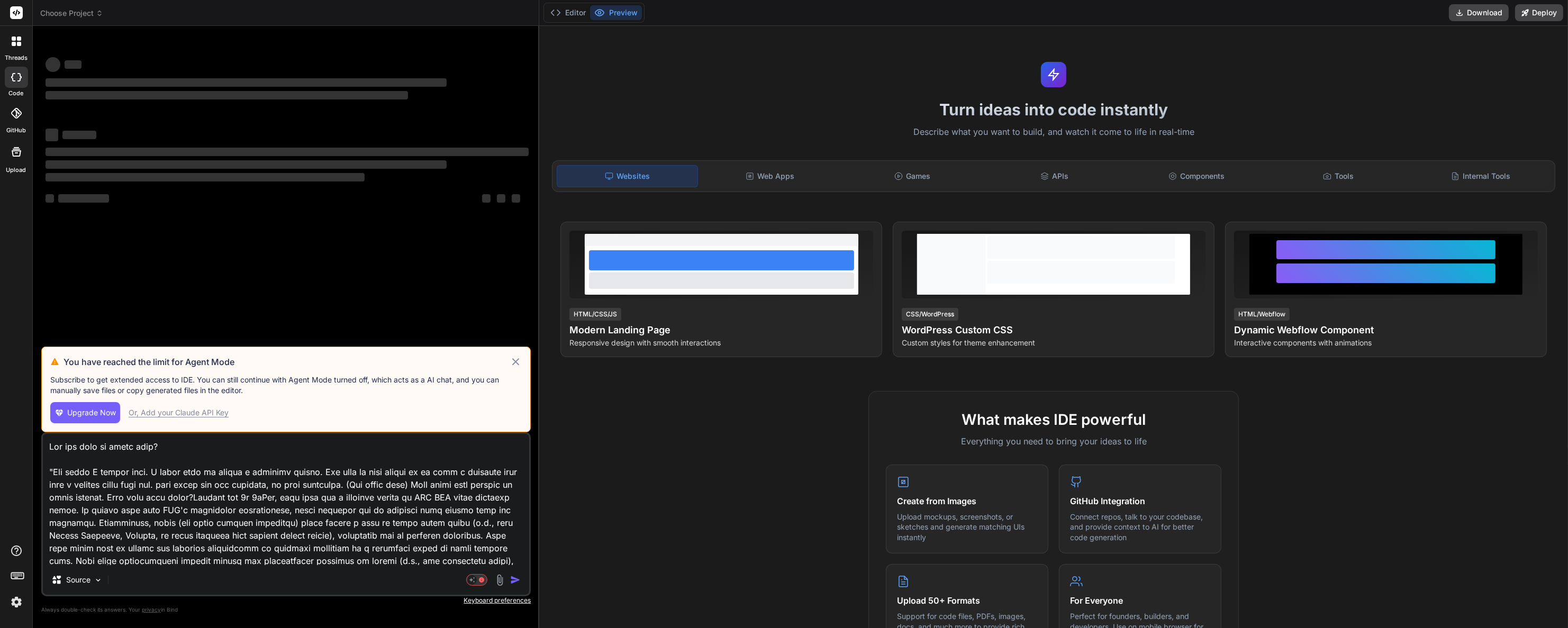
scroll to position [106, 0]
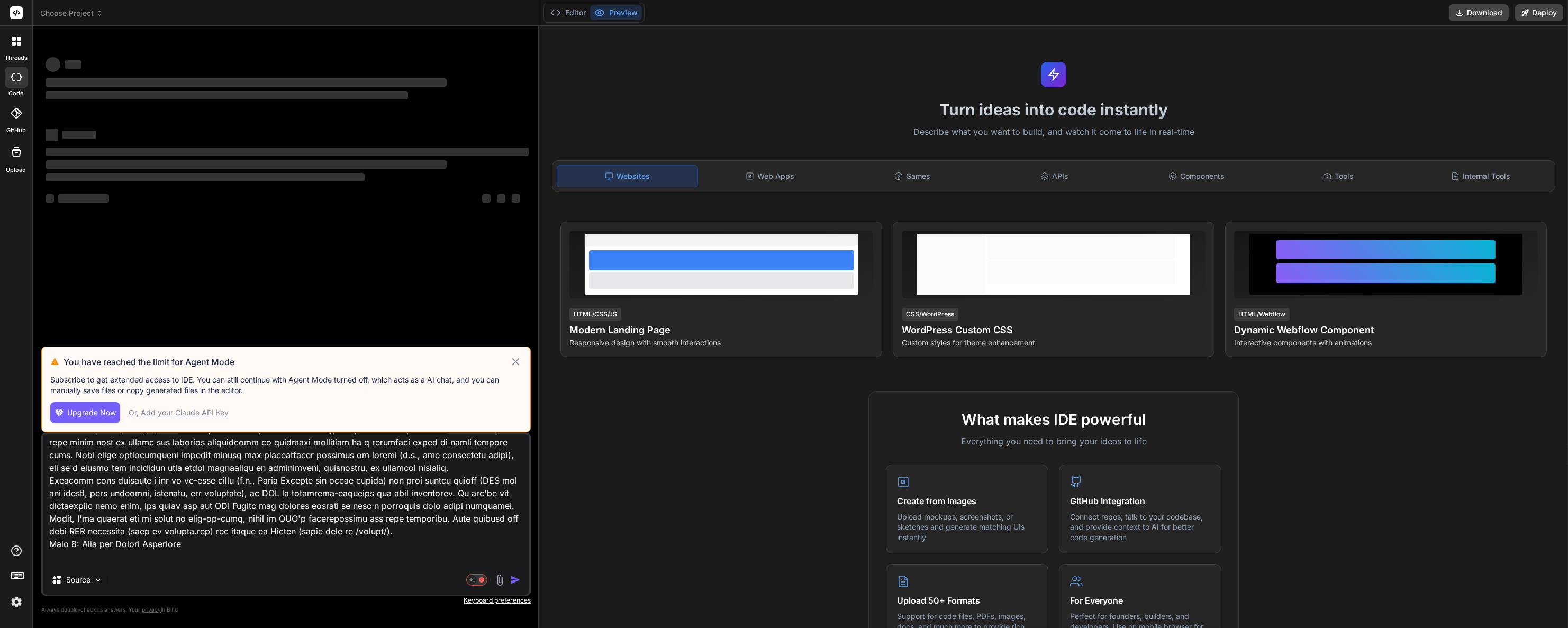
click at [300, 484] on textarea at bounding box center [286, 499] width 486 height 131
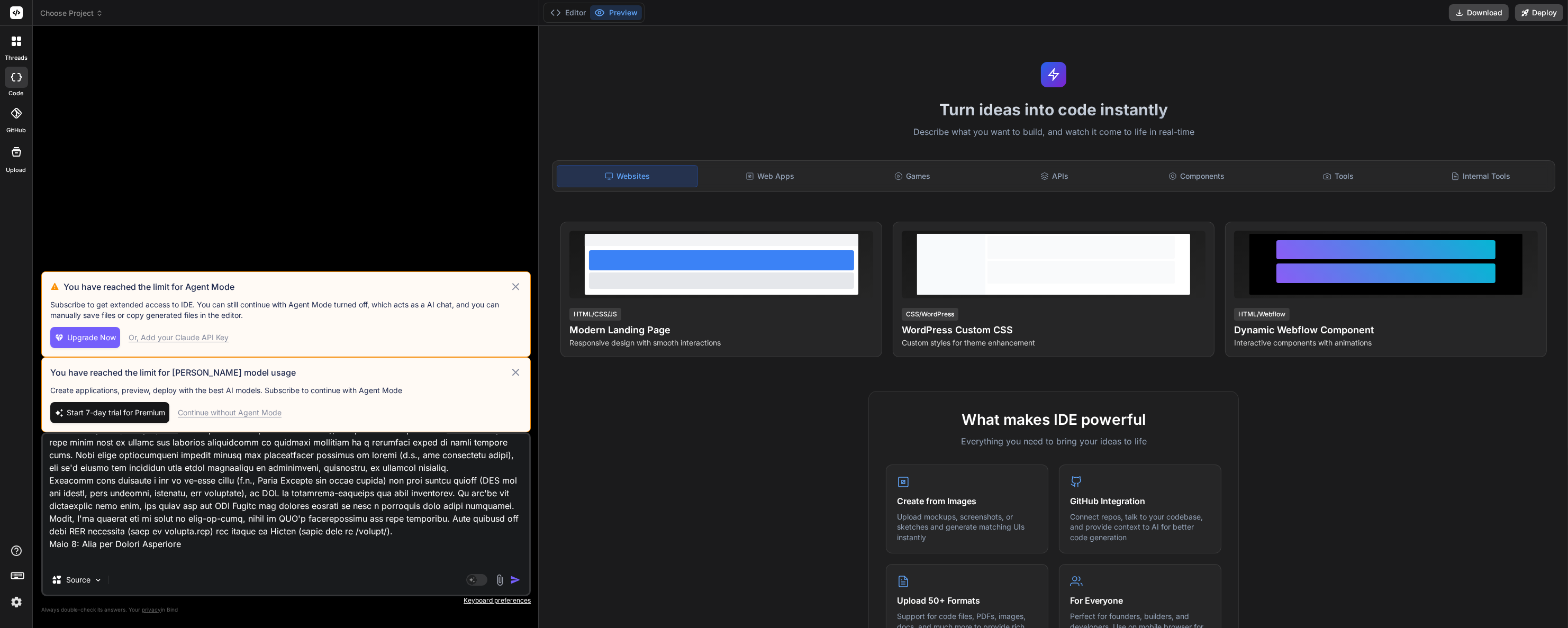
type textarea "x"
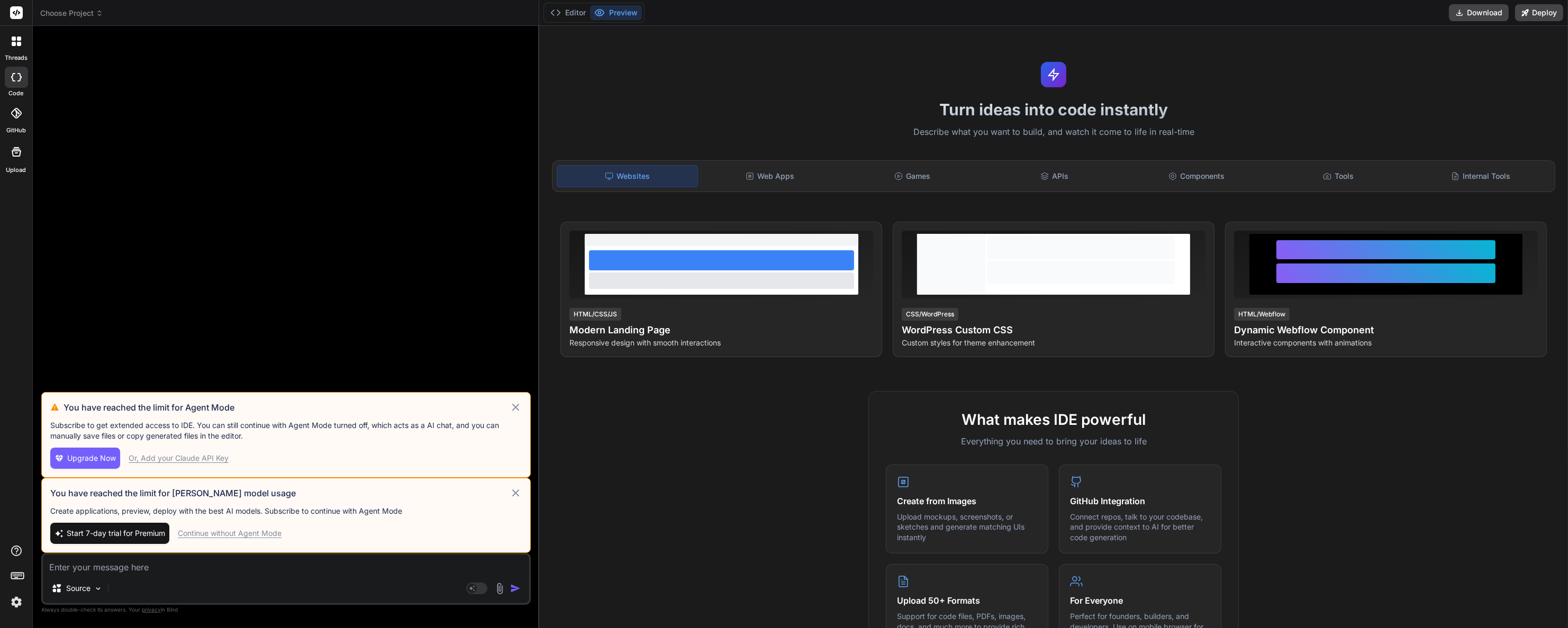
click at [4, 599] on div at bounding box center [16, 578] width 32 height 67
click at [16, 607] on img at bounding box center [16, 602] width 18 height 18
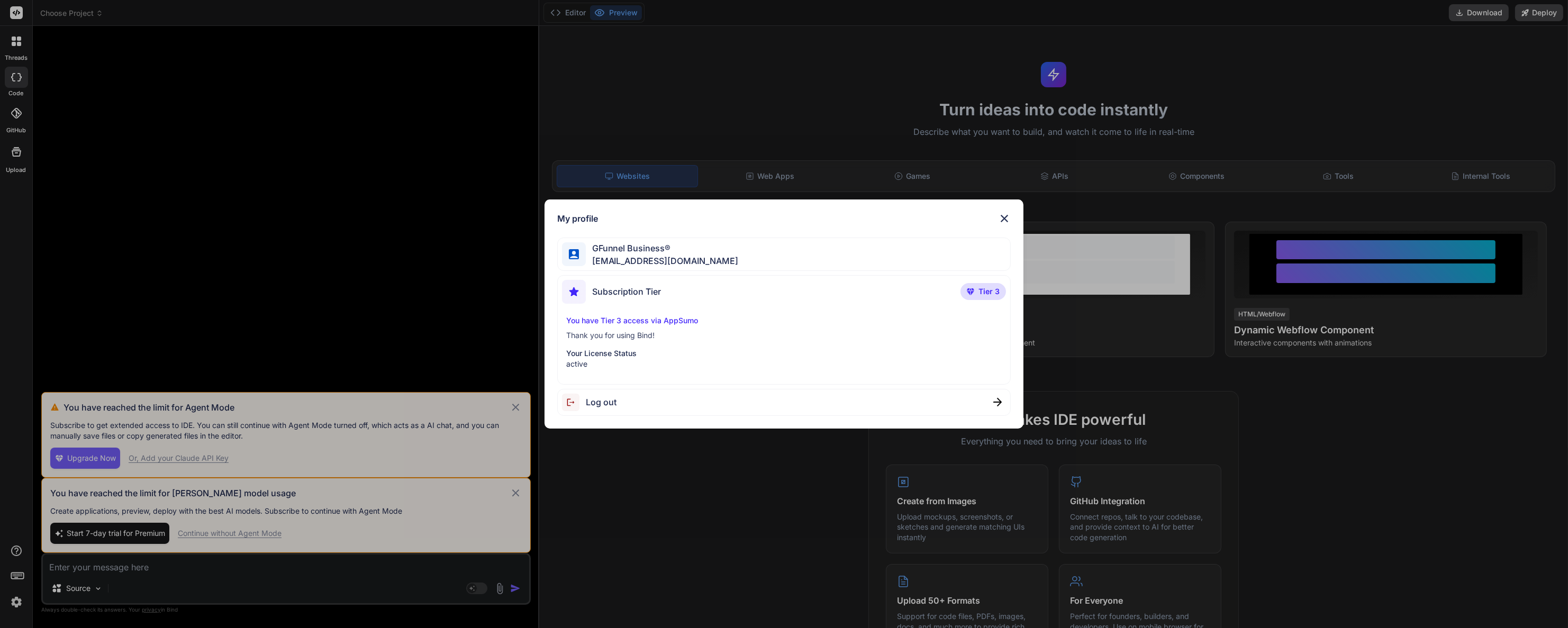
click at [1002, 214] on img at bounding box center [1004, 218] width 13 height 13
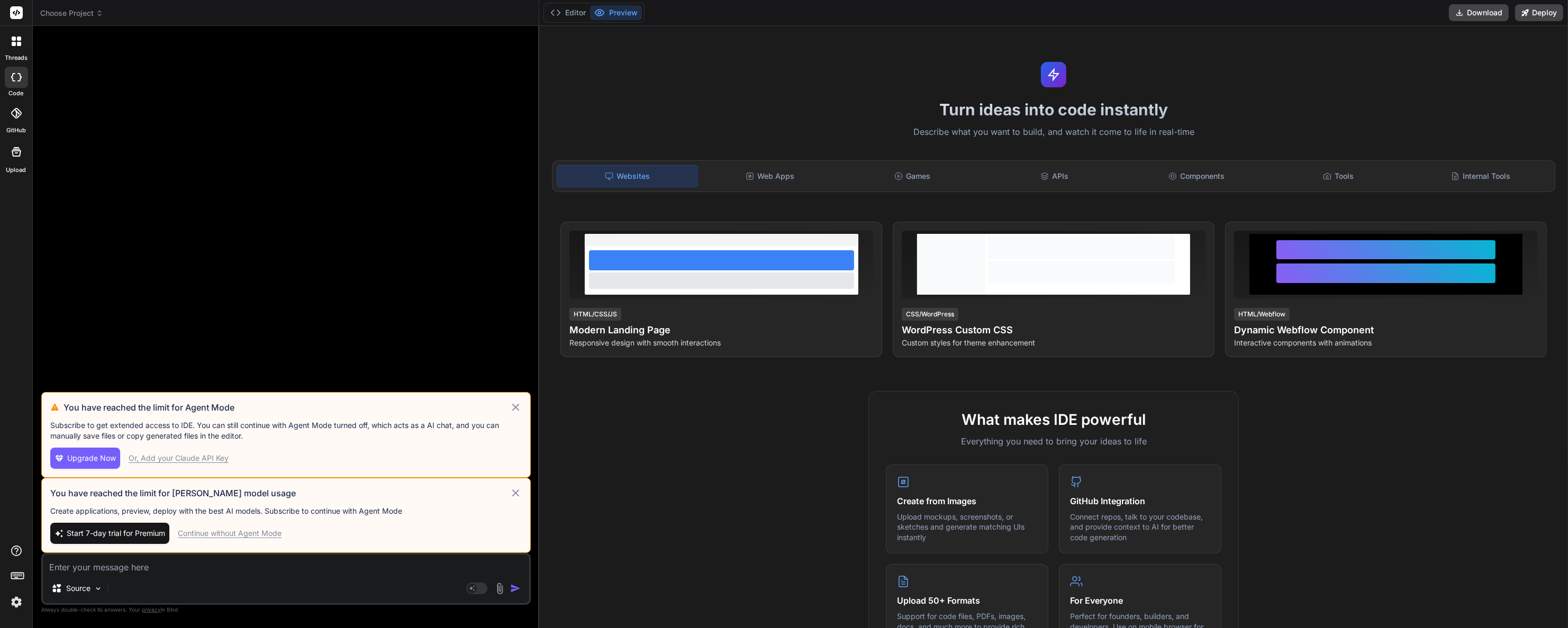
click at [87, 464] on button "Upgrade Now" at bounding box center [85, 458] width 70 height 21
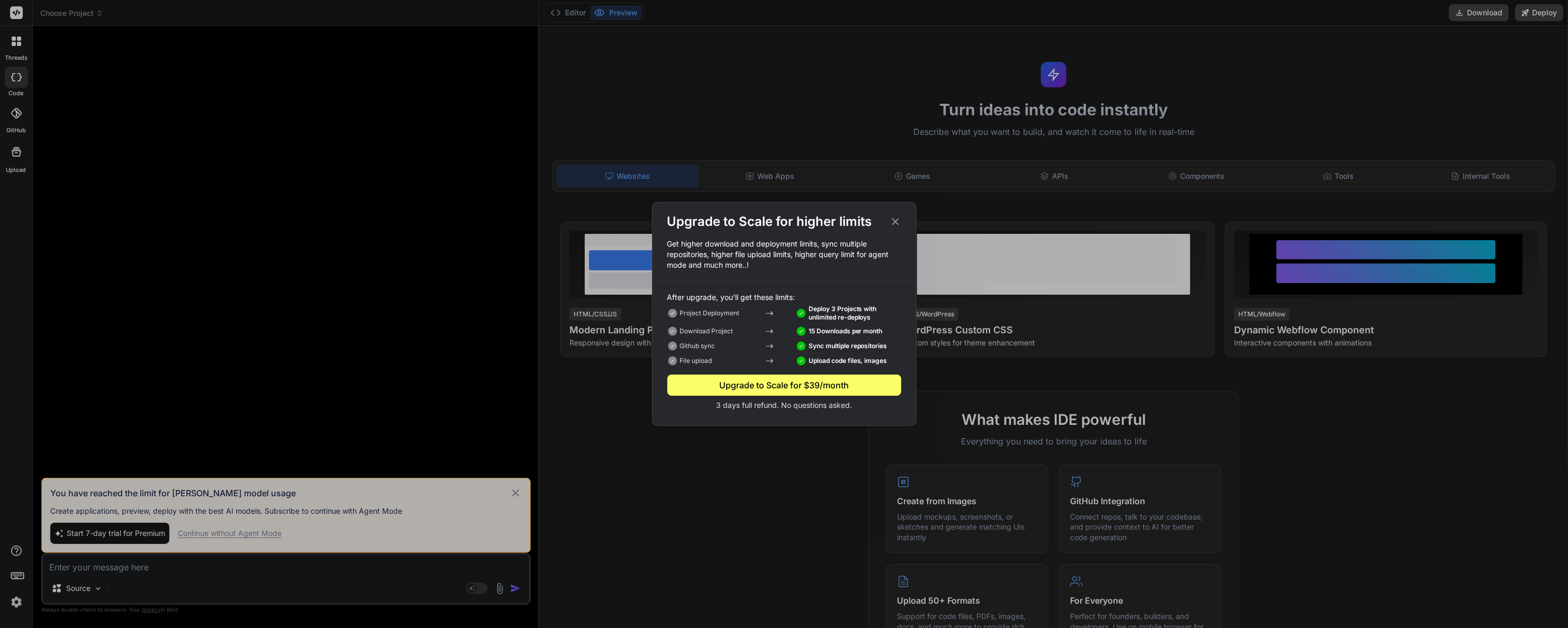
click at [892, 223] on icon at bounding box center [895, 221] width 12 height 12
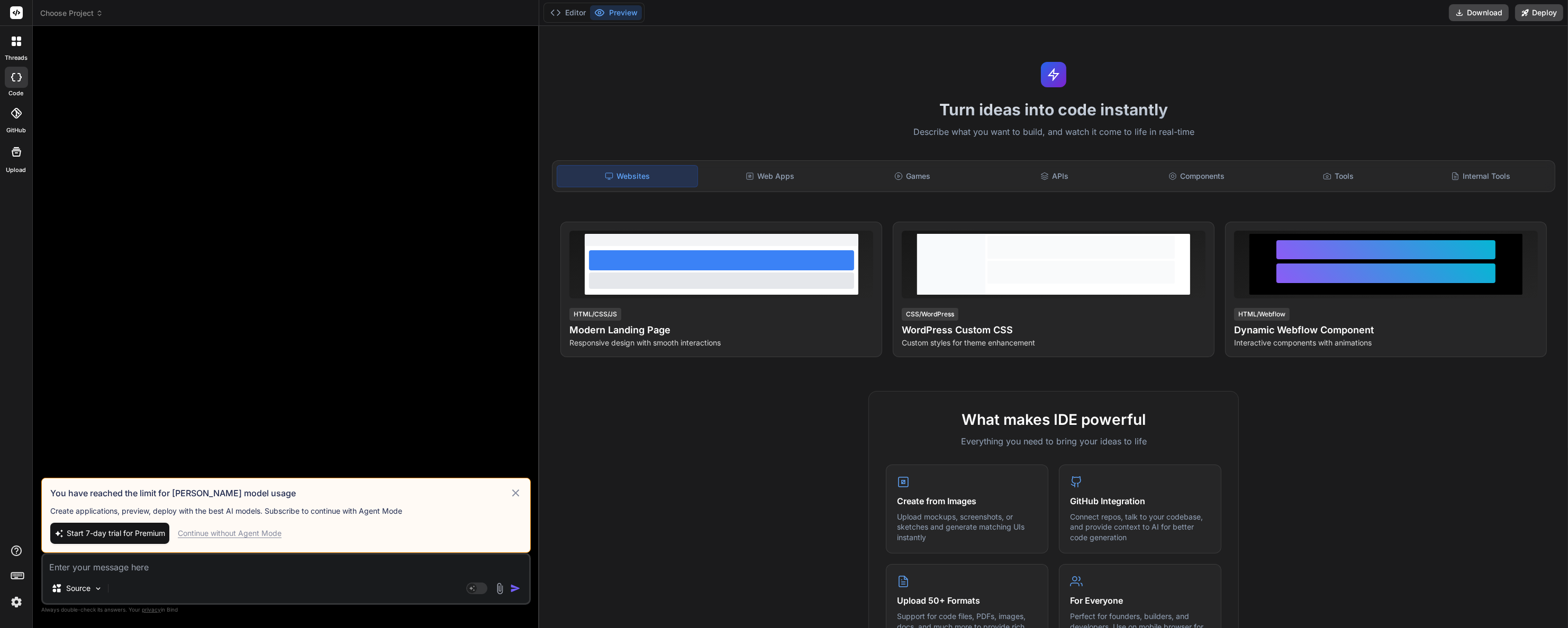
click at [116, 534] on span "Start 7-day trial for Premium" at bounding box center [116, 533] width 99 height 10
type textarea "x"
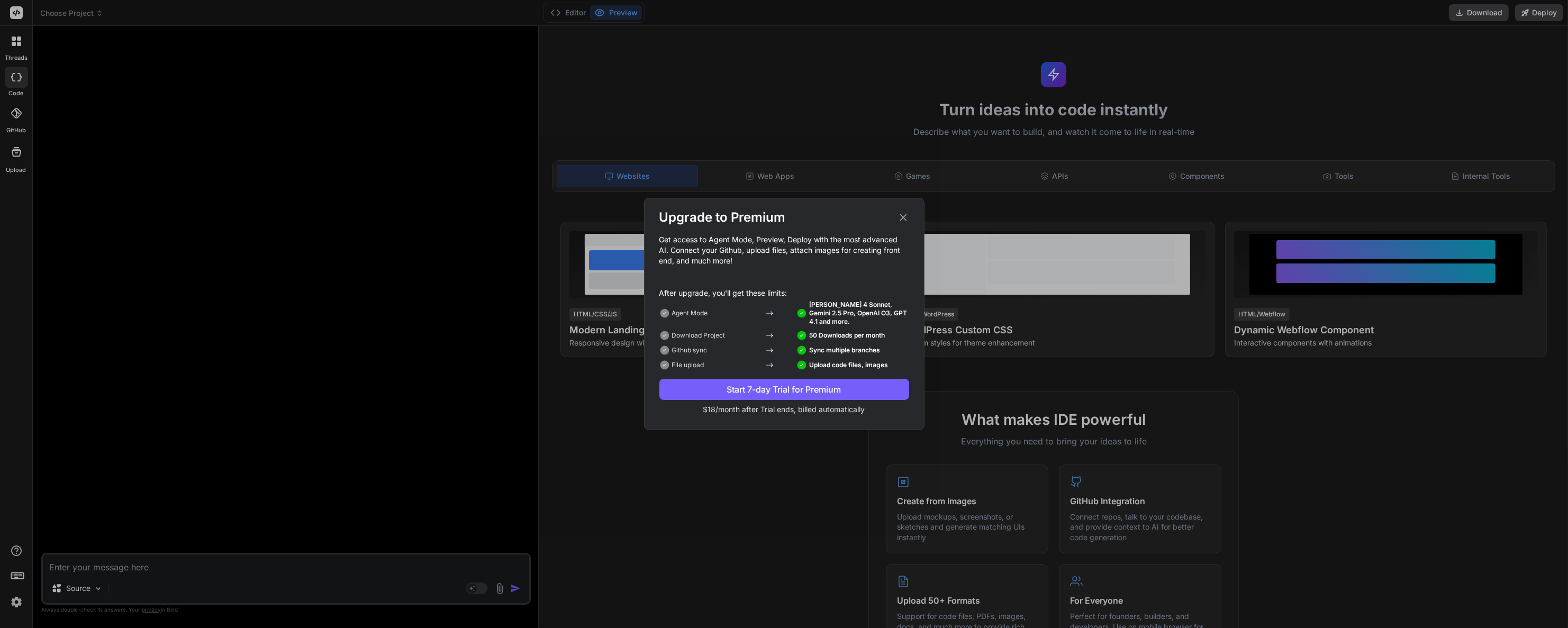
click at [776, 393] on div "Start 7-day Trial for Premium" at bounding box center [784, 389] width 250 height 13
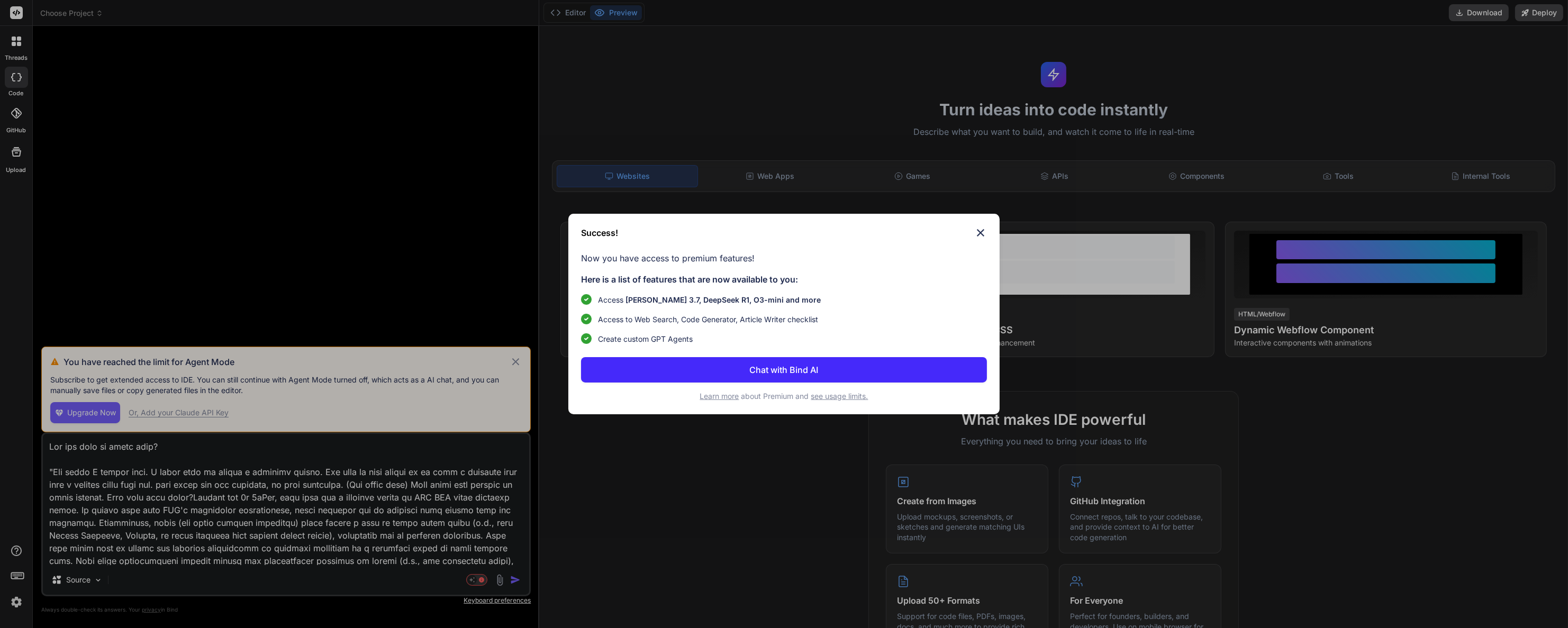
type textarea "x"
click at [742, 357] on button "Chat with Bind AI" at bounding box center [783, 369] width 406 height 25
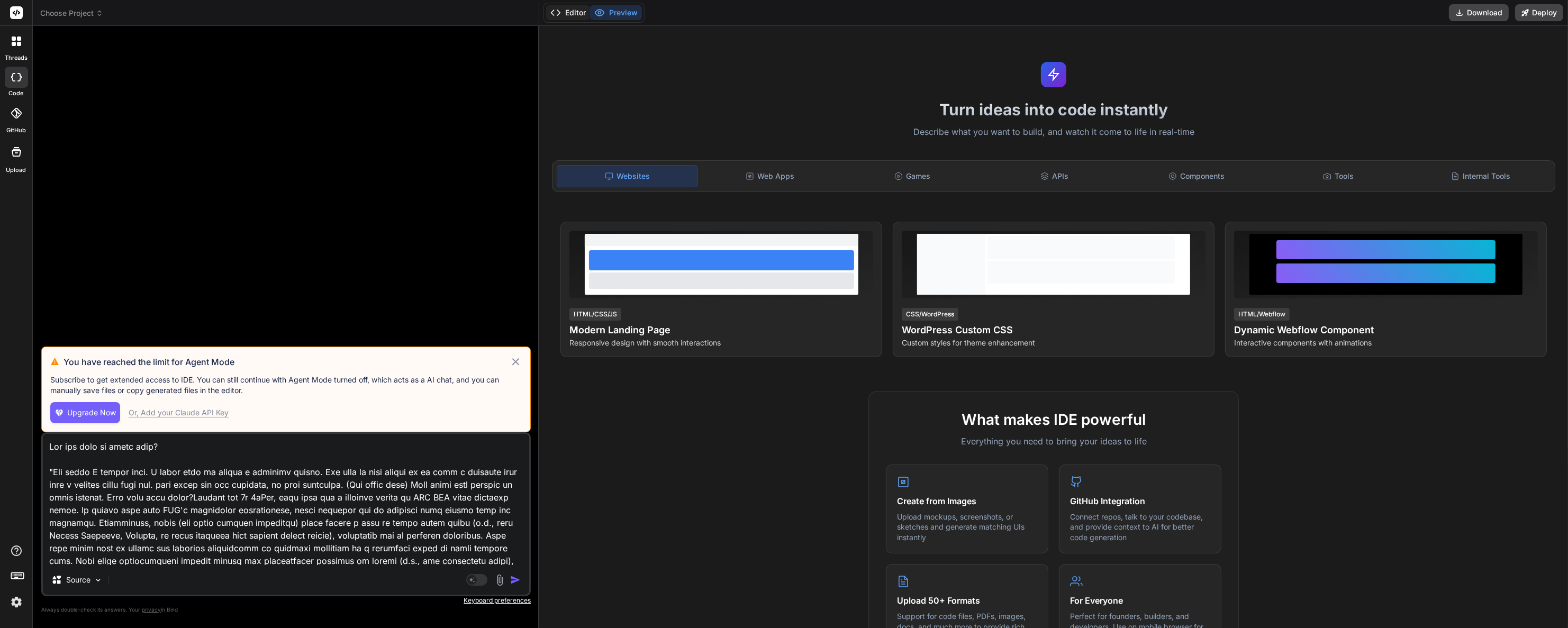
click at [561, 15] on icon at bounding box center [555, 12] width 10 height 10
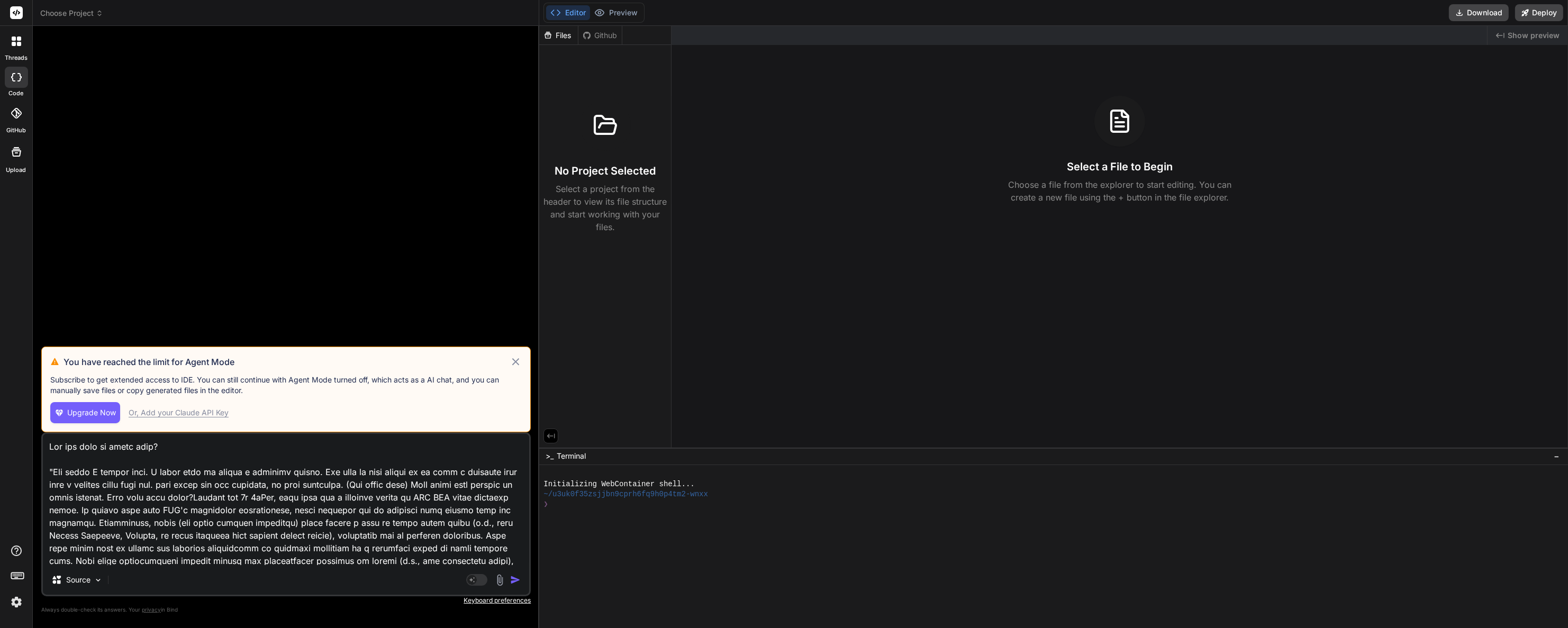
click at [21, 48] on div at bounding box center [17, 41] width 22 height 22
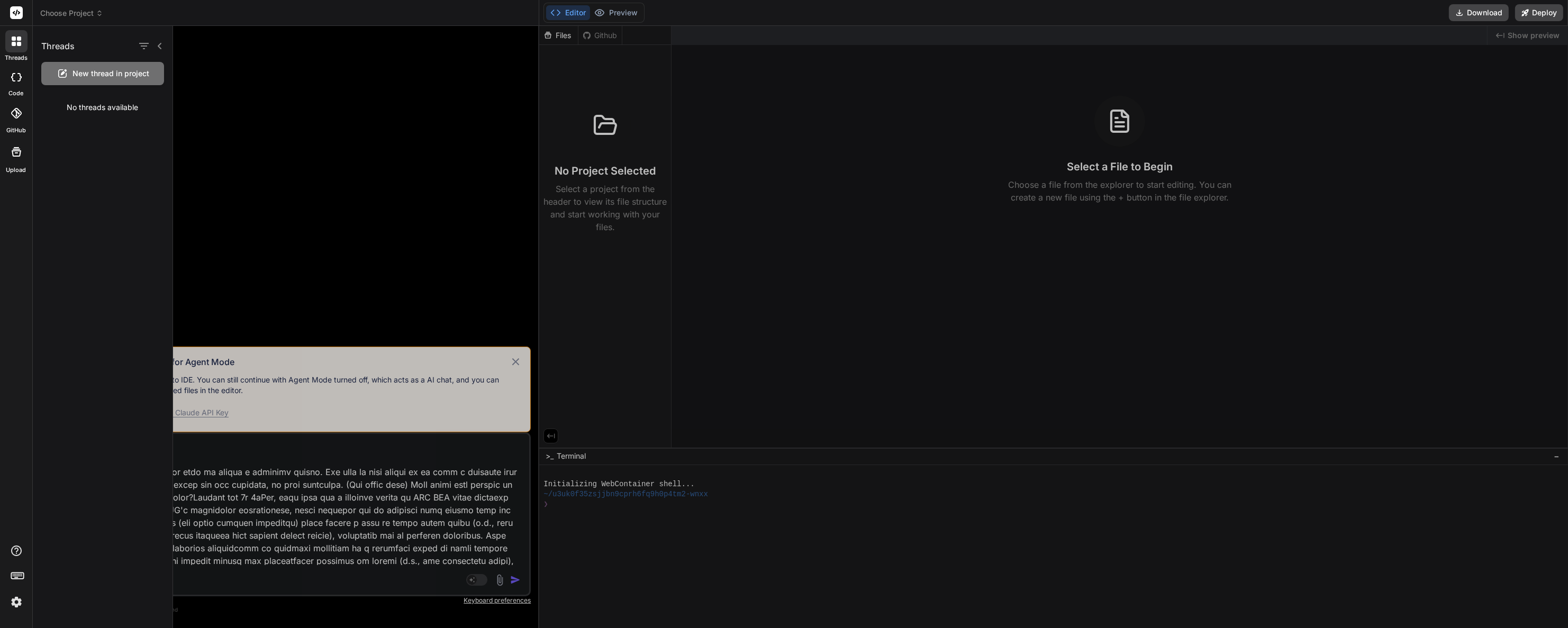
click at [17, 602] on img at bounding box center [16, 602] width 18 height 18
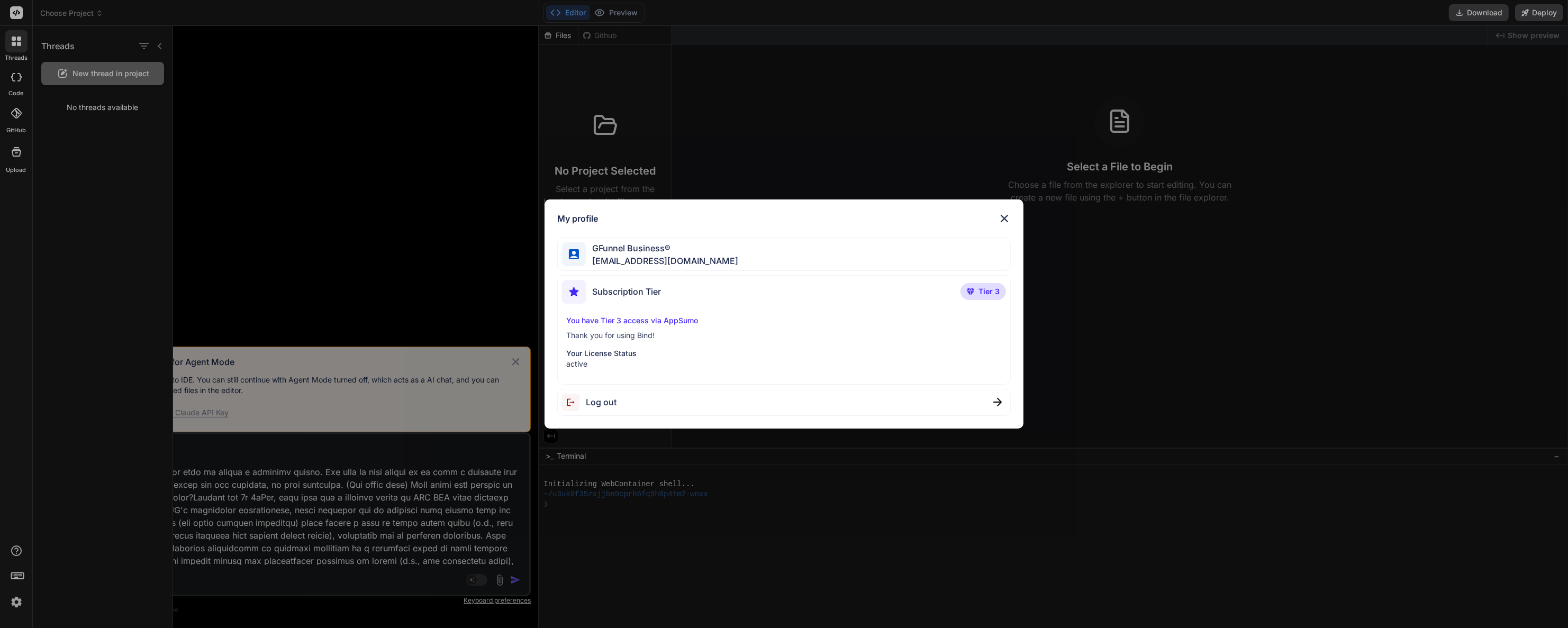
click at [618, 346] on div "You have Tier 3 access via AppSumo Thank you for using Bind! Your License Statu…" at bounding box center [783, 342] width 444 height 54
click at [293, 218] on div "My profile GFunnel Business® admin@gfunnel.com Subscription Tier Tier 3 You hav…" at bounding box center [784, 314] width 1568 height 628
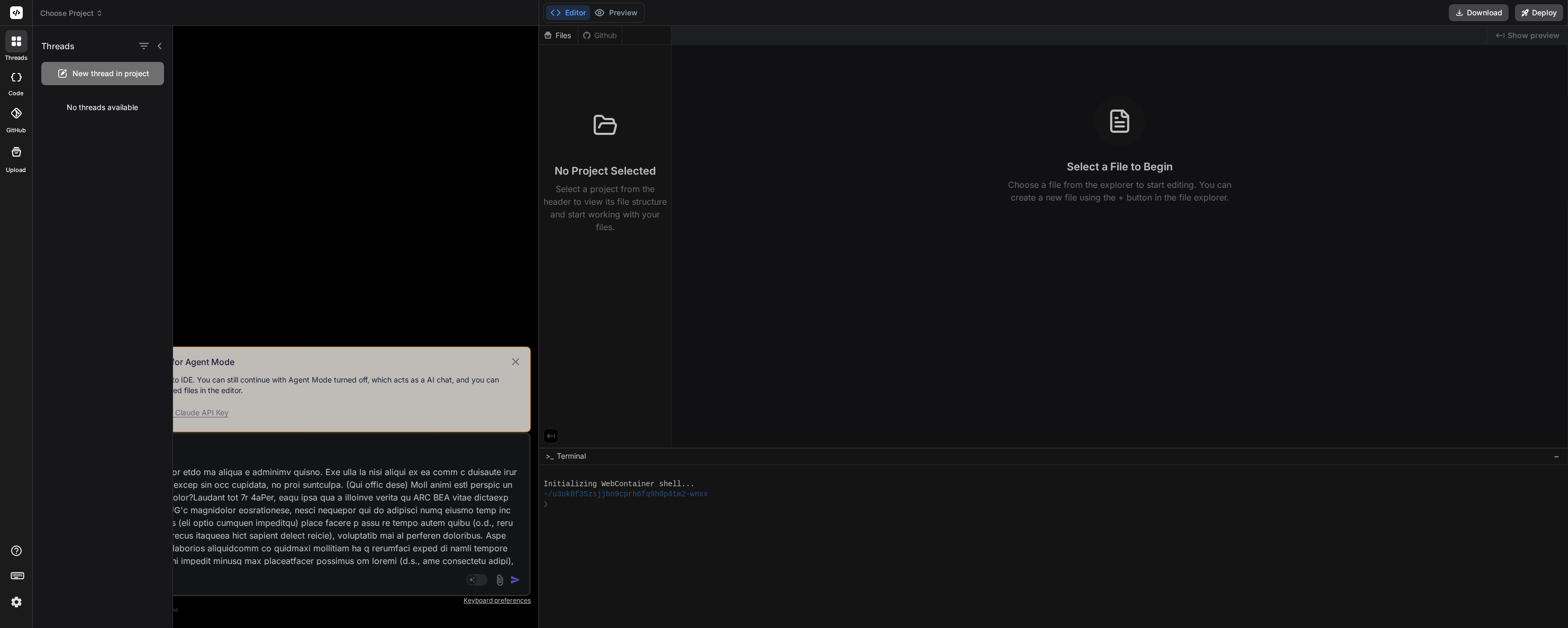
click at [29, 4] on div at bounding box center [16, 13] width 32 height 26
click at [18, 13] on icon at bounding box center [17, 13] width 8 height 6
click at [74, 14] on span "Choose Project" at bounding box center [72, 13] width 63 height 10
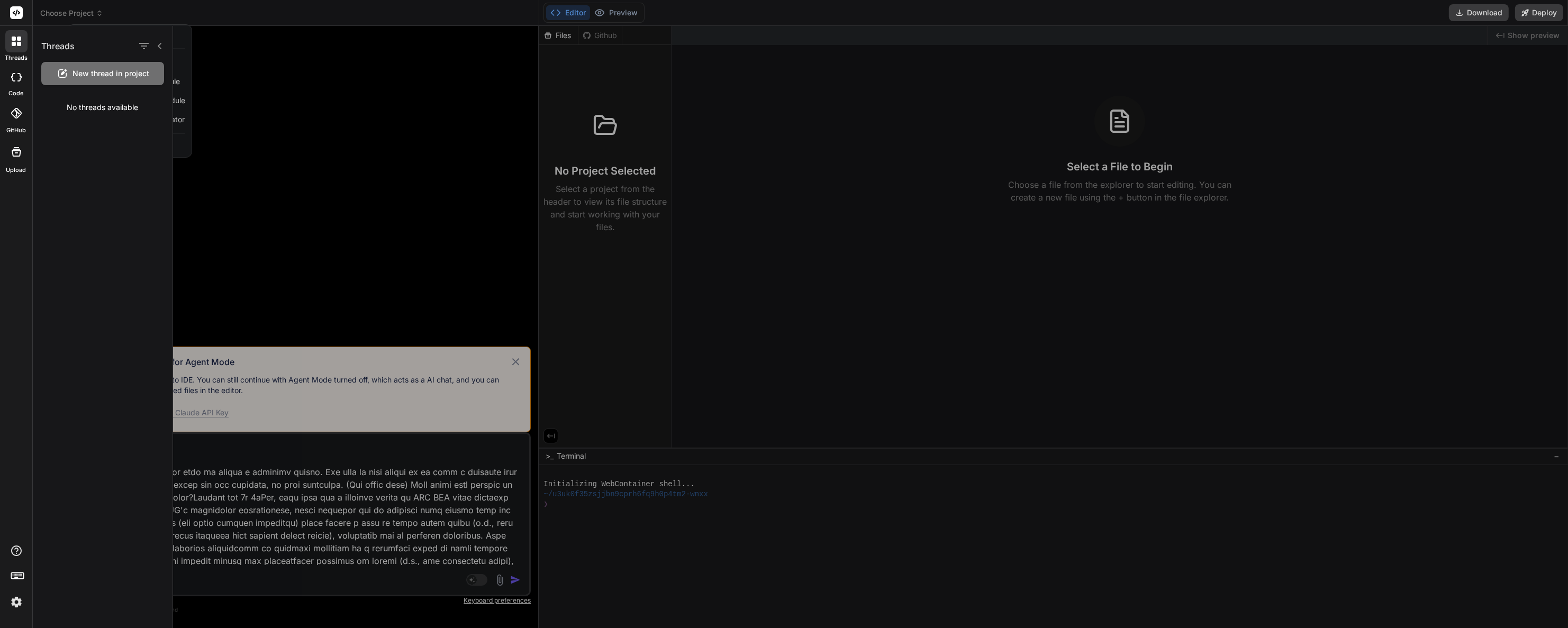
click at [304, 104] on div at bounding box center [870, 327] width 1395 height 602
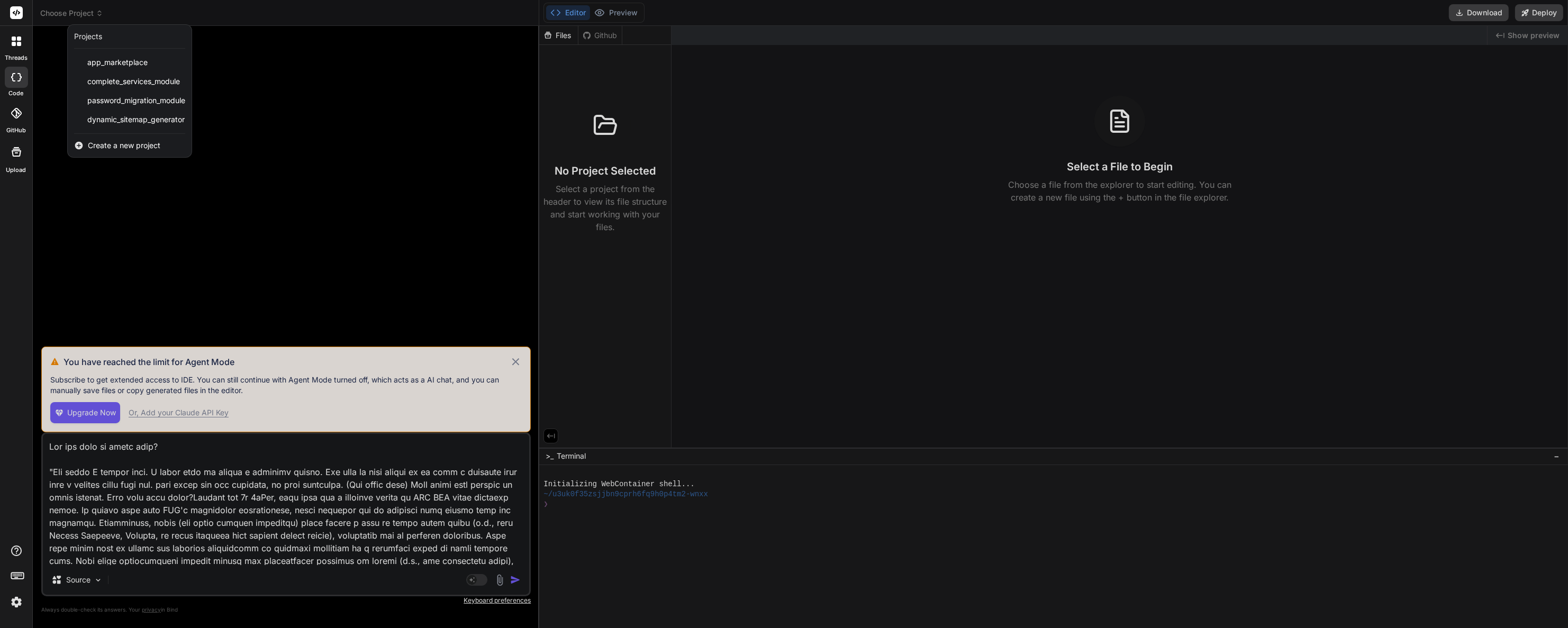
drag, startPoint x: 138, startPoint y: 60, endPoint x: 361, endPoint y: 41, distance: 223.8
click at [361, 41] on div at bounding box center [784, 314] width 1568 height 628
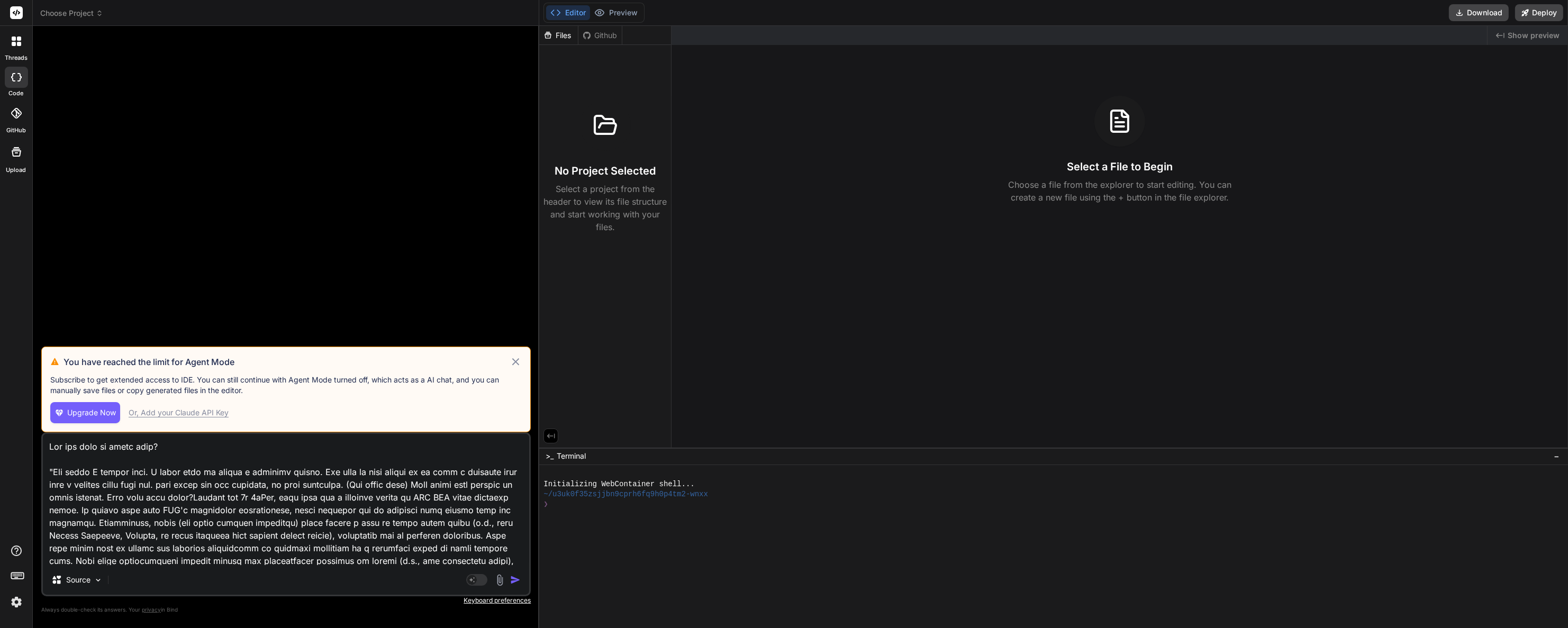
click at [65, 13] on span "Choose Project" at bounding box center [72, 13] width 63 height 10
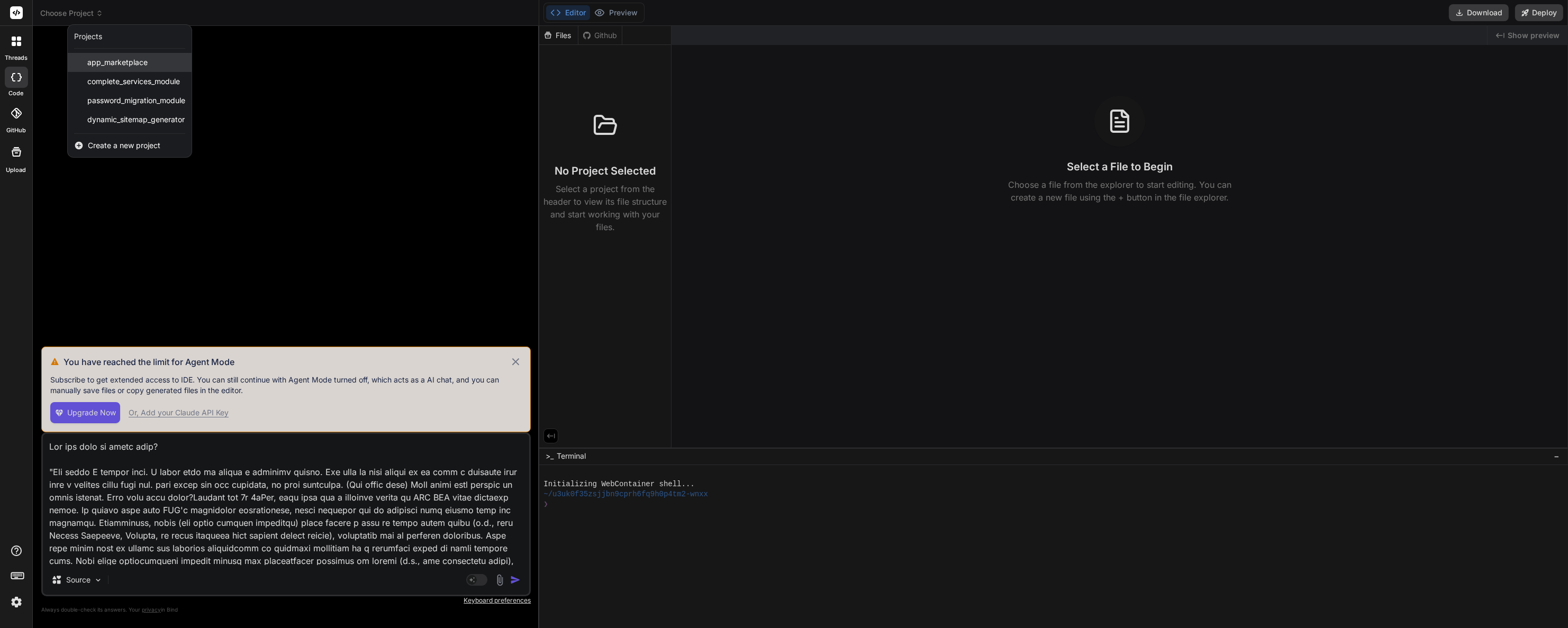
click at [108, 64] on span "app_marketplace" at bounding box center [118, 62] width 60 height 10
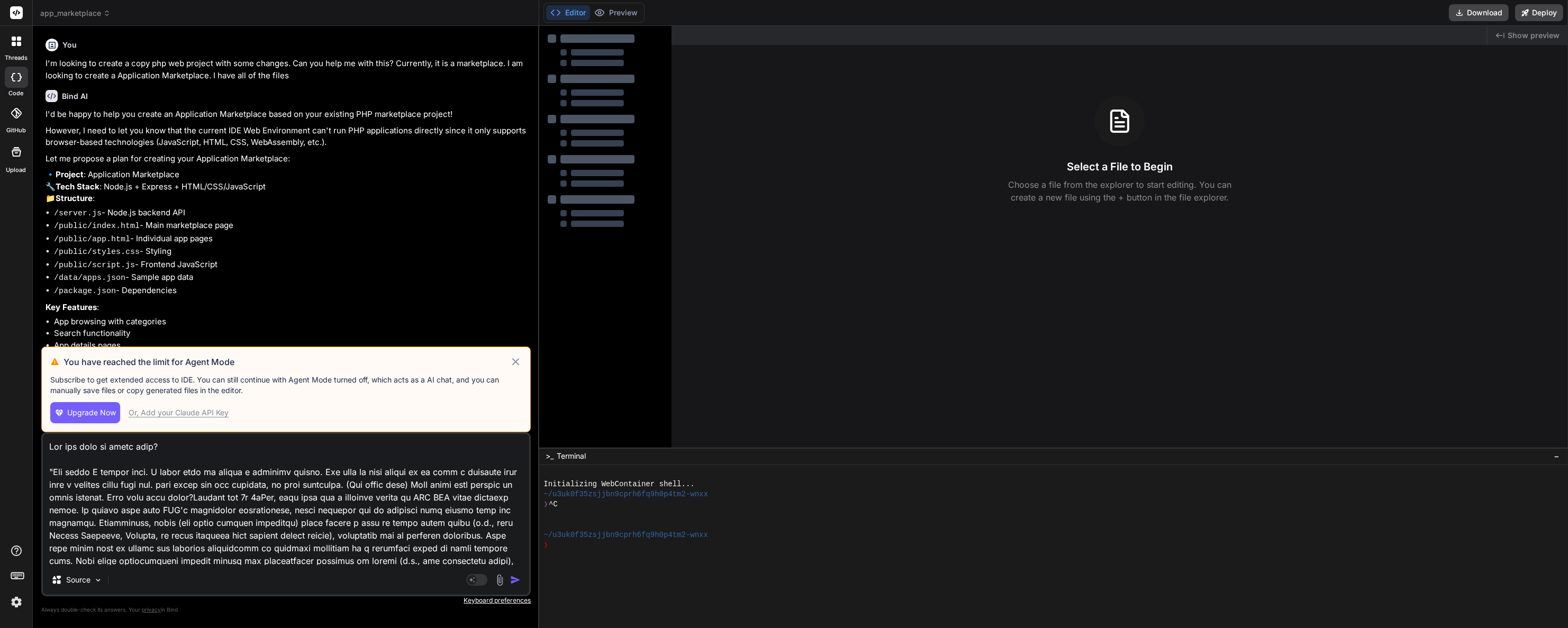
scroll to position [373, 0]
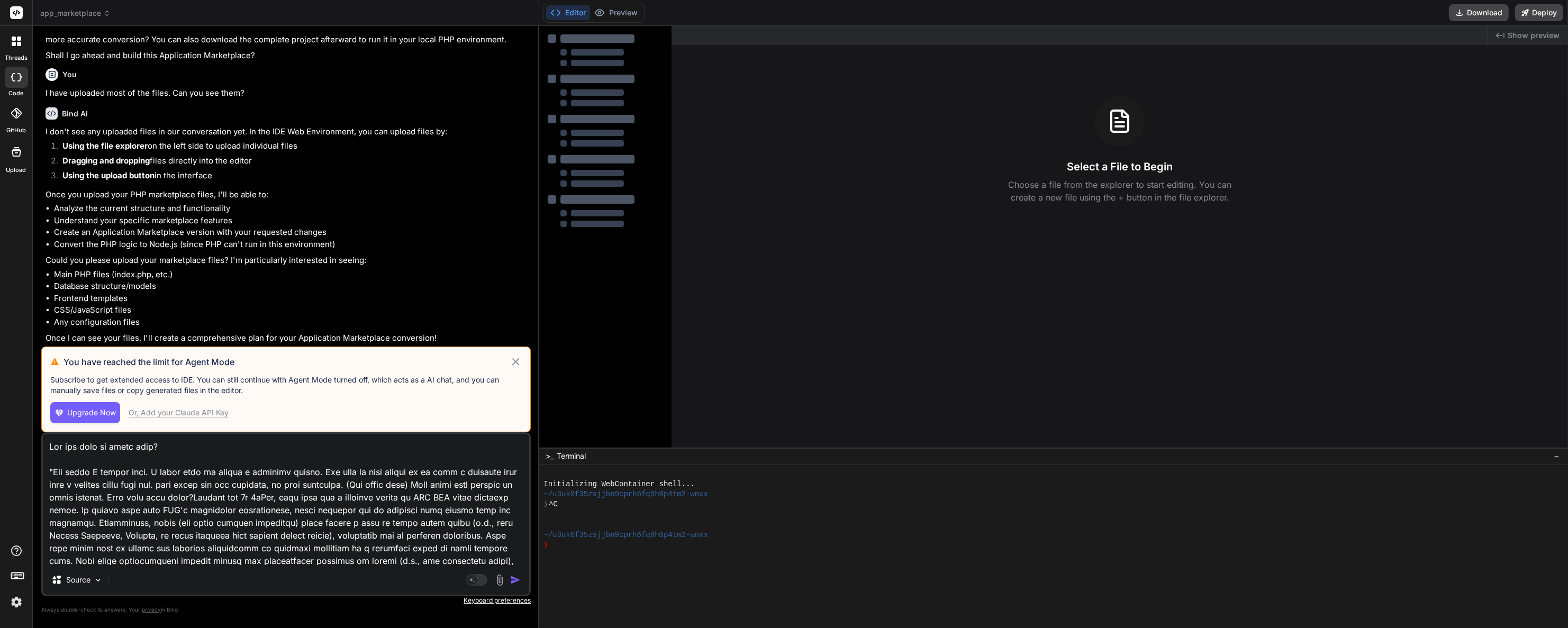
type textarea "x"
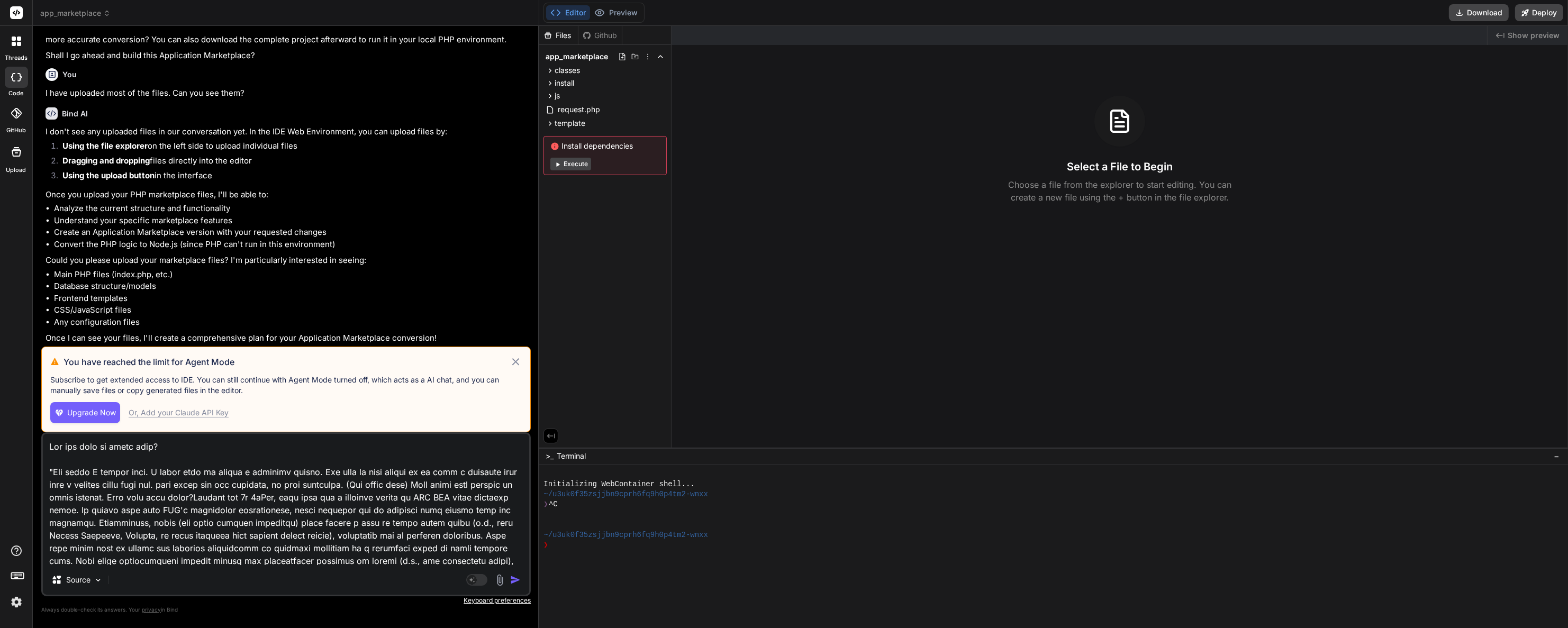
click at [13, 600] on img at bounding box center [16, 602] width 18 height 18
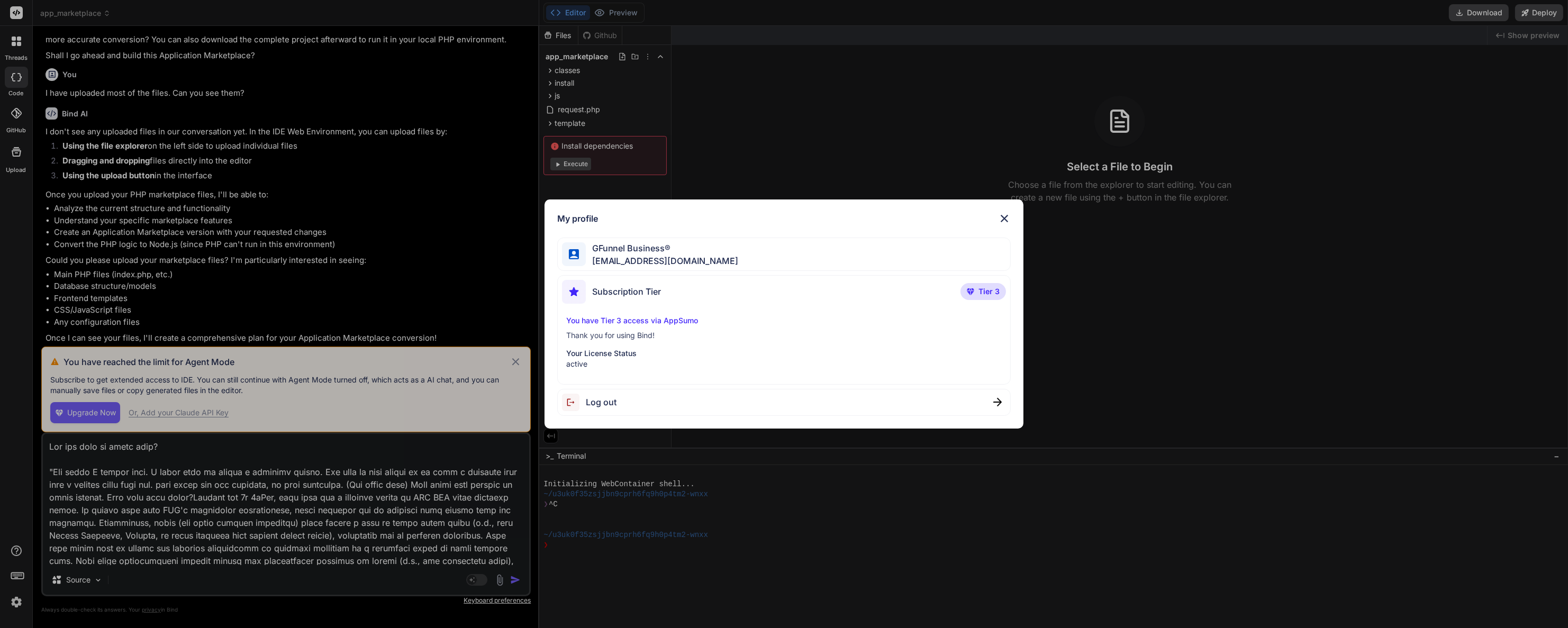
click at [13, 597] on div "My profile GFunnel Business® admin@gfunnel.com Subscription Tier Tier 3 You hav…" at bounding box center [784, 314] width 1568 height 628
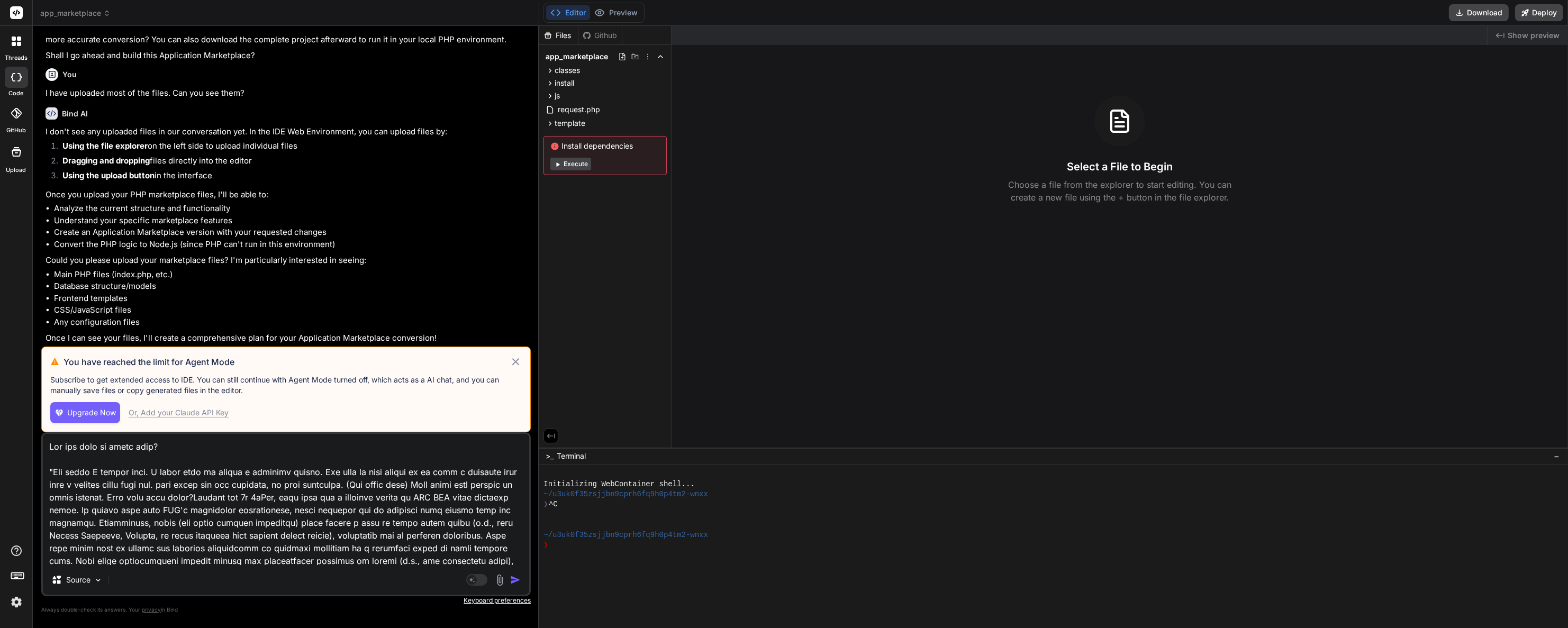
click at [241, 249] on li "Convert the PHP logic to Node.js (since PHP can't run in this environment)" at bounding box center [291, 245] width 475 height 12
click at [20, 40] on icon at bounding box center [19, 39] width 4 height 4
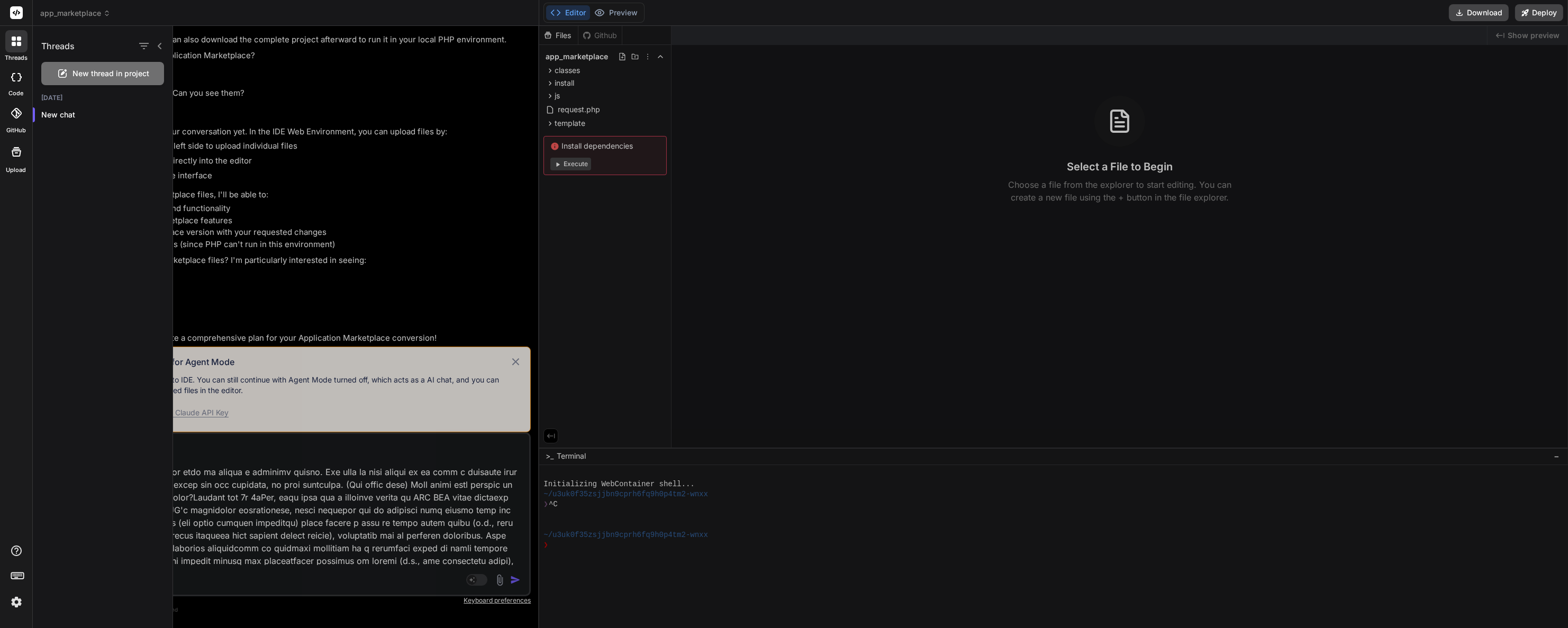
click at [94, 6] on header "app_marketplace Created with Pixso." at bounding box center [286, 13] width 507 height 26
click at [93, 13] on span "app_marketplace" at bounding box center [75, 13] width 70 height 10
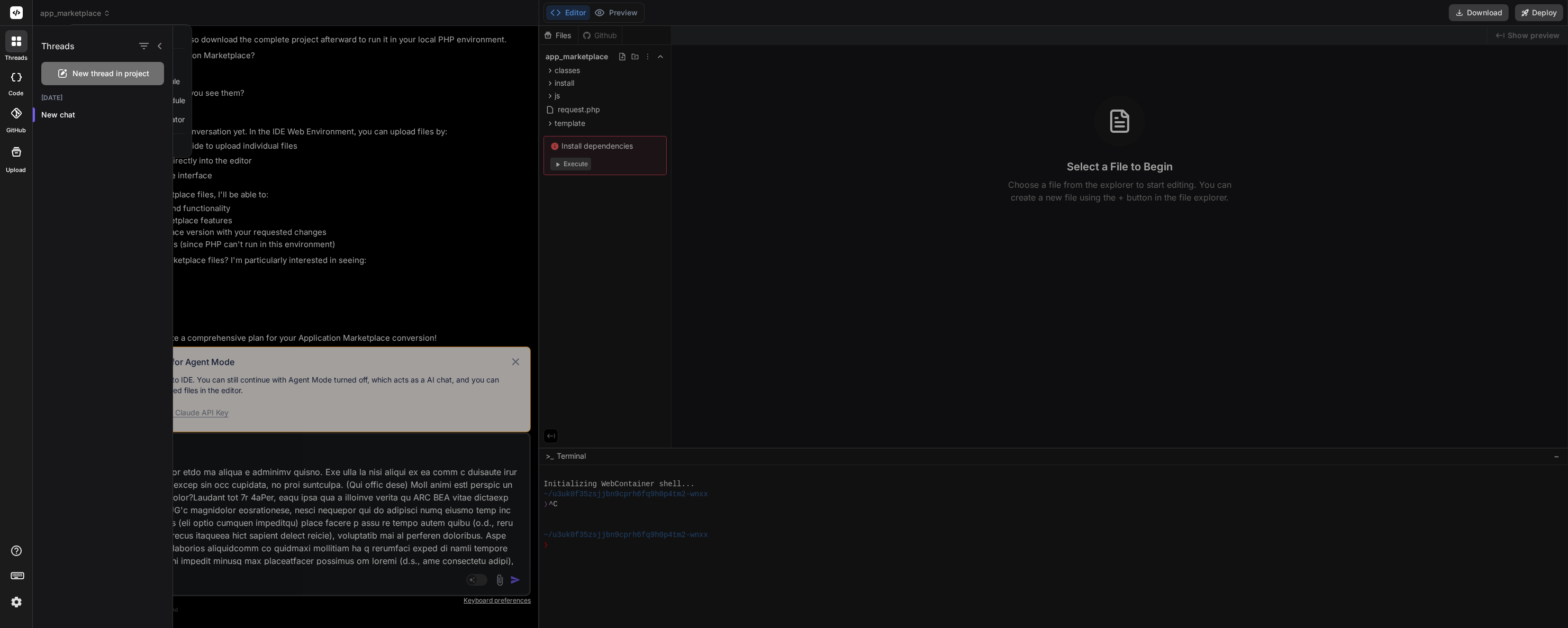
drag, startPoint x: 332, startPoint y: 132, endPoint x: 305, endPoint y: 118, distance: 30.4
click at [332, 132] on div at bounding box center [870, 327] width 1395 height 602
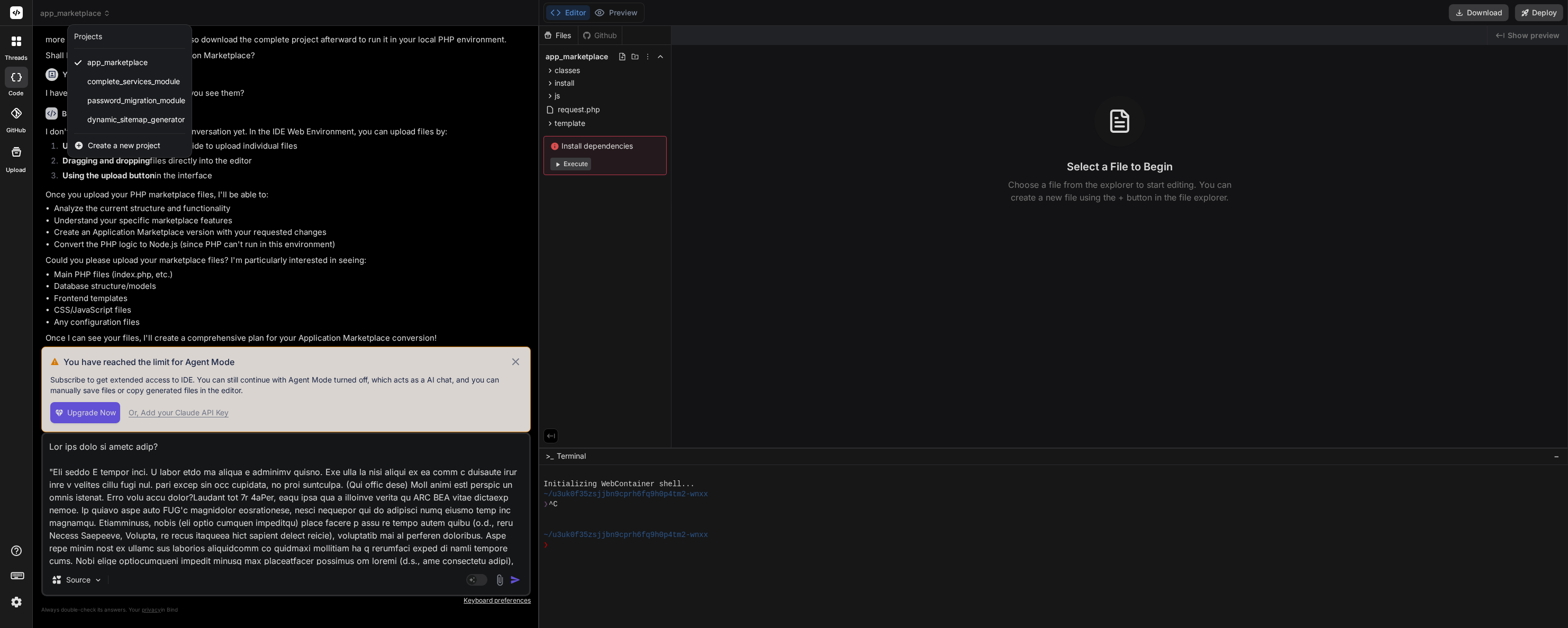
click at [116, 145] on span "Create a new project" at bounding box center [124, 145] width 72 height 10
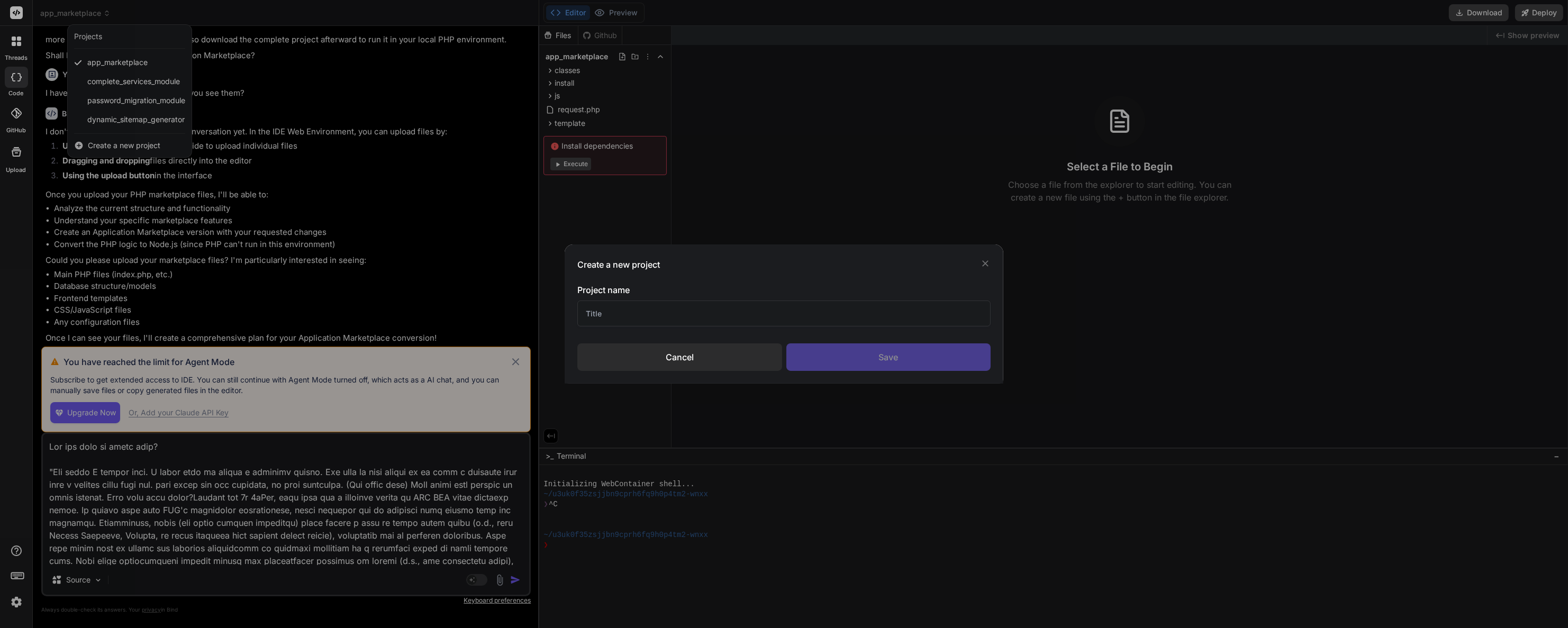
click at [663, 305] on input "text" at bounding box center [784, 314] width 414 height 26
type input "Figma Cloan"
click at [832, 344] on div "Save" at bounding box center [889, 357] width 205 height 28
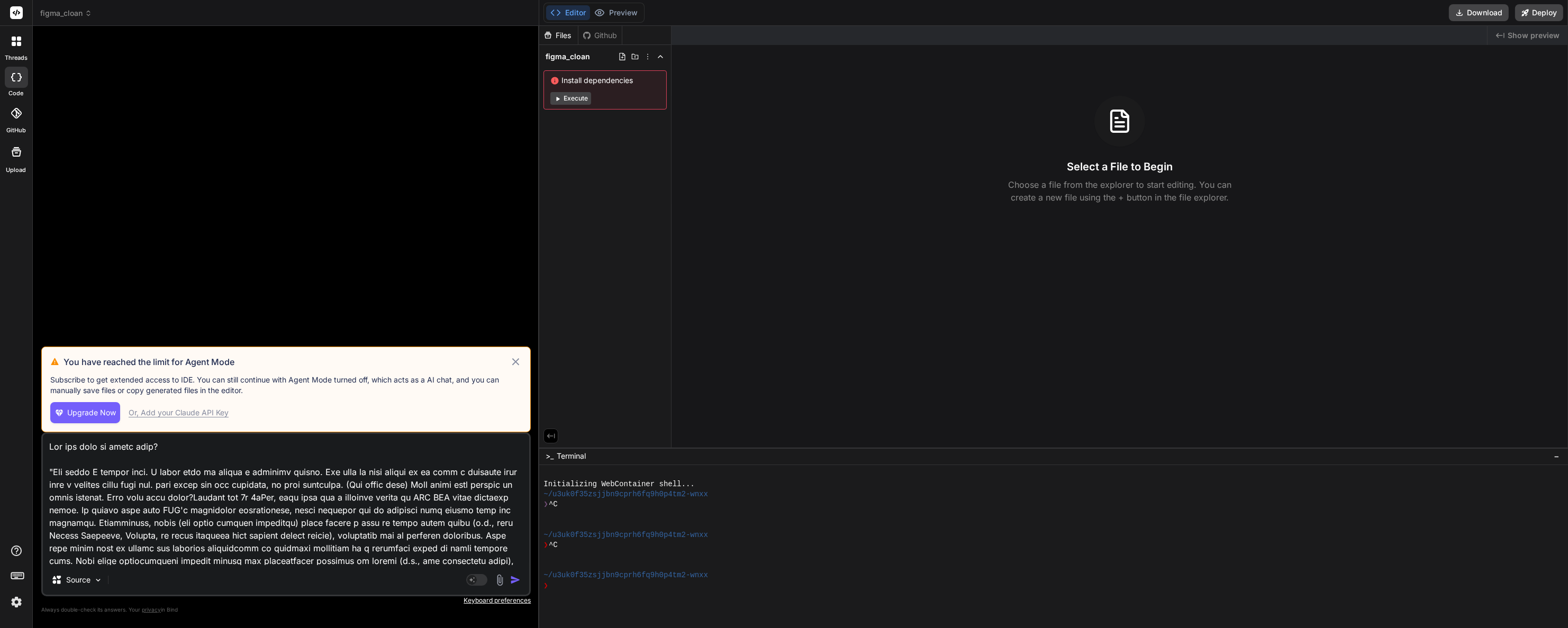
click at [91, 414] on span "Upgrade Now" at bounding box center [91, 412] width 48 height 10
type textarea "x"
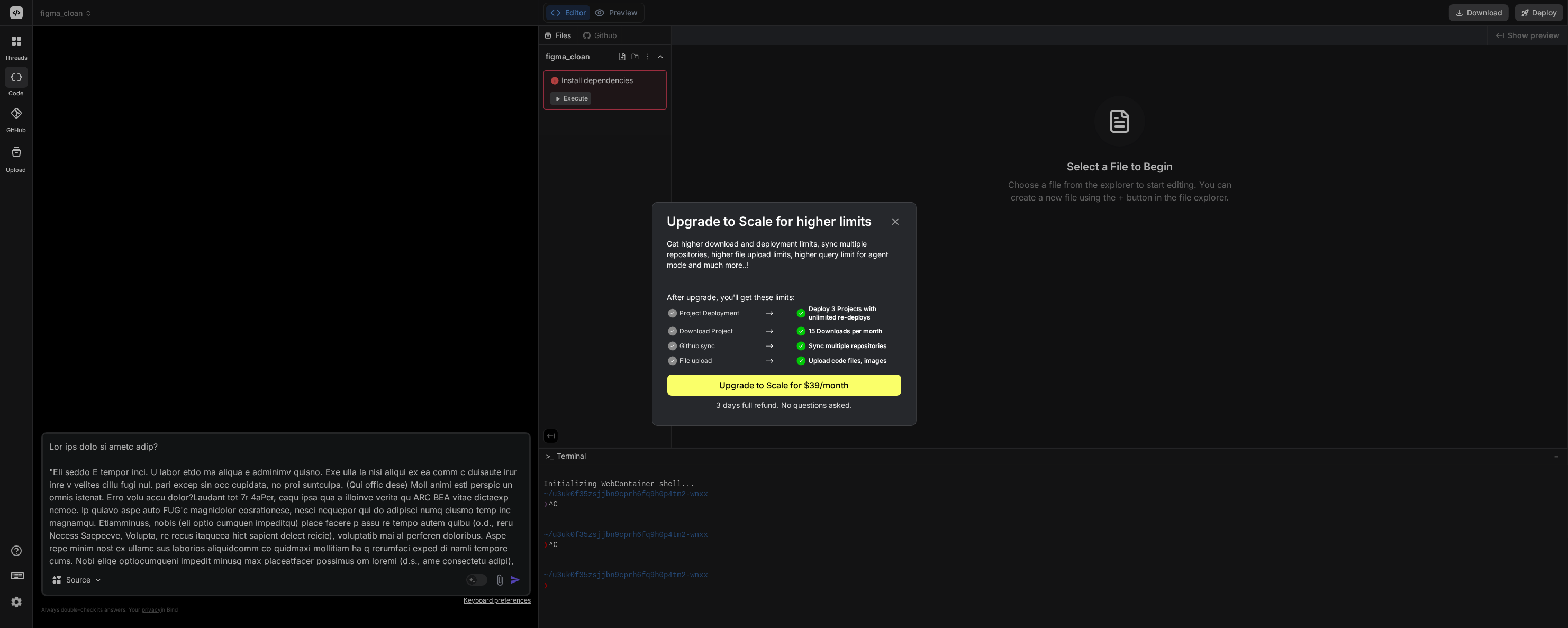
click at [892, 216] on icon at bounding box center [895, 221] width 12 height 12
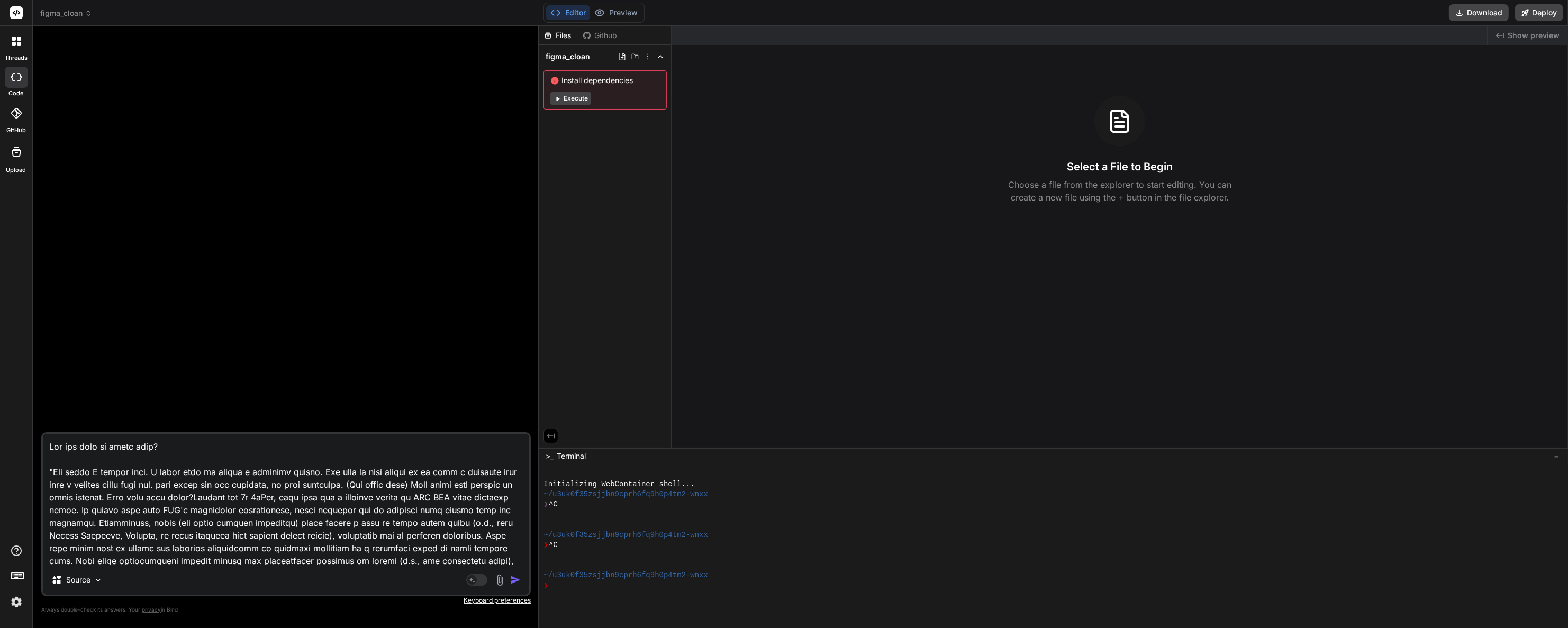
click at [17, 612] on div "threads code GitHub Upload" at bounding box center [17, 314] width 33 height 628
click at [15, 601] on img at bounding box center [16, 602] width 18 height 18
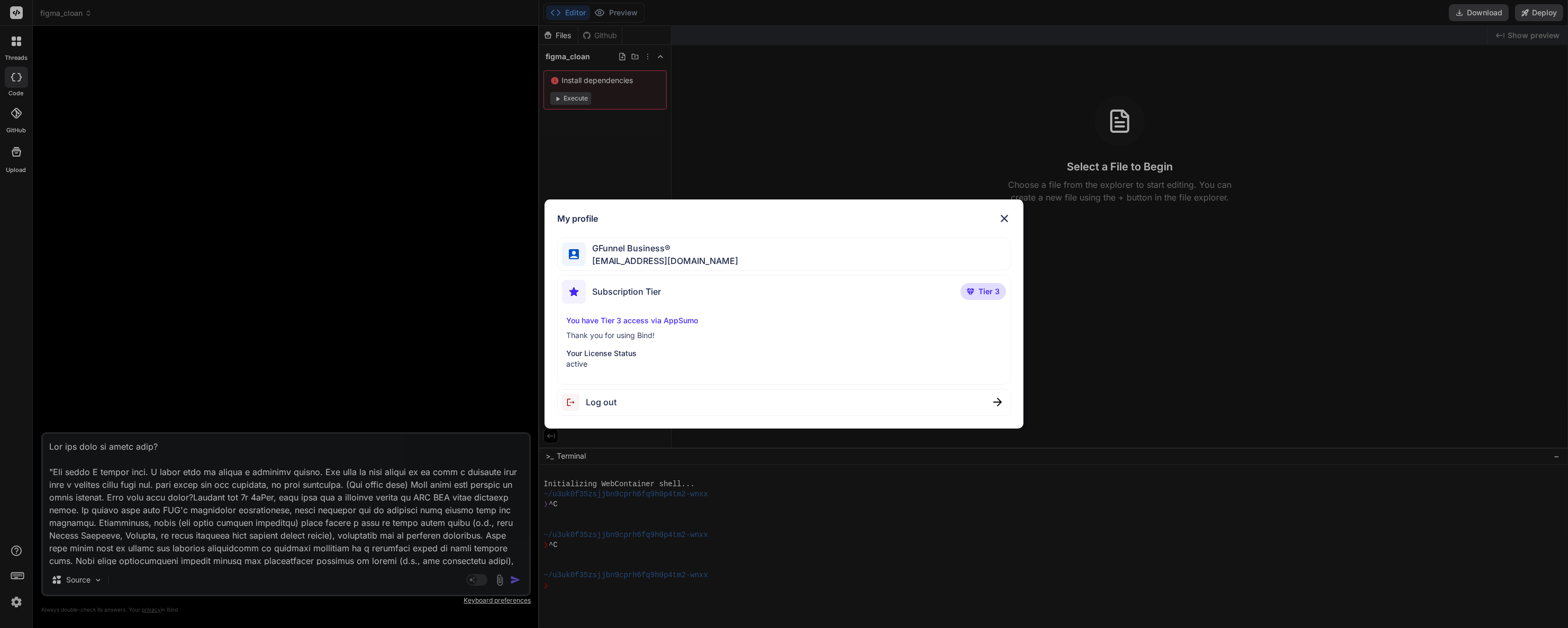
click at [279, 350] on div "My profile GFunnel Business® admin@gfunnel.com Subscription Tier Tier 3 You hav…" at bounding box center [784, 314] width 1568 height 628
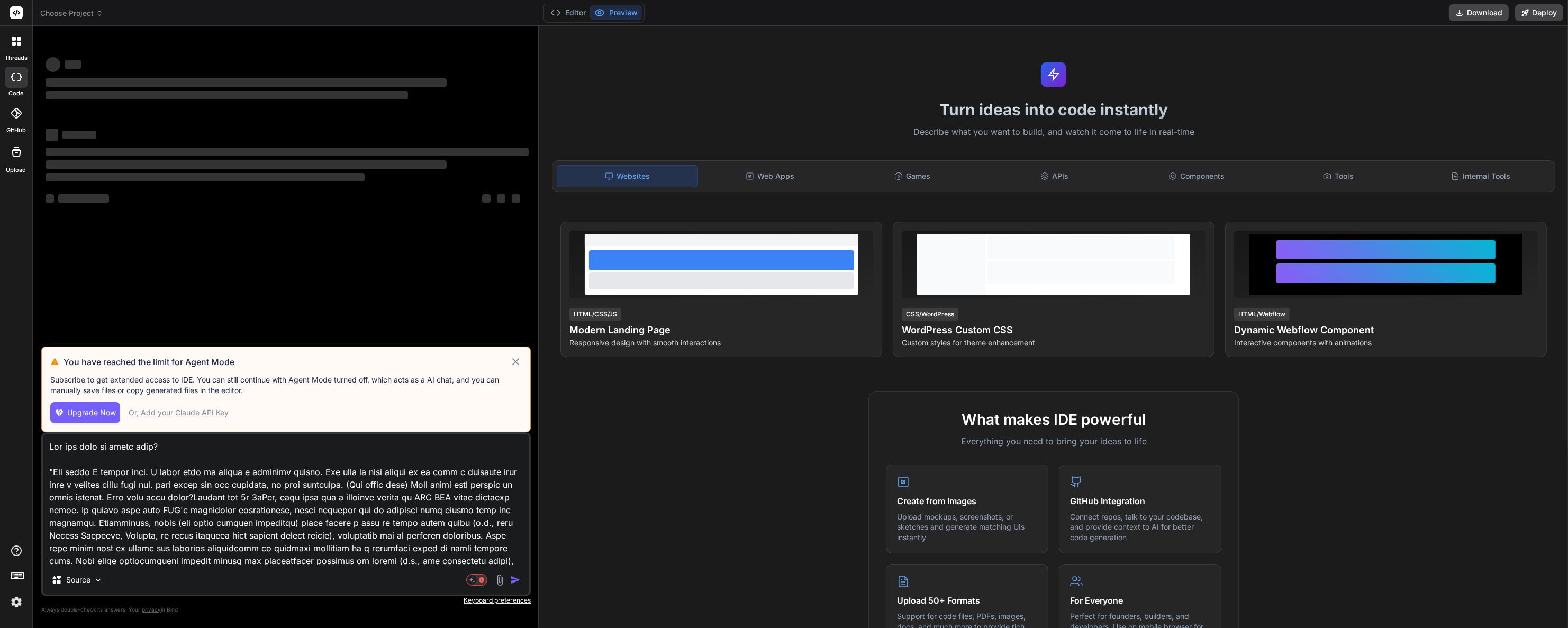
type textarea "x"
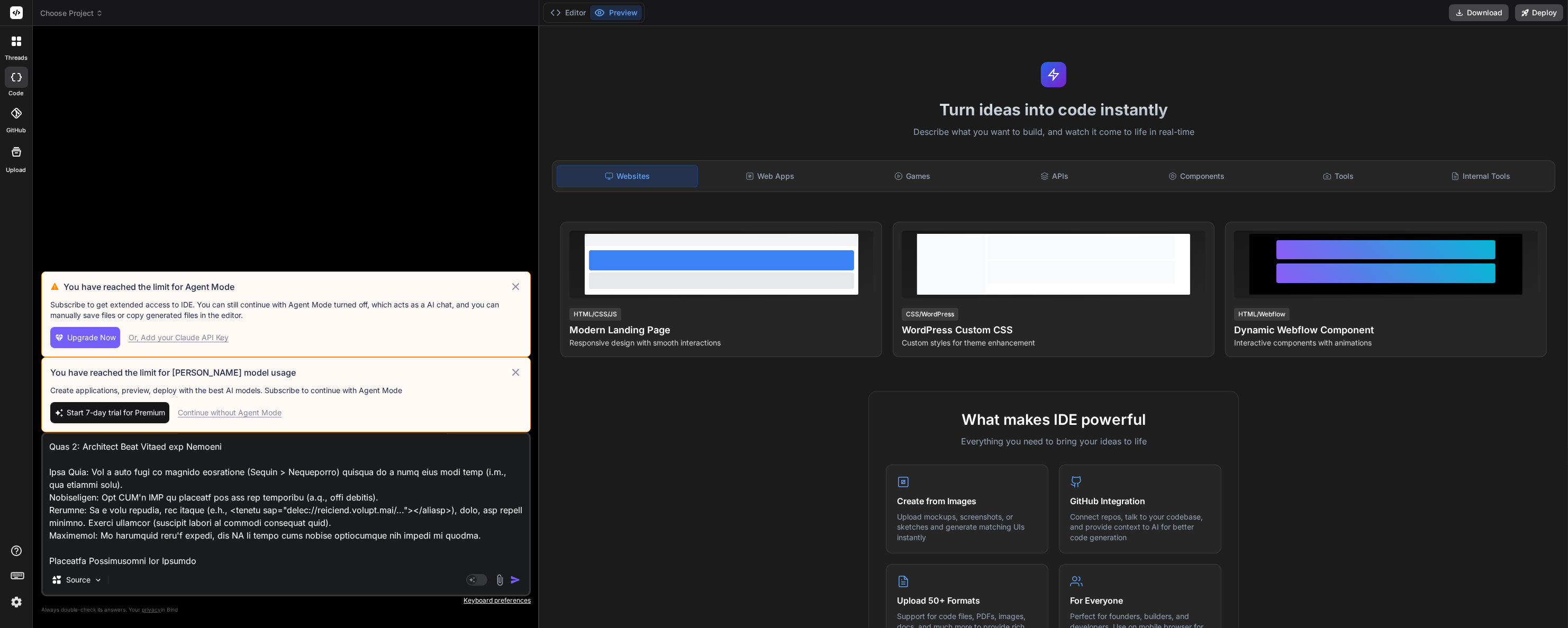
scroll to position [2326, 0]
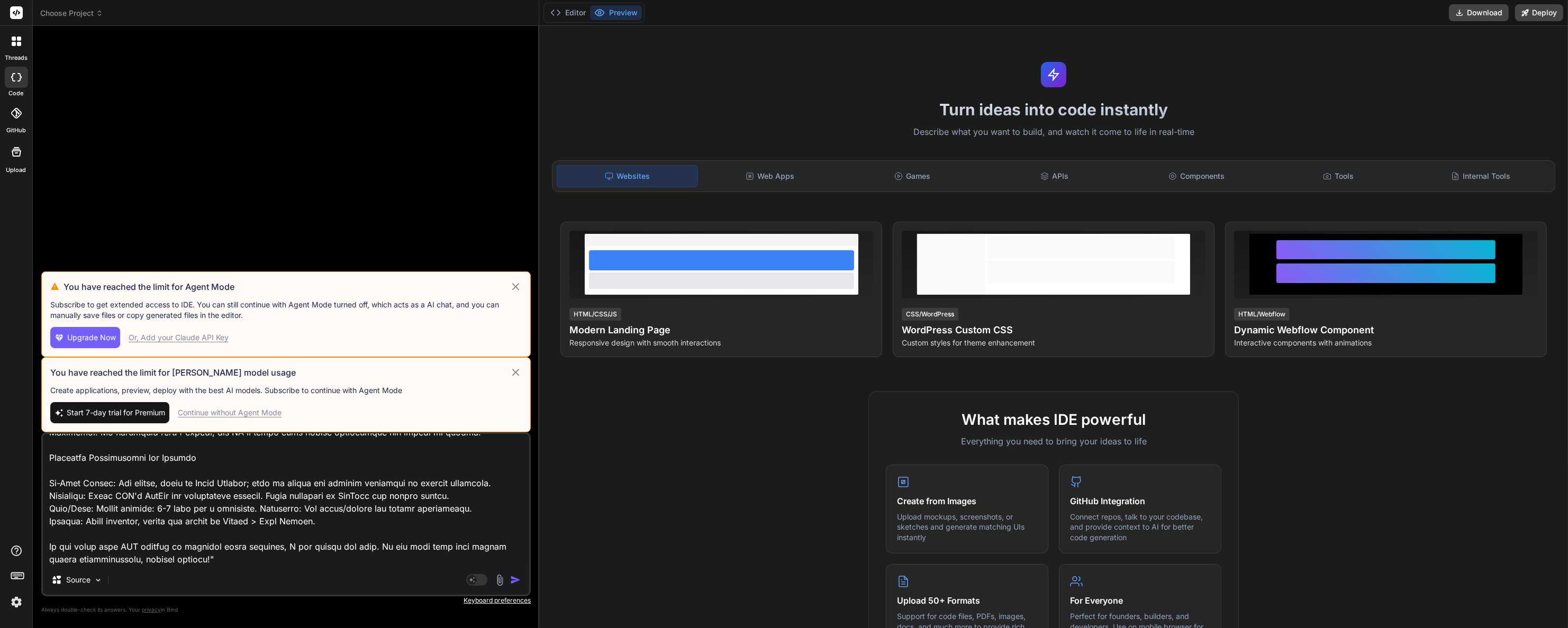
click at [251, 512] on textarea at bounding box center [286, 499] width 486 height 131
type textarea "x"
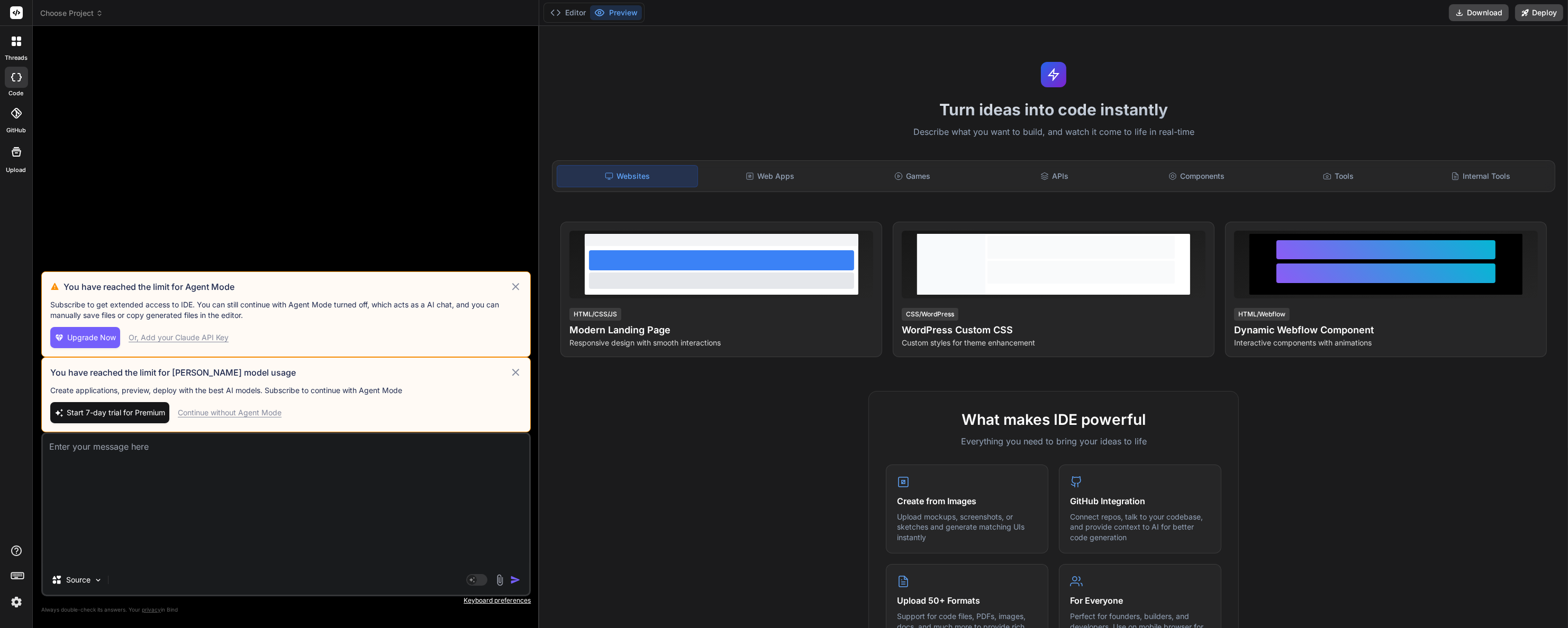
scroll to position [0, 0]
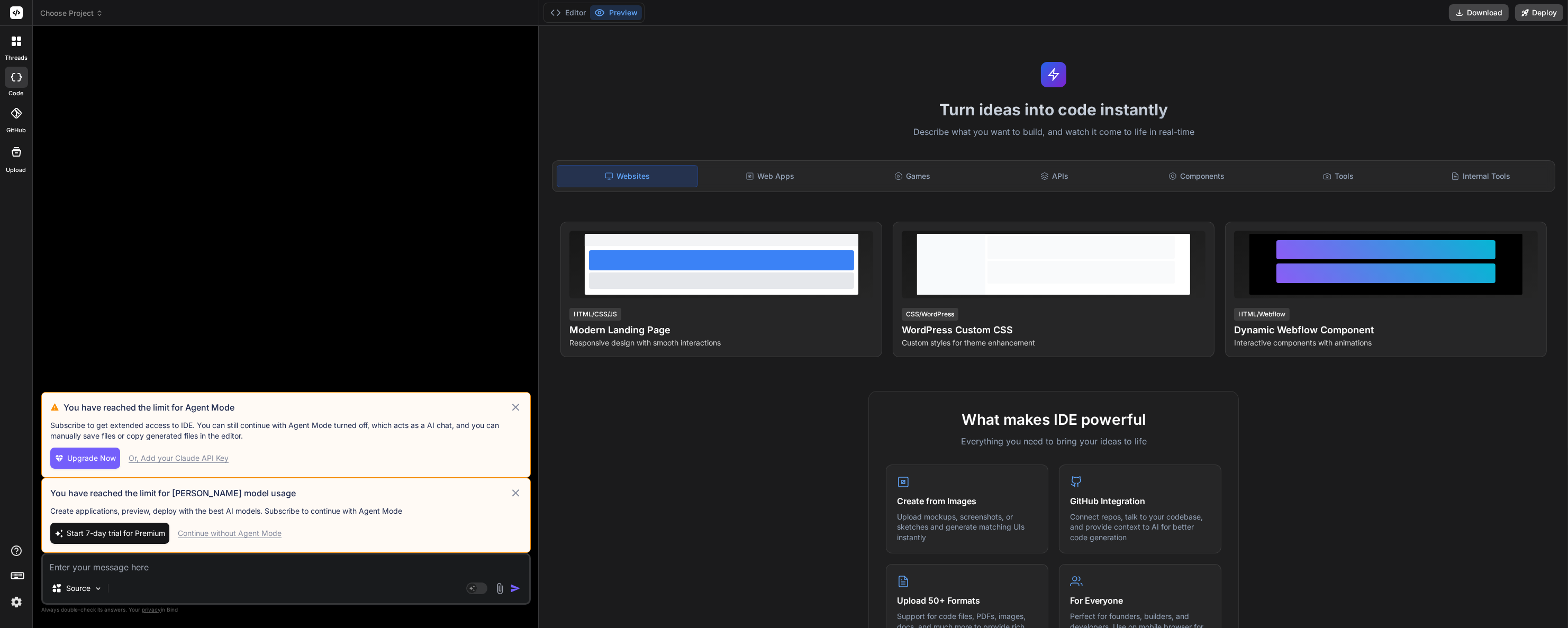
click at [516, 494] on icon at bounding box center [516, 493] width 12 height 13
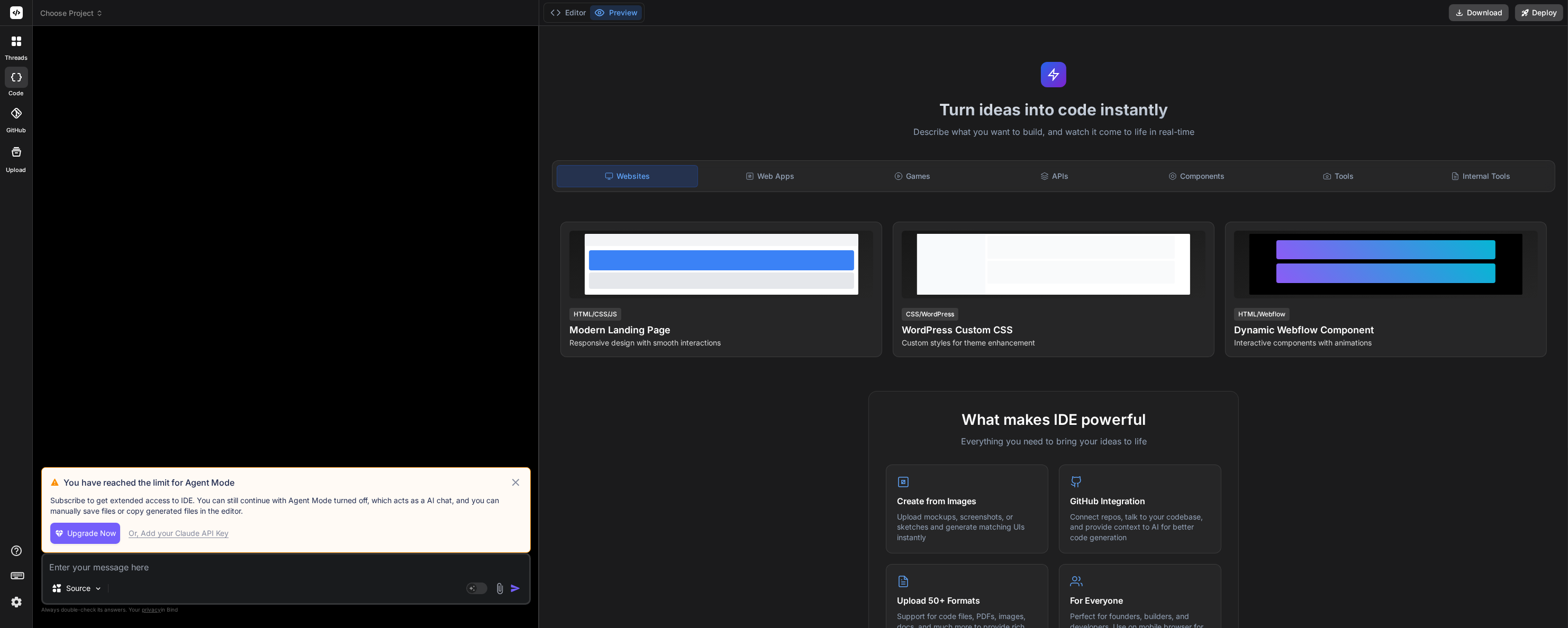
click at [510, 480] on icon at bounding box center [516, 482] width 12 height 13
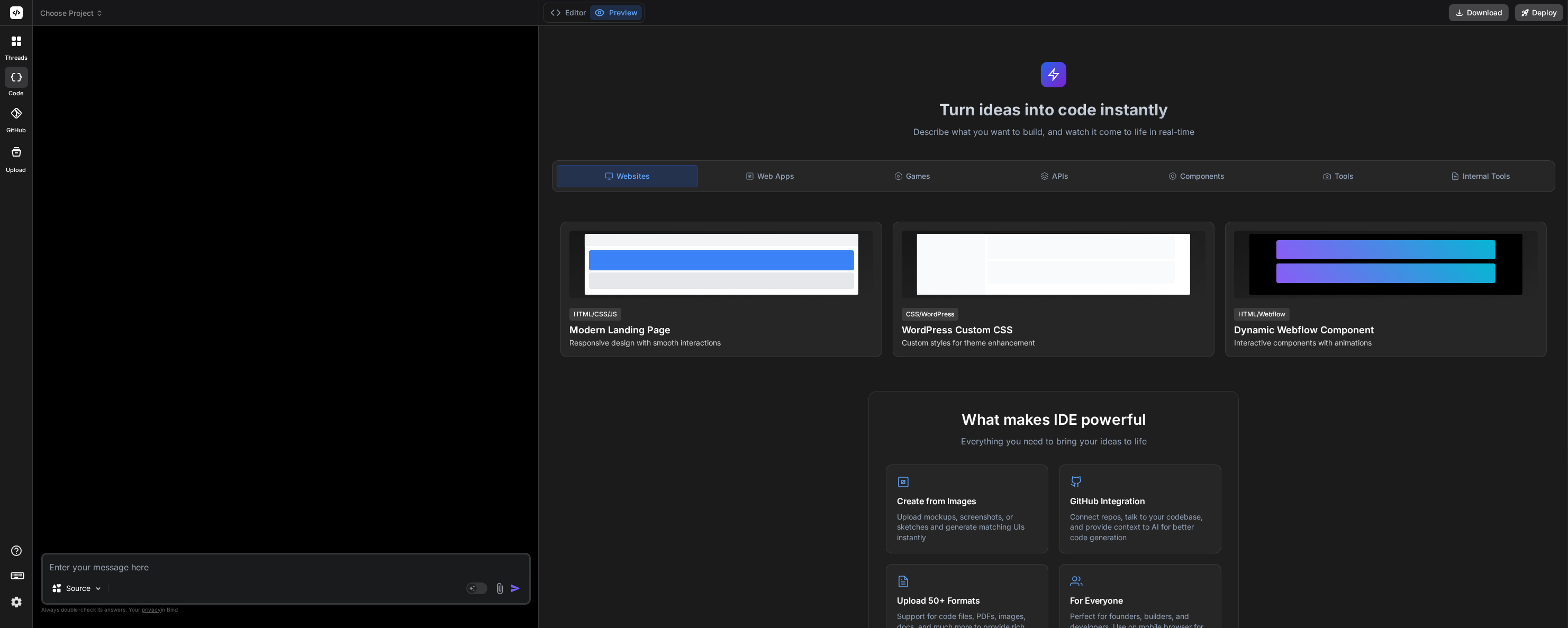
click at [54, 13] on span "Choose Project" at bounding box center [72, 13] width 63 height 10
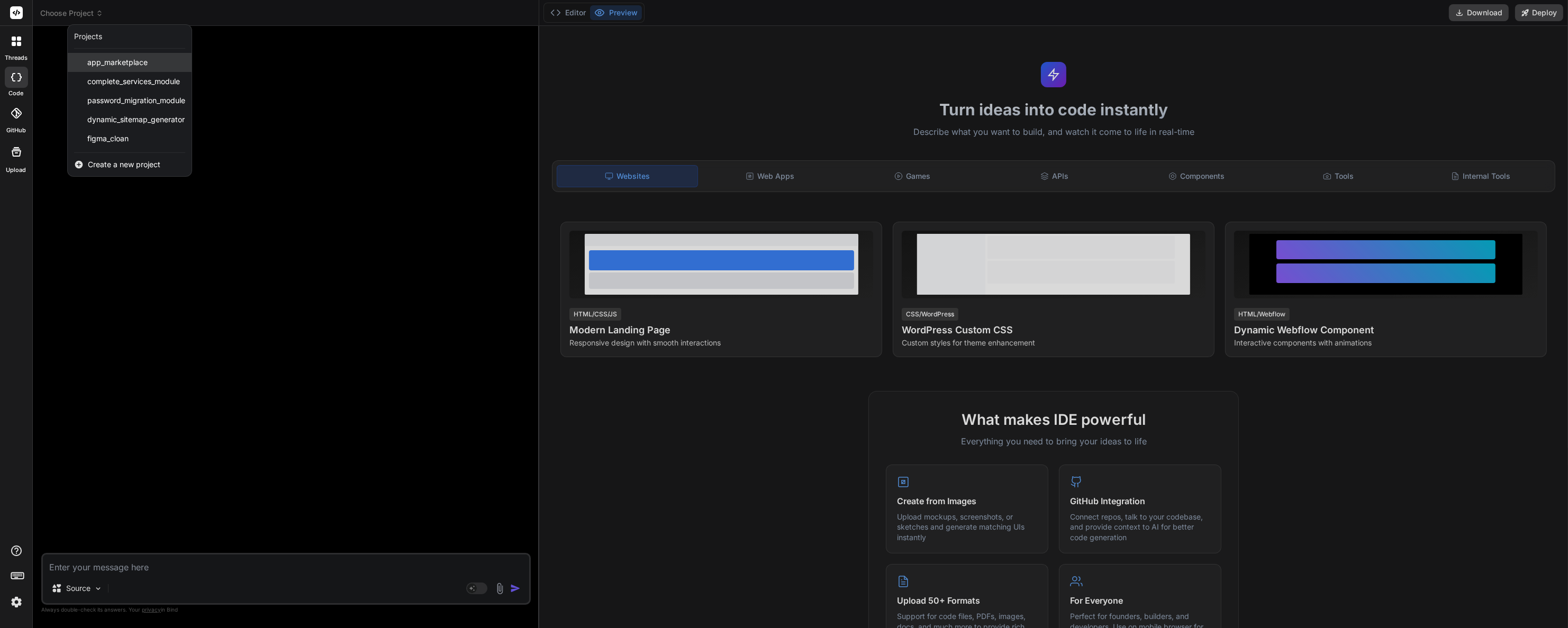
click at [107, 60] on span "app_marketplace" at bounding box center [118, 62] width 60 height 10
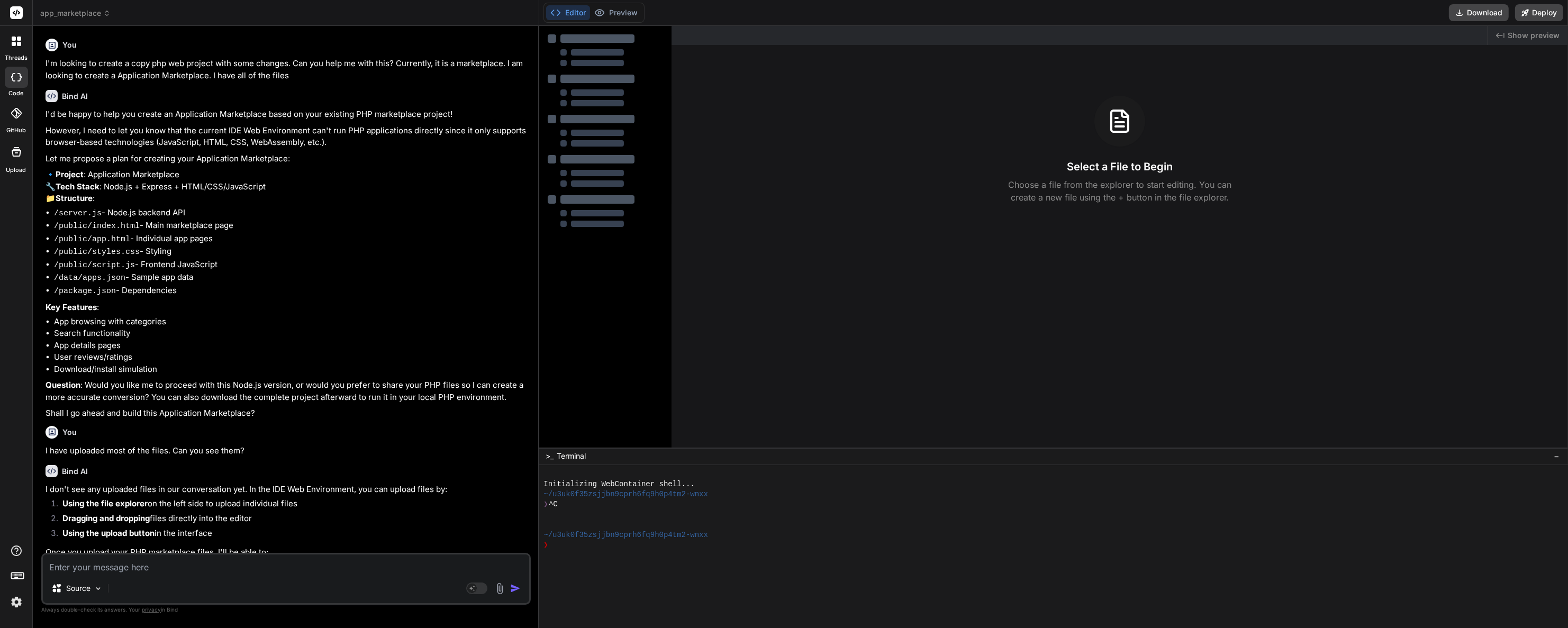
scroll to position [165, 0]
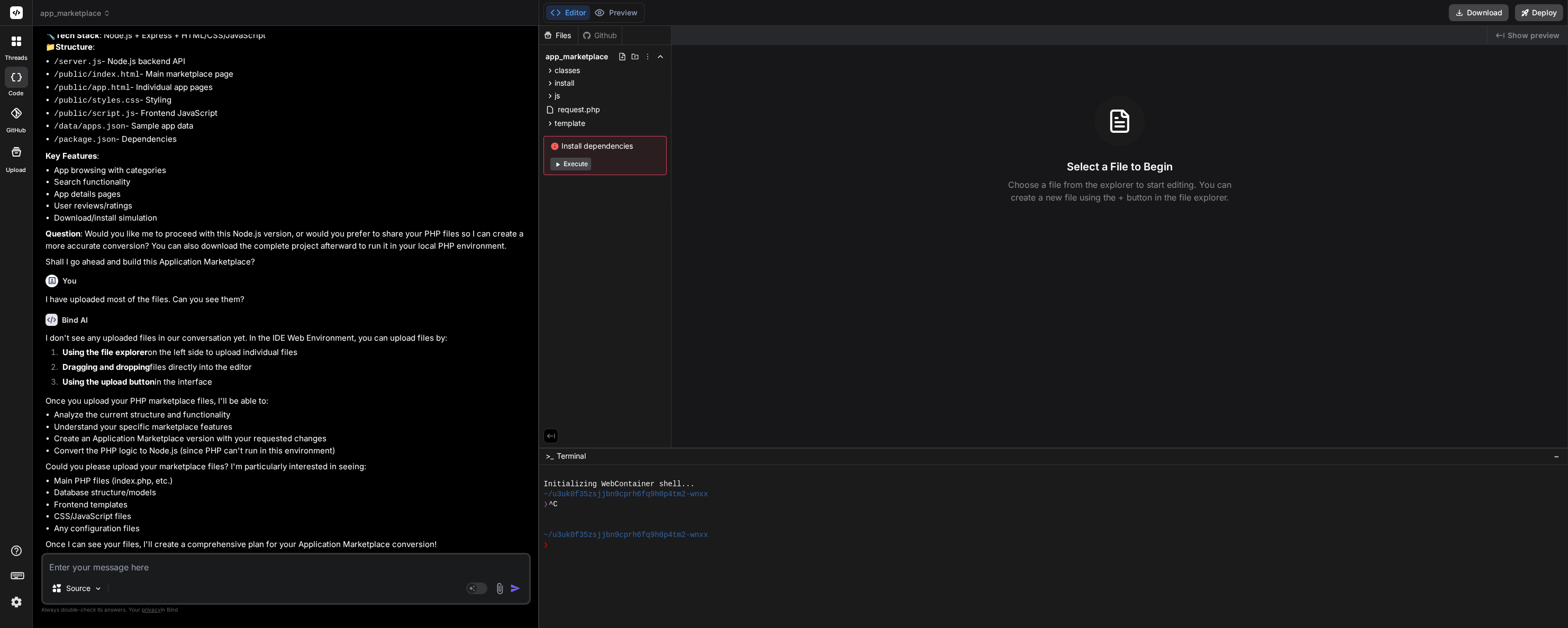
click at [19, 73] on icon at bounding box center [20, 77] width 4 height 9
click at [16, 45] on icon at bounding box center [17, 42] width 10 height 10
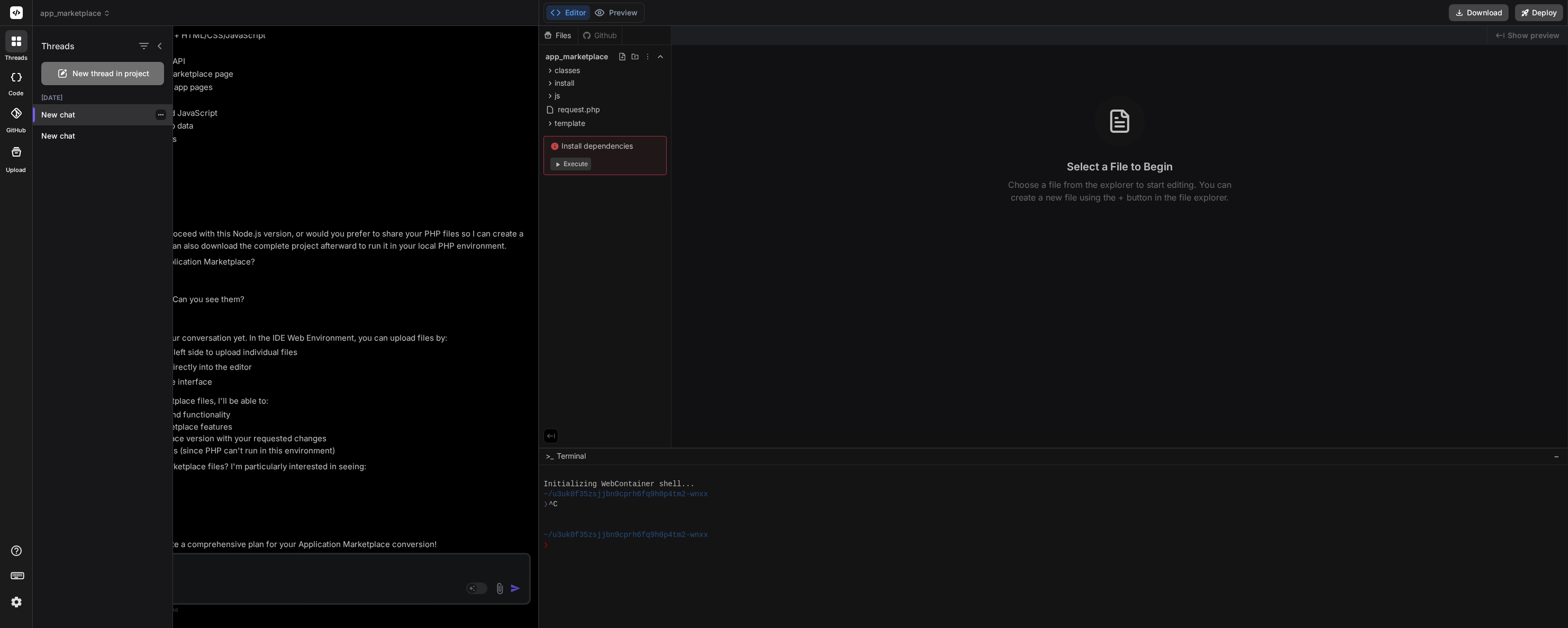
click at [157, 115] on icon "button" at bounding box center [160, 115] width 6 height 6
click at [174, 156] on span "Delete" at bounding box center [184, 157] width 23 height 10
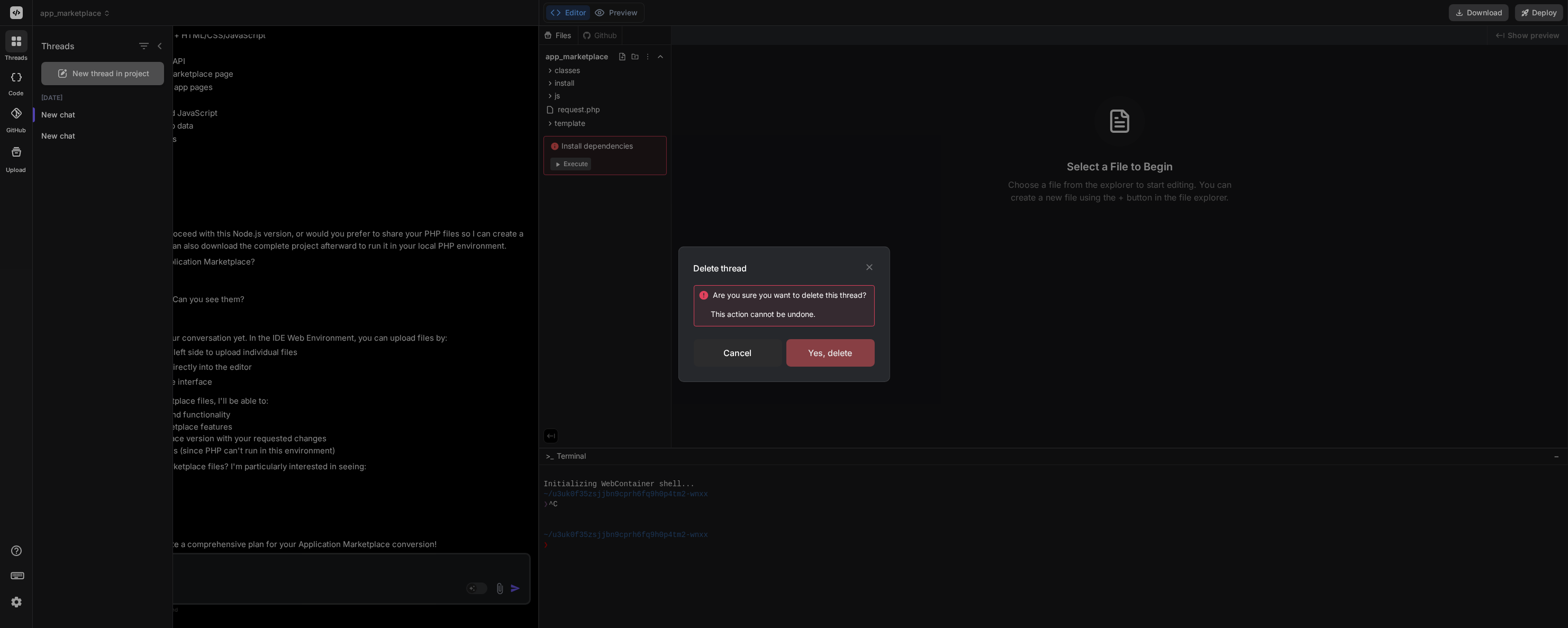
click at [815, 349] on div "Yes, delete" at bounding box center [831, 353] width 88 height 28
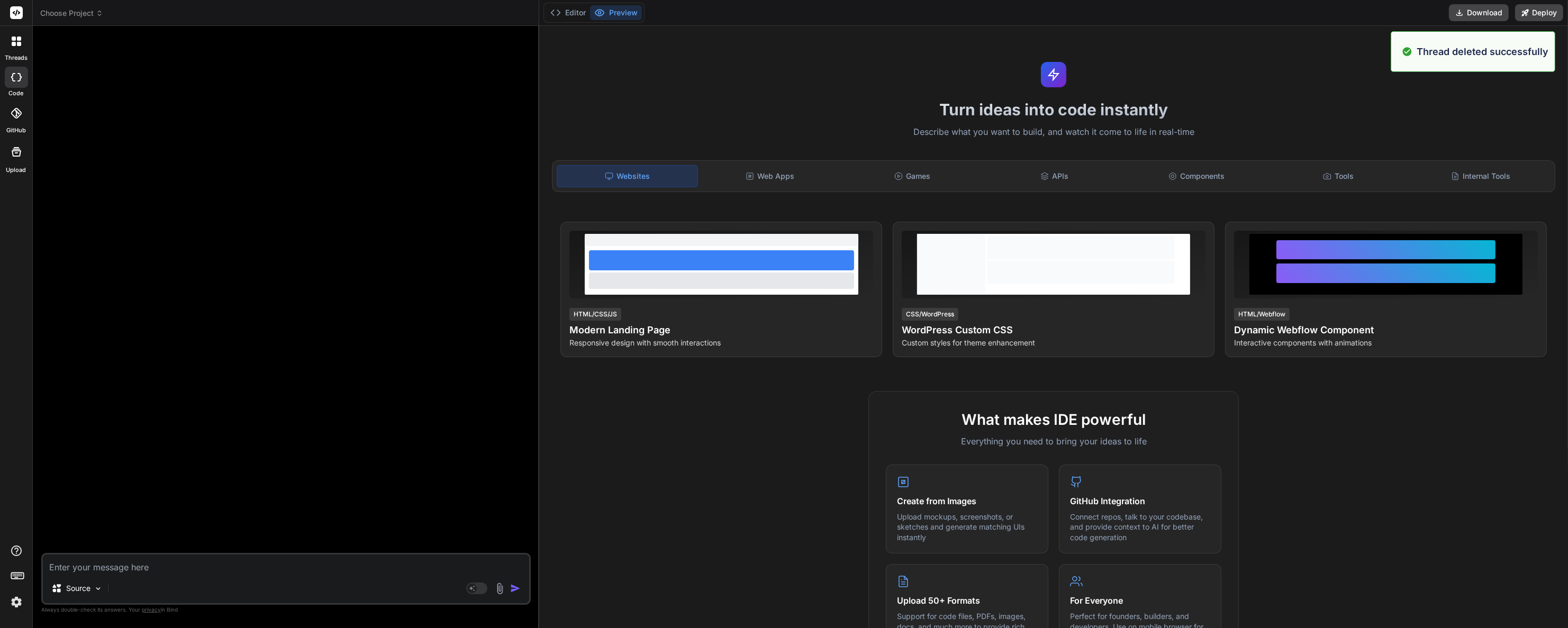
click at [21, 45] on div at bounding box center [17, 41] width 22 height 22
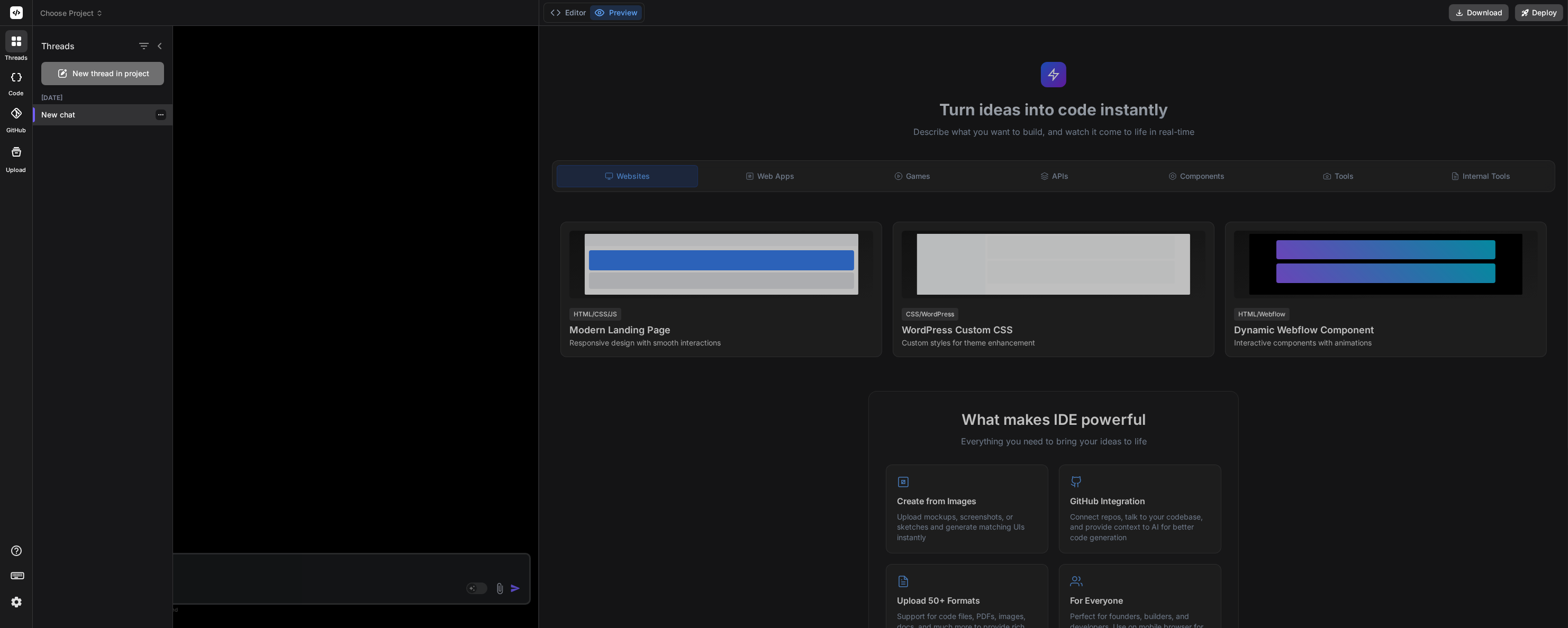
click at [157, 116] on icon "button" at bounding box center [160, 115] width 6 height 6
click at [189, 155] on span "Delete" at bounding box center [184, 157] width 23 height 10
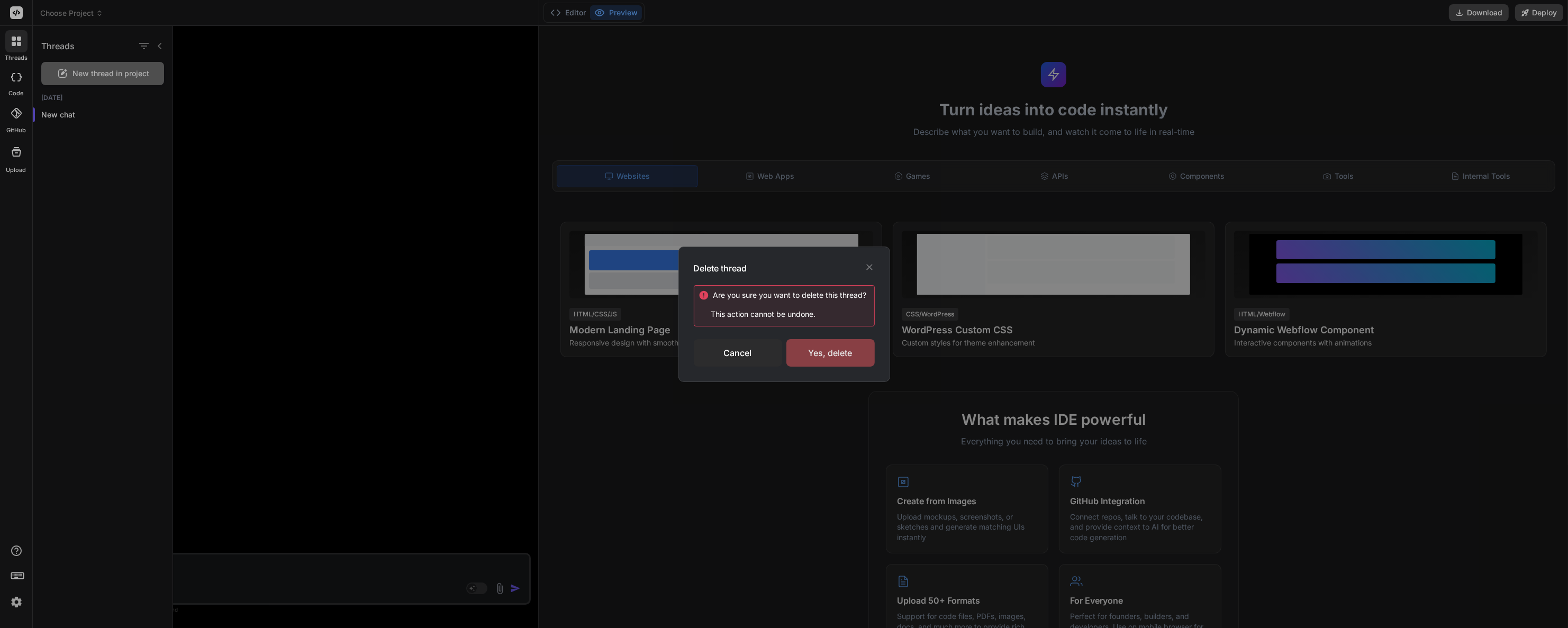
click at [847, 354] on div "Yes, delete" at bounding box center [831, 353] width 88 height 28
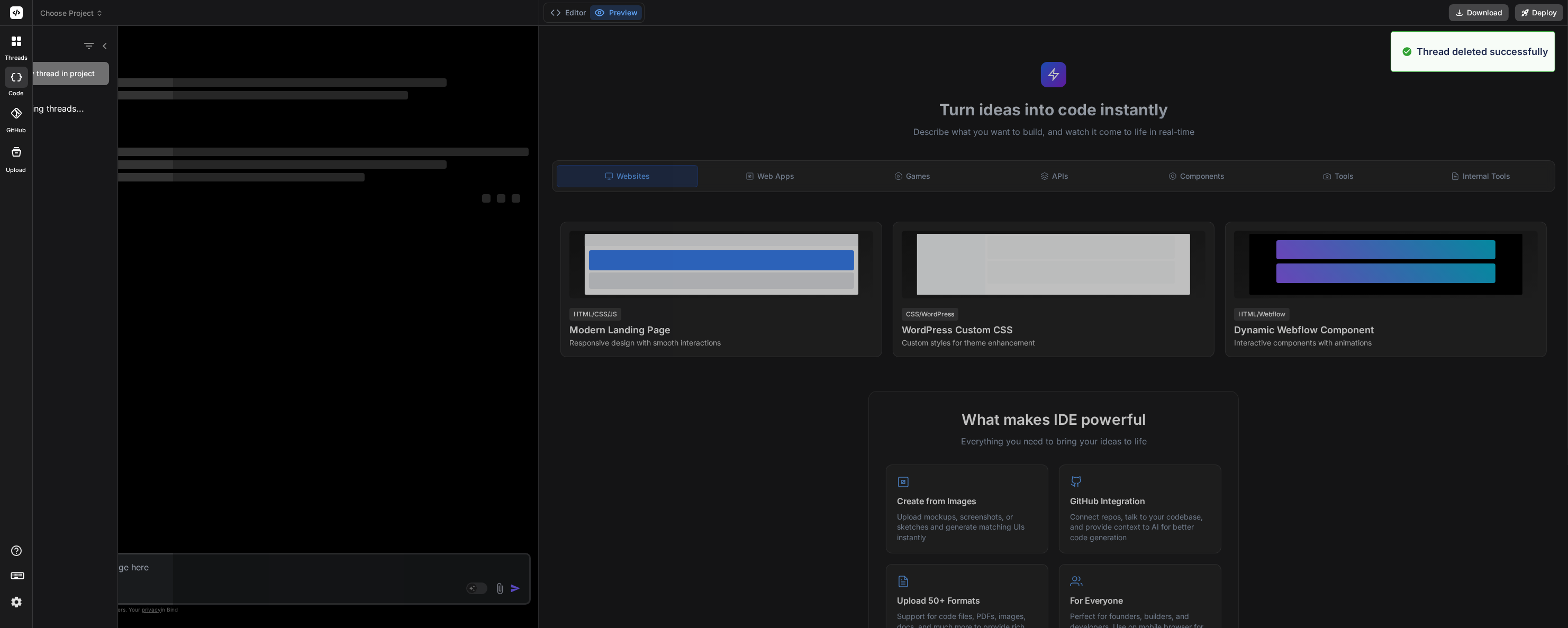
scroll to position [9, 0]
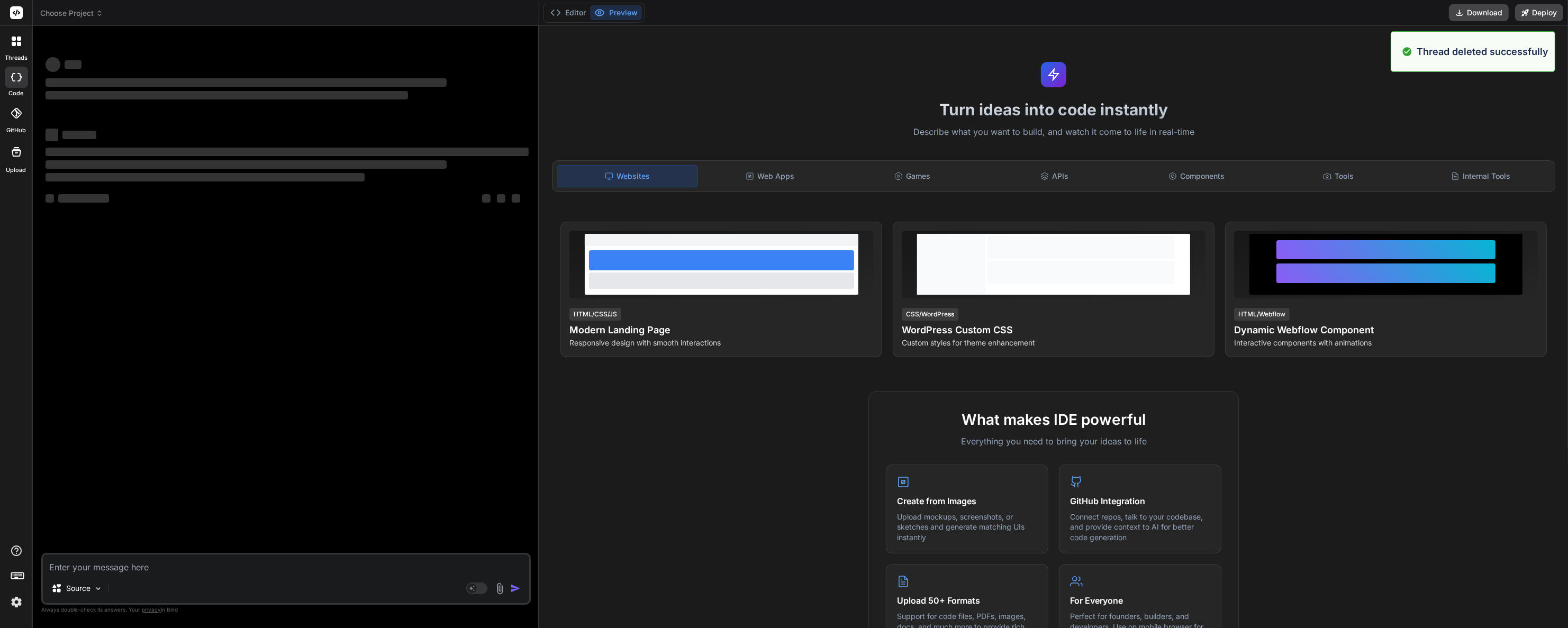
click at [82, 22] on header "Choose Project Created with Pixso." at bounding box center [286, 13] width 507 height 26
click at [87, 13] on span "Choose Project" at bounding box center [72, 13] width 63 height 10
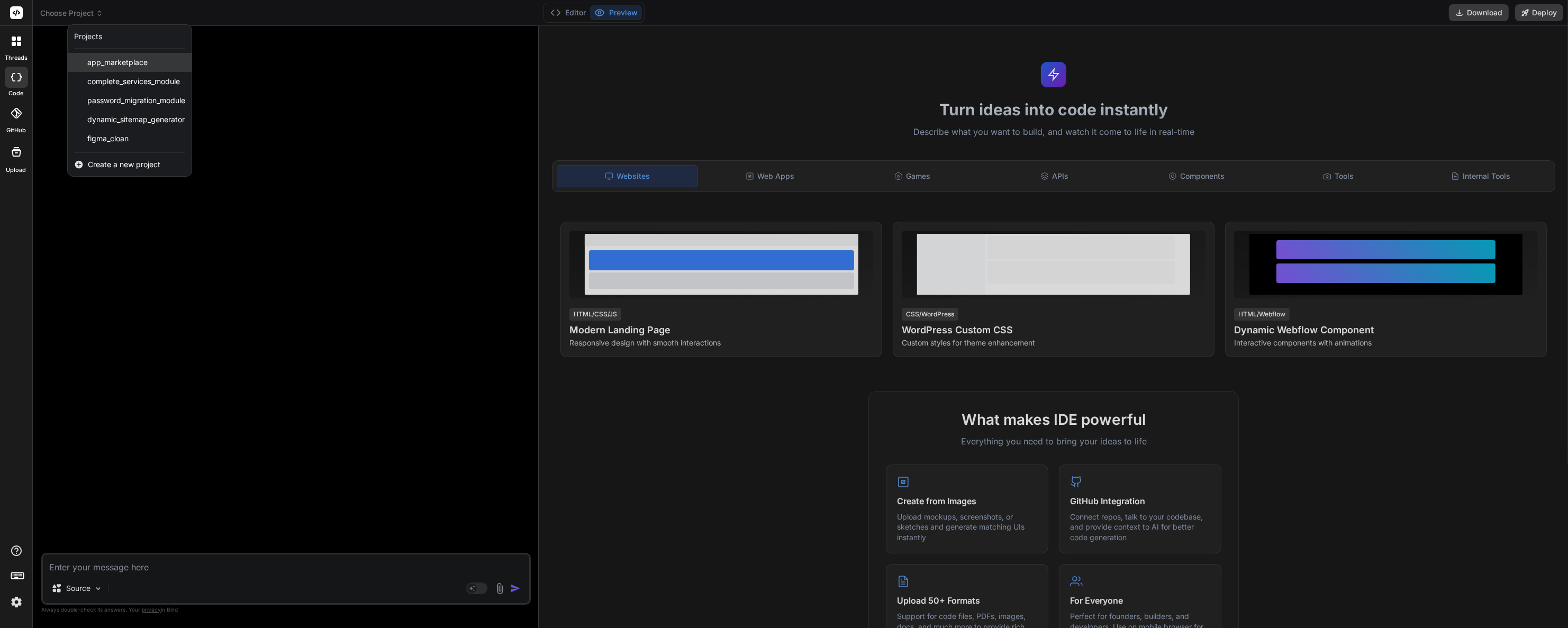
drag, startPoint x: 116, startPoint y: 60, endPoint x: 95, endPoint y: 62, distance: 21.1
click at [95, 62] on span "app_marketplace" at bounding box center [118, 62] width 60 height 10
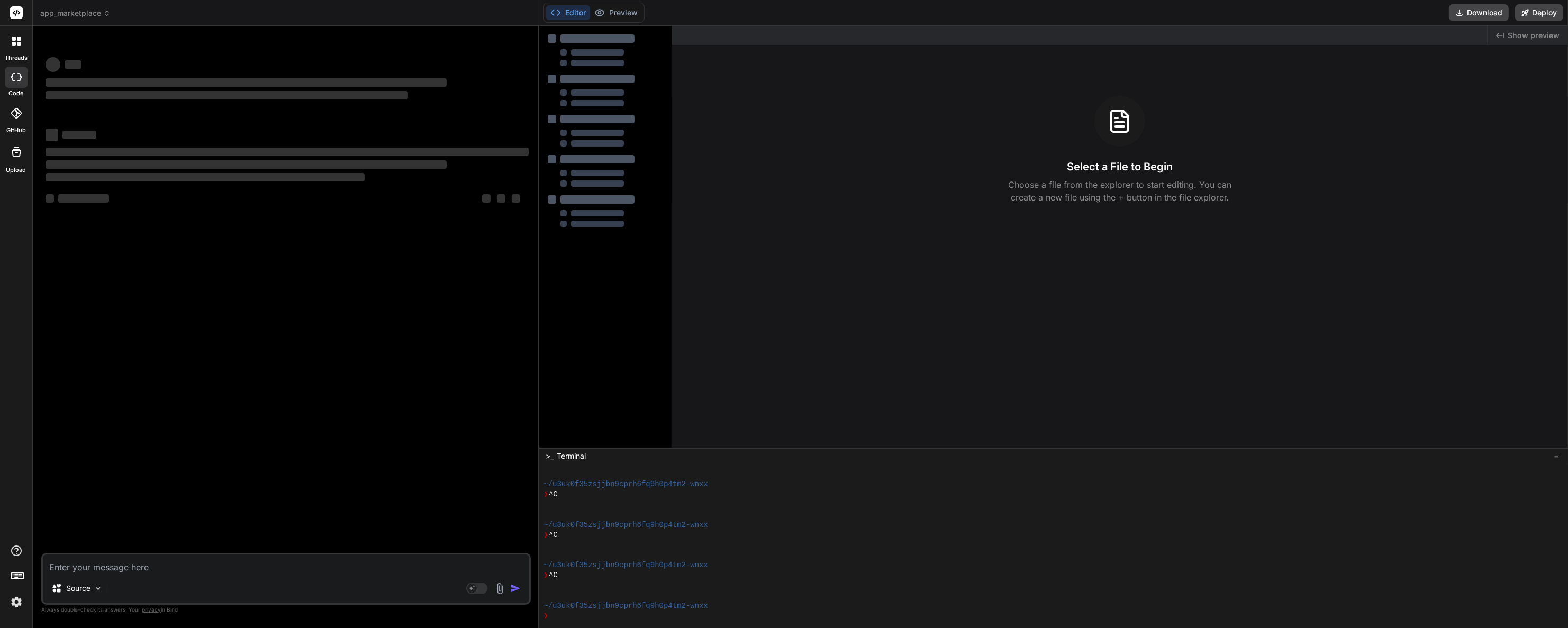
scroll to position [51, 0]
type textarea "x"
